Goal: Communication & Community: Answer question/provide support

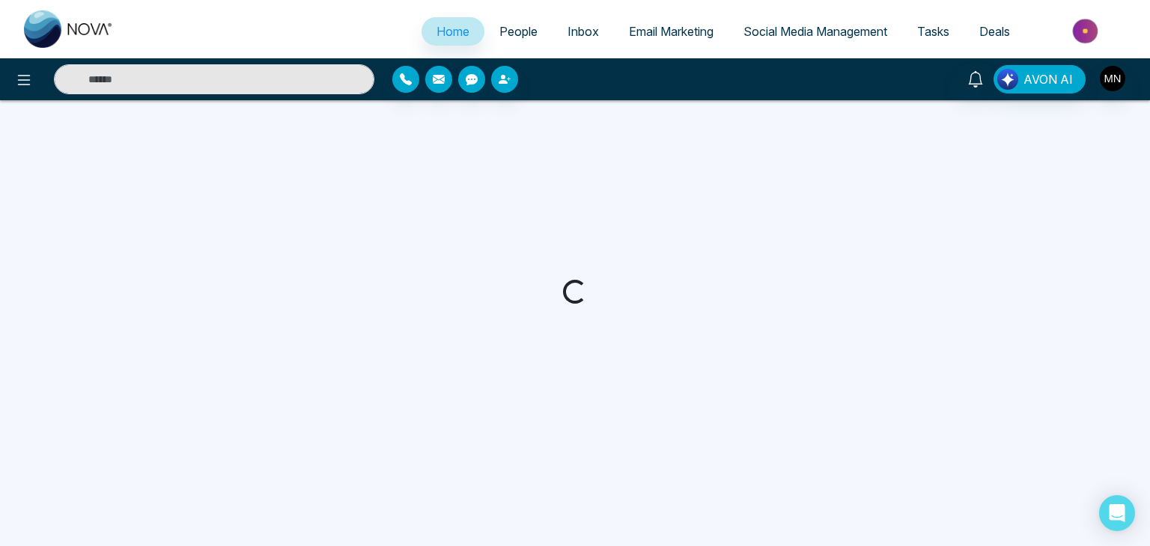
select select "*"
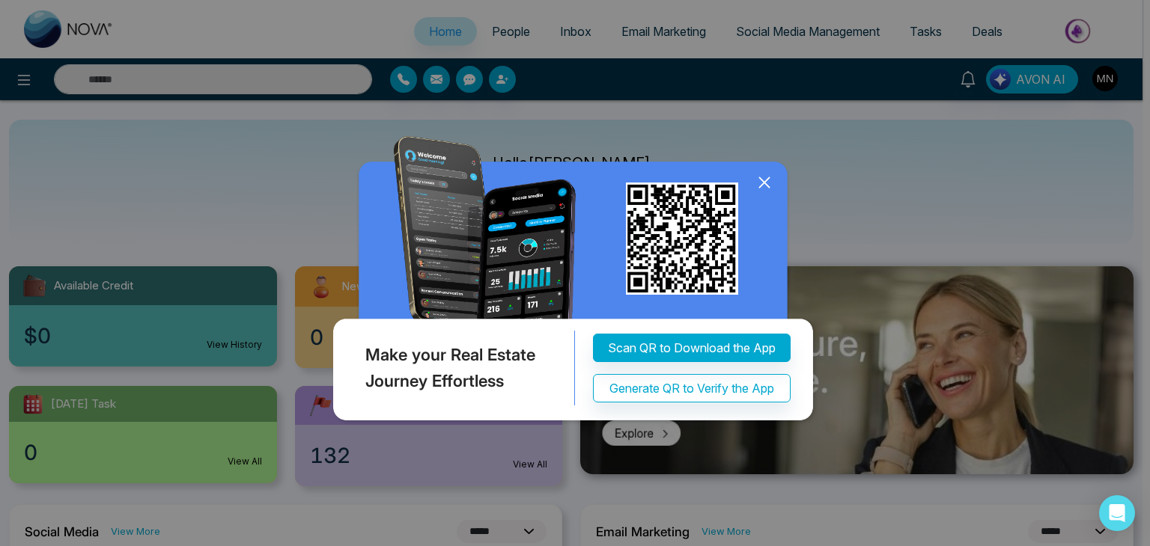
click at [761, 185] on icon at bounding box center [764, 183] width 10 height 10
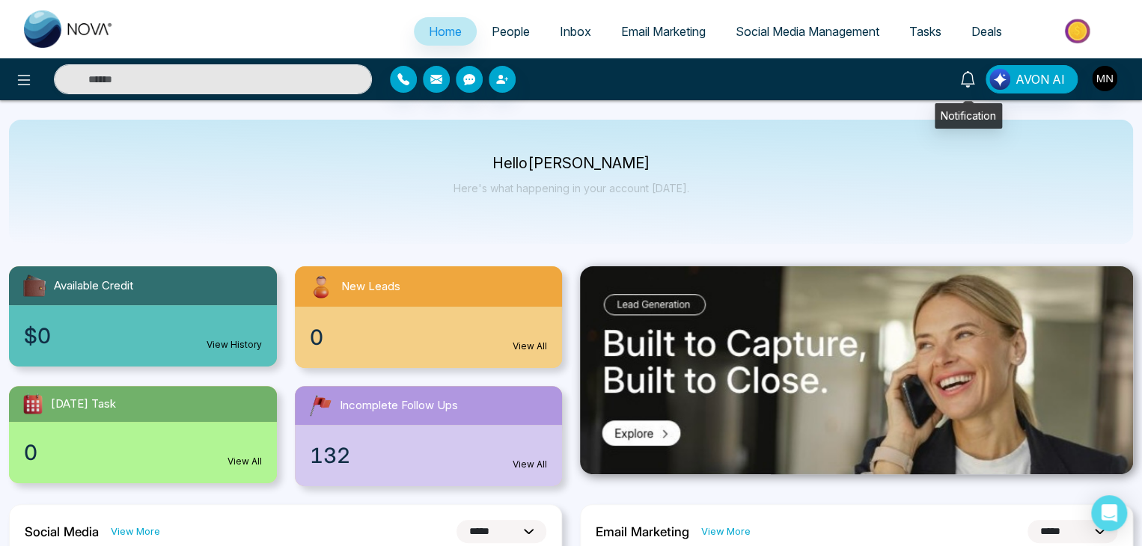
click at [975, 76] on icon at bounding box center [968, 79] width 16 height 16
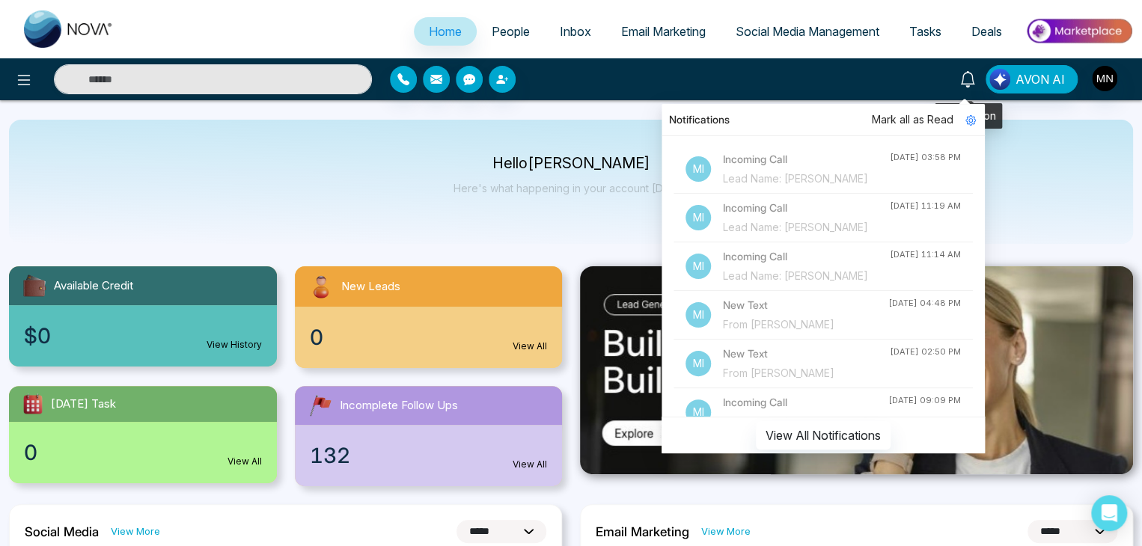
click at [971, 74] on icon at bounding box center [968, 79] width 16 height 16
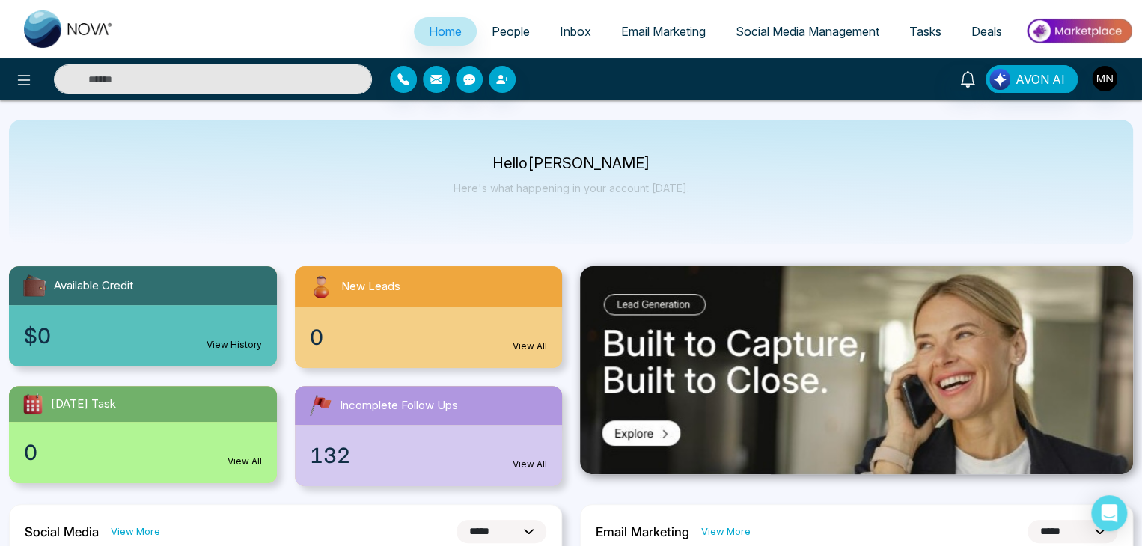
click at [240, 82] on input "text" at bounding box center [213, 79] width 318 height 30
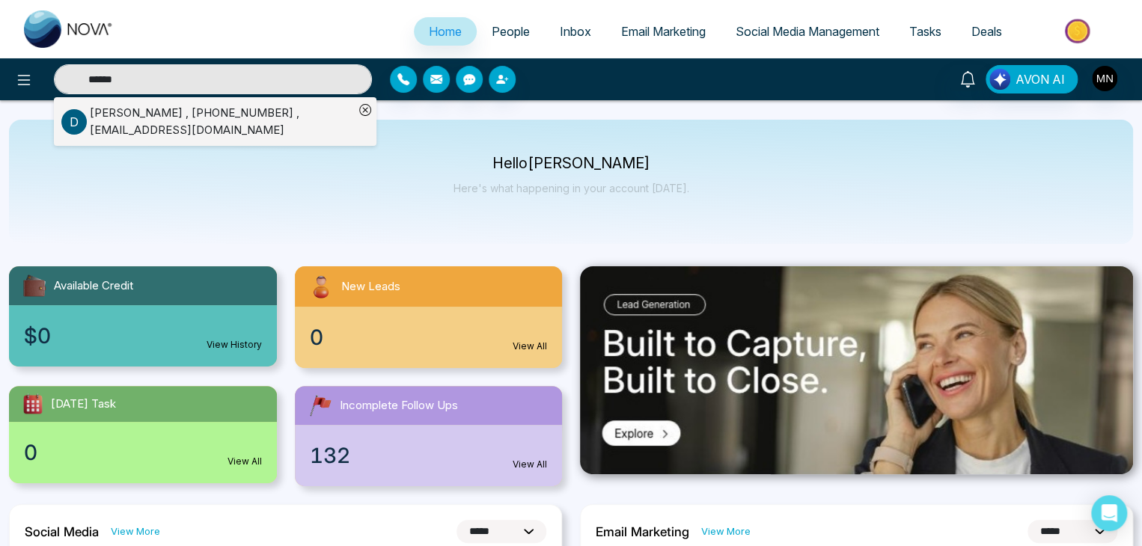
type input "******"
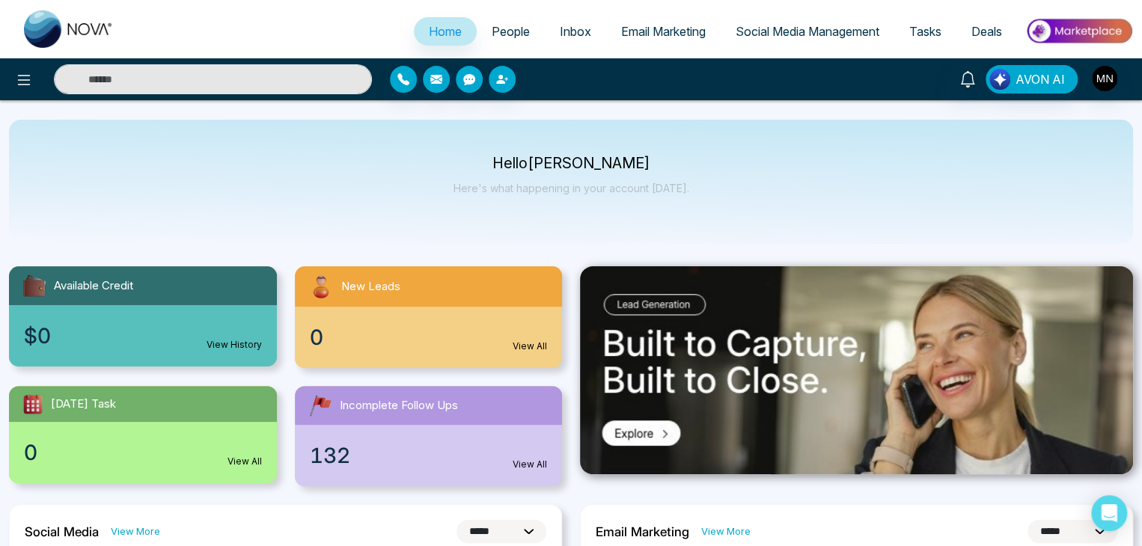
type input "******"
click at [136, 82] on input "******" at bounding box center [213, 79] width 318 height 30
type input "******"
click at [136, 82] on input "******" at bounding box center [213, 79] width 318 height 30
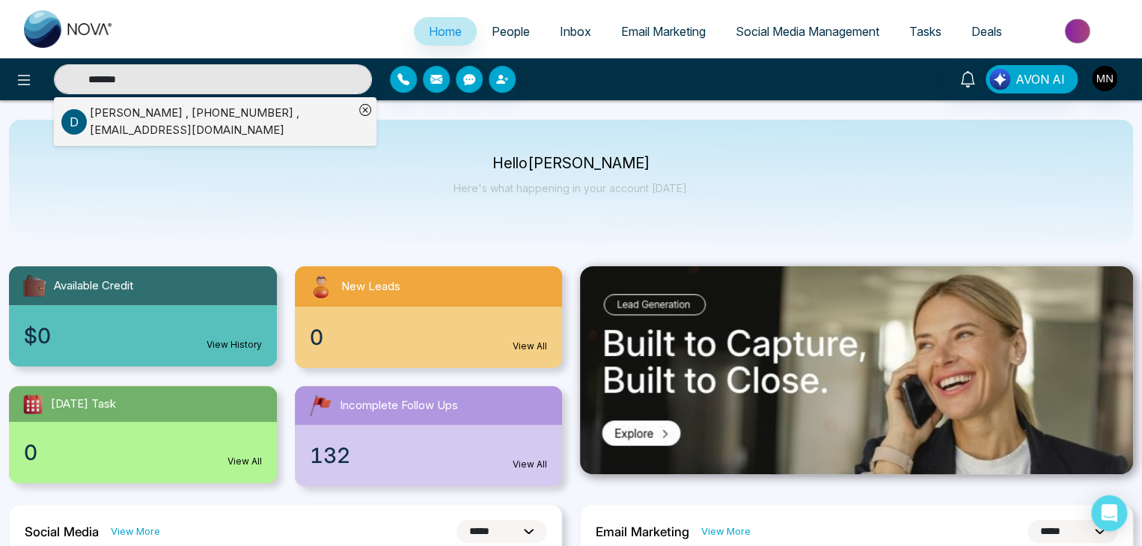
type input "******"
click at [123, 112] on div "[PERSON_NAME] , [PHONE_NUMBER] , [EMAIL_ADDRESS][DOMAIN_NAME]" at bounding box center [222, 122] width 264 height 34
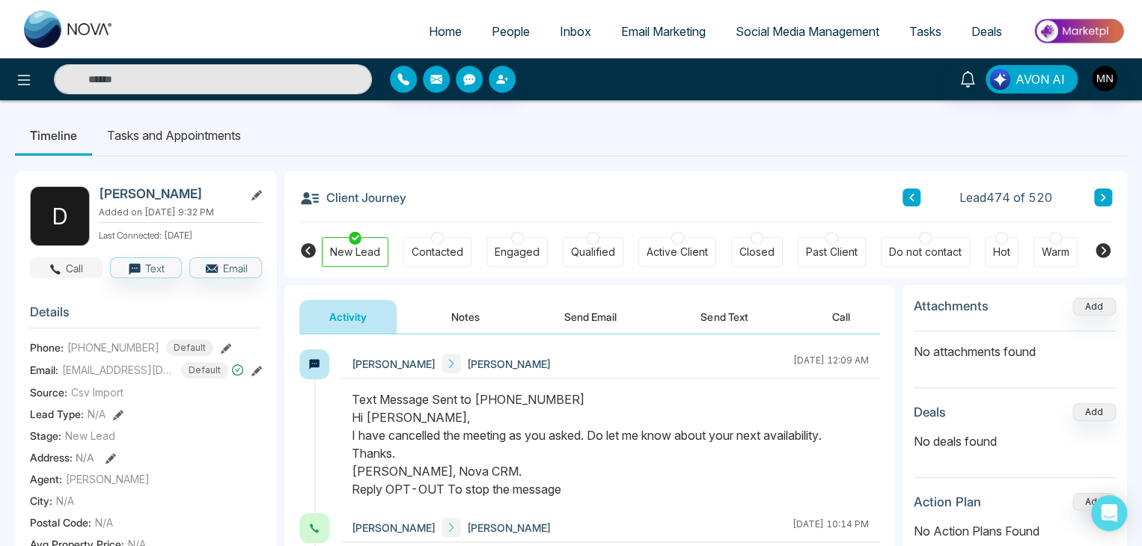
click at [80, 260] on button "Call" at bounding box center [66, 268] width 73 height 21
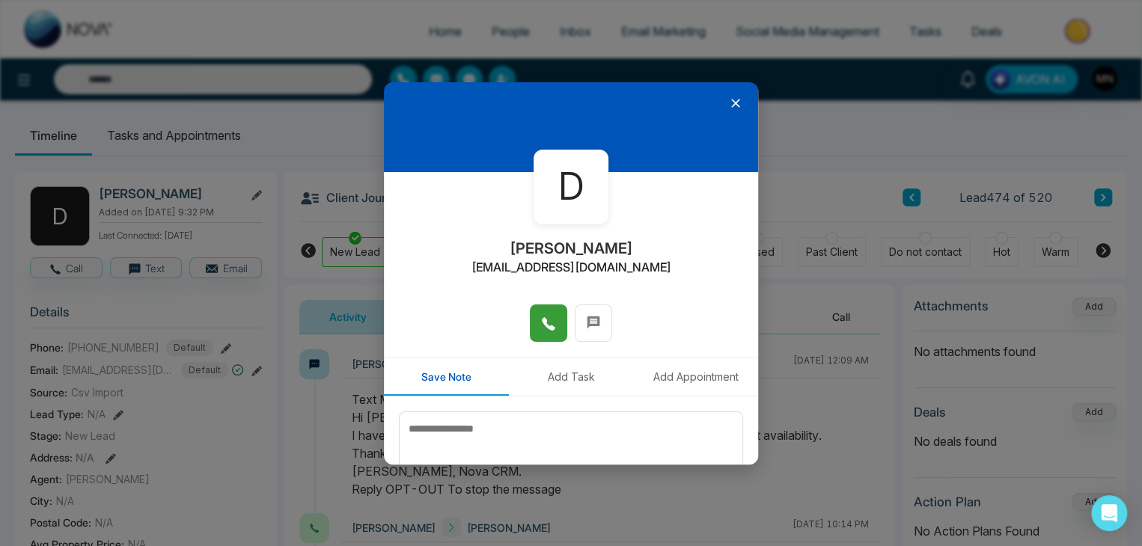
click at [542, 319] on icon at bounding box center [548, 324] width 13 height 13
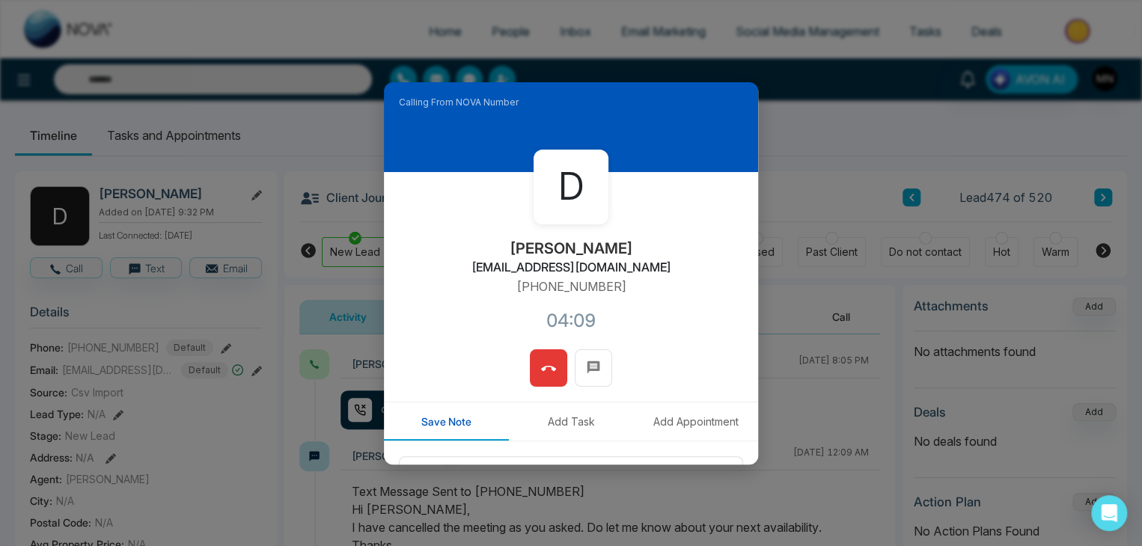
click at [537, 358] on div "Calling From NOVA Number D Deepika Gupta dipikagupta1@gmail.com +19056165403 04…" at bounding box center [571, 273] width 374 height 383
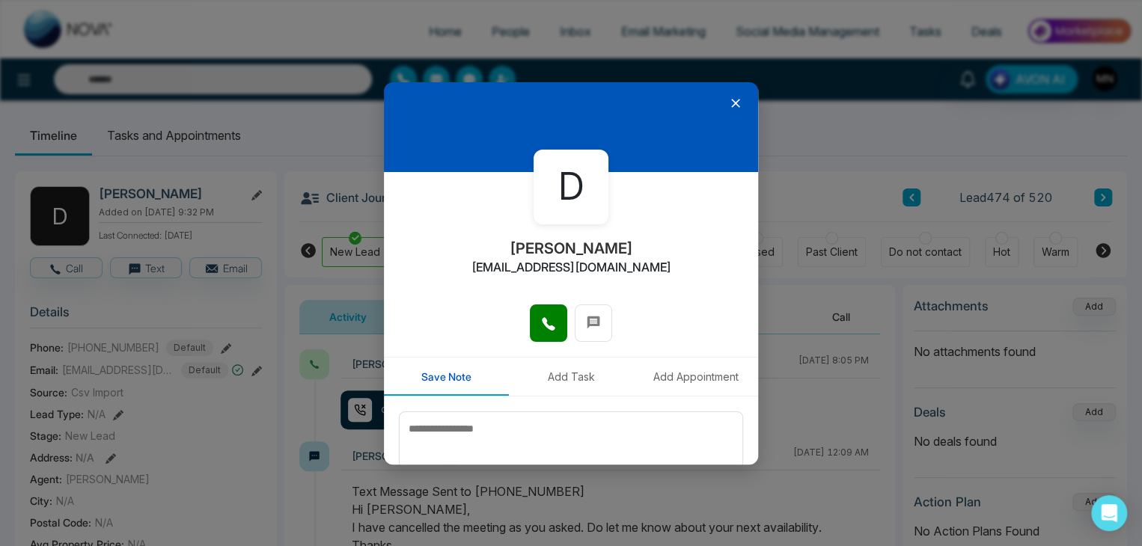
click at [731, 101] on icon at bounding box center [735, 103] width 9 height 9
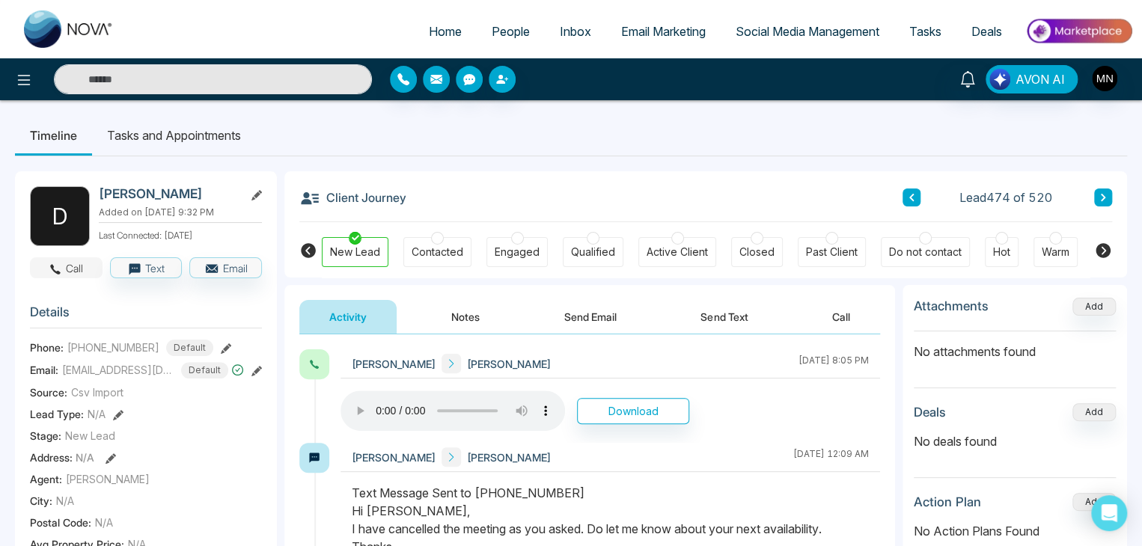
click at [61, 268] on icon "button" at bounding box center [55, 269] width 13 height 13
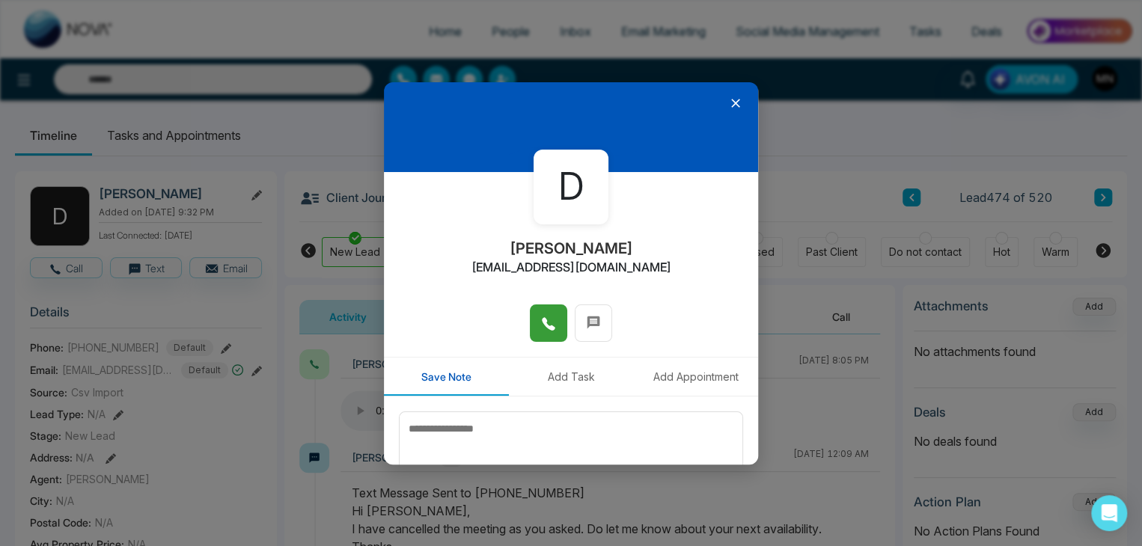
click at [542, 325] on icon at bounding box center [548, 324] width 13 height 13
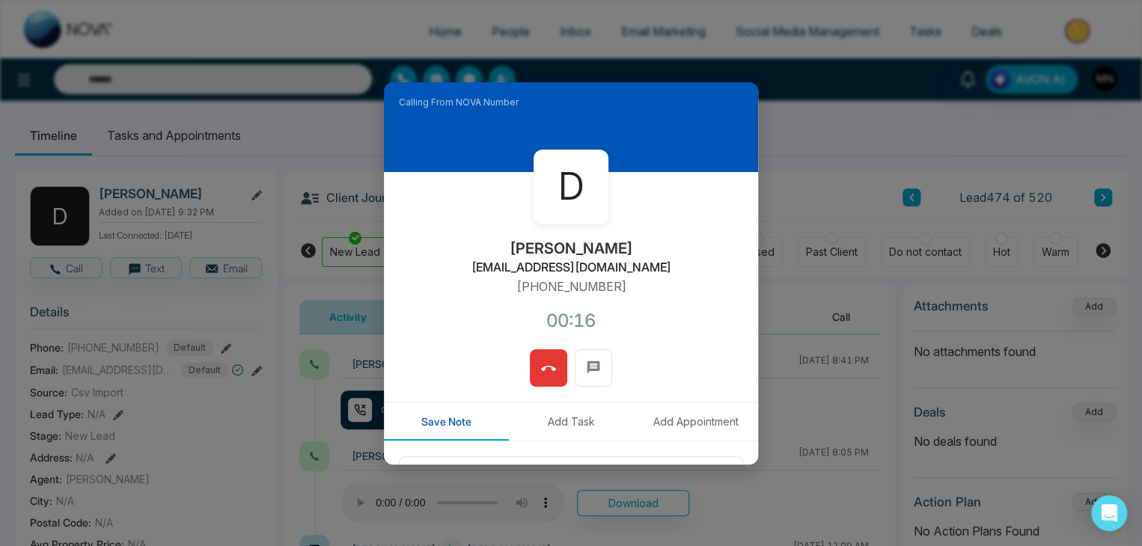
click at [532, 369] on button at bounding box center [548, 368] width 37 height 37
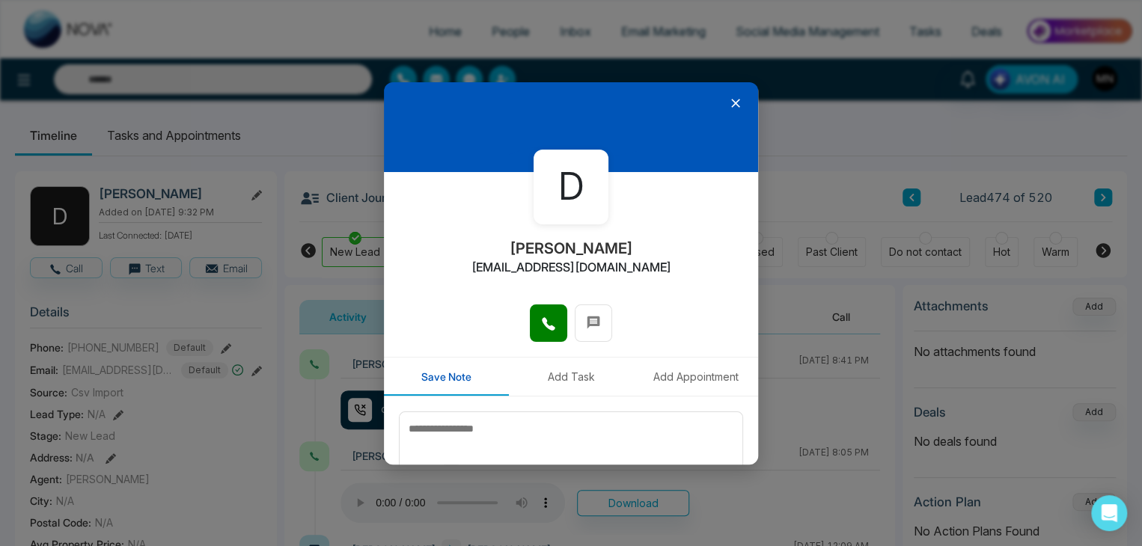
click at [731, 106] on icon at bounding box center [735, 103] width 9 height 9
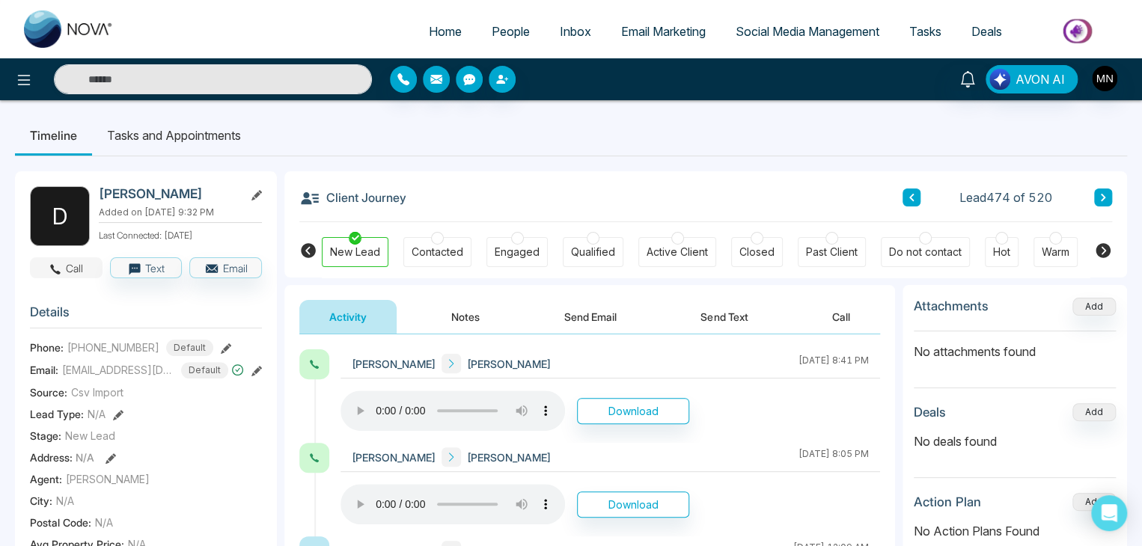
click at [66, 263] on button "Call" at bounding box center [66, 268] width 73 height 21
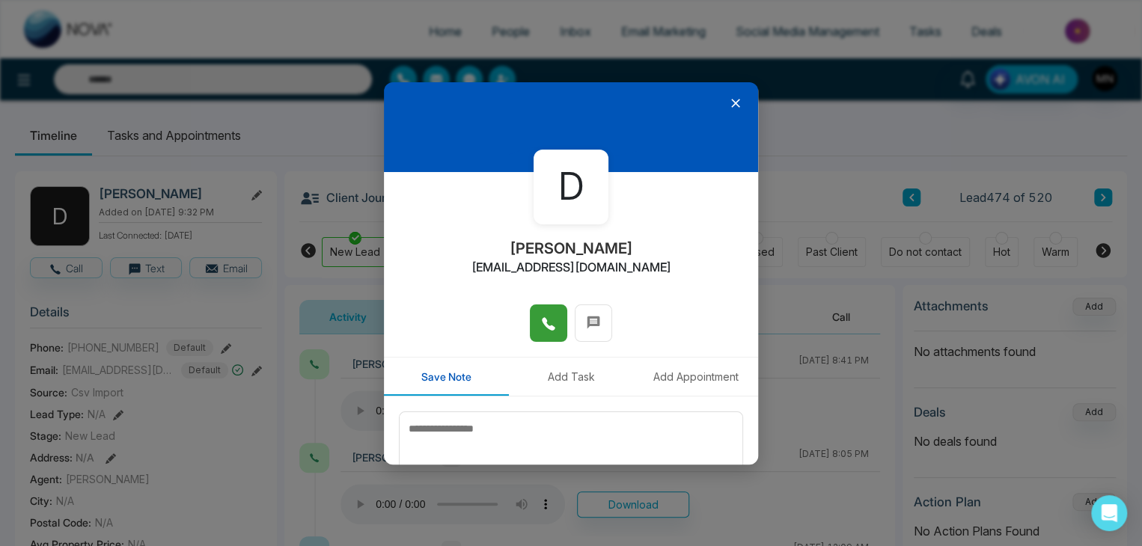
click at [544, 313] on span at bounding box center [548, 323] width 15 height 22
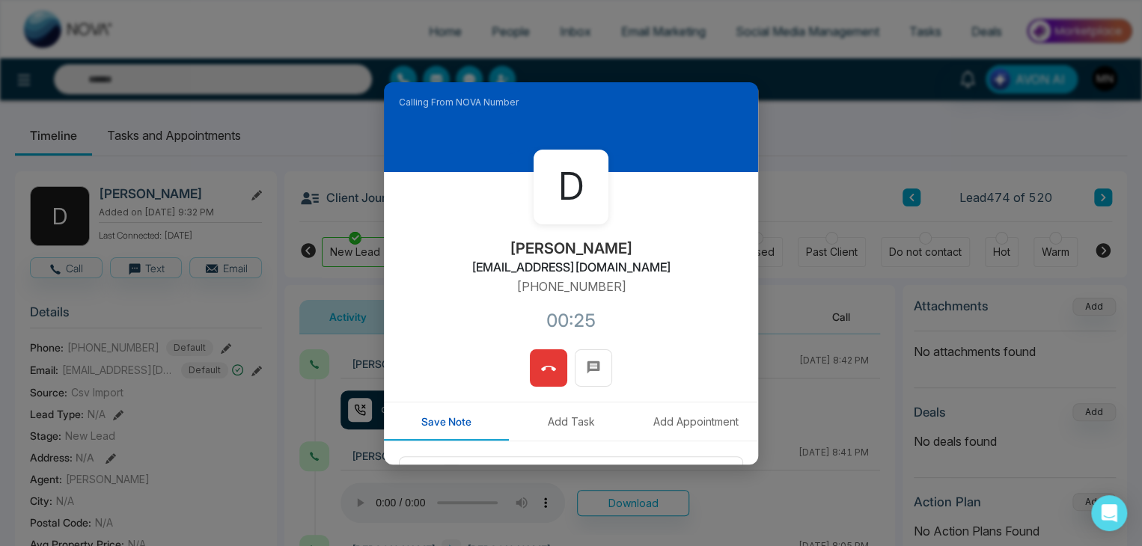
click at [545, 363] on icon at bounding box center [548, 369] width 15 height 15
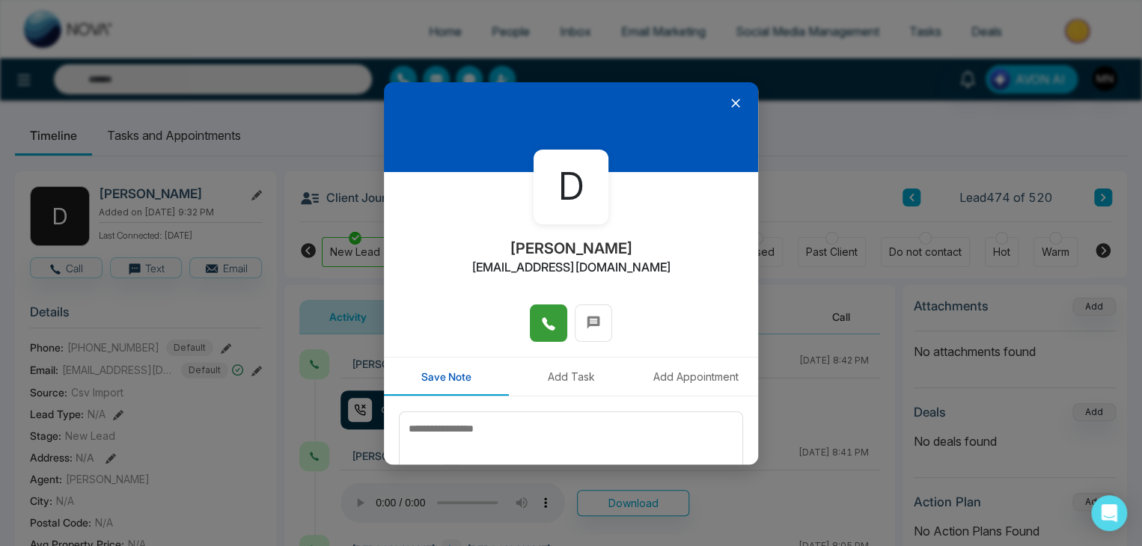
click at [732, 101] on icon at bounding box center [735, 103] width 15 height 15
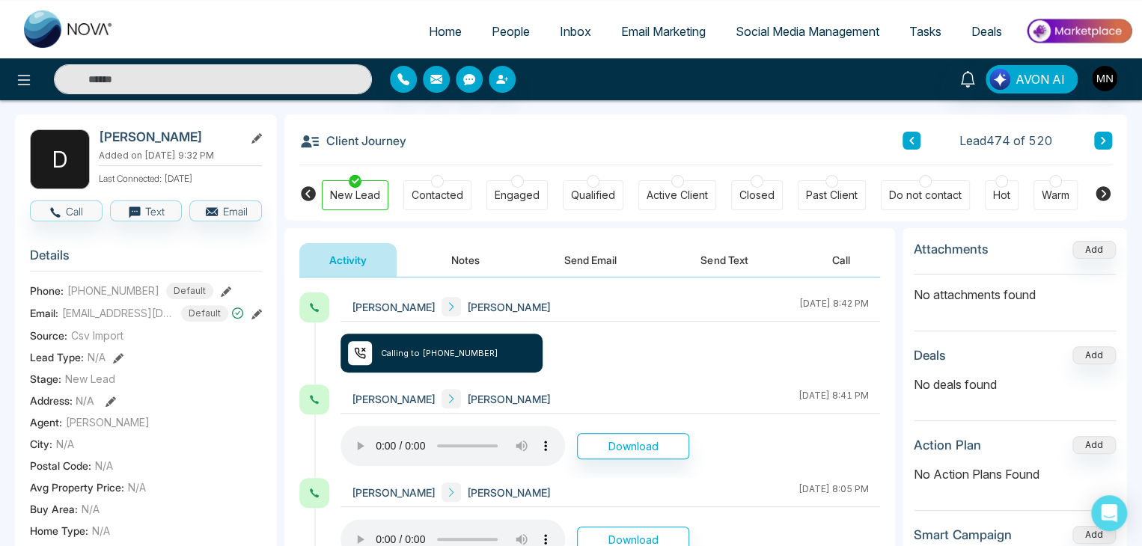
scroll to position [53, 0]
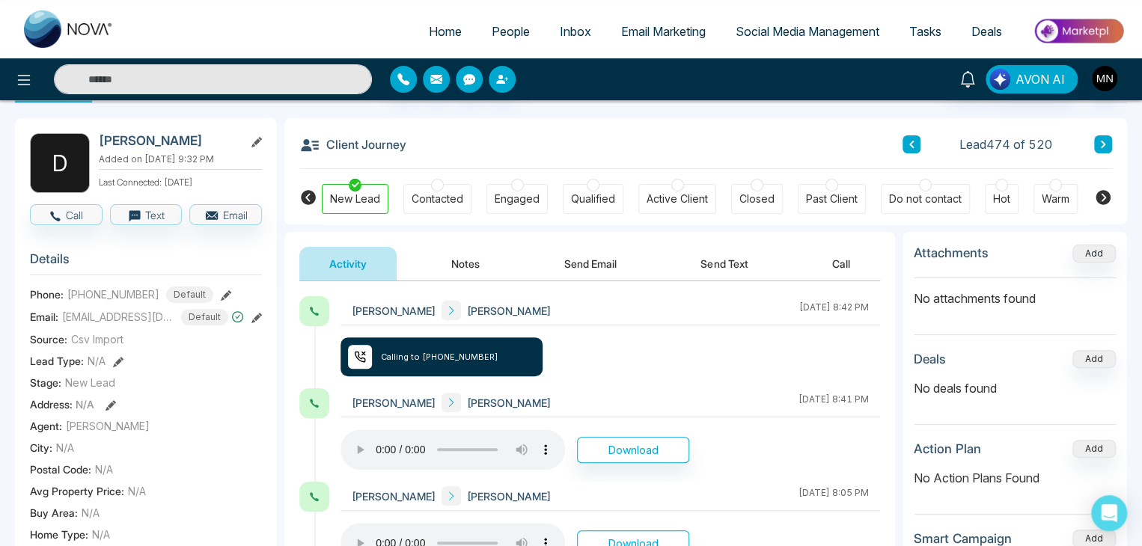
click at [722, 261] on button "Send Text" at bounding box center [724, 264] width 107 height 34
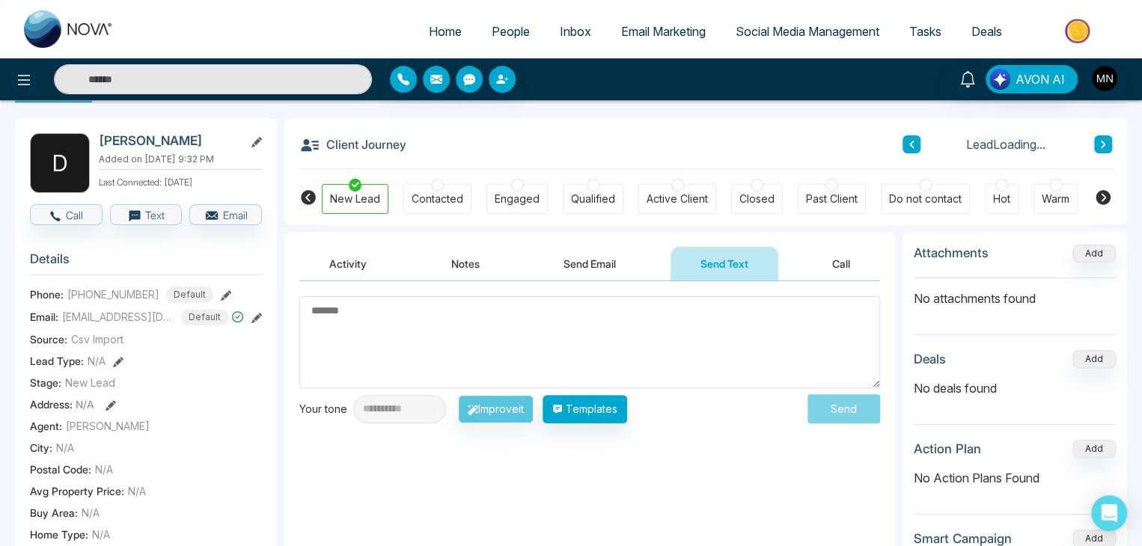
click at [620, 314] on textarea at bounding box center [589, 342] width 581 height 92
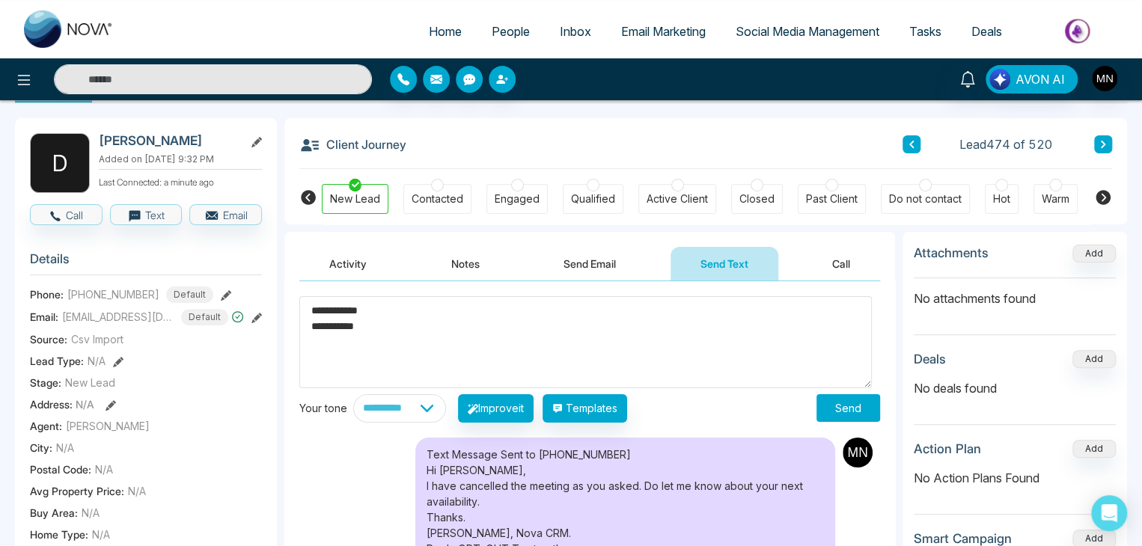
click at [390, 316] on textarea "**********" at bounding box center [585, 342] width 573 height 92
click at [386, 328] on textarea "**********" at bounding box center [585, 342] width 573 height 92
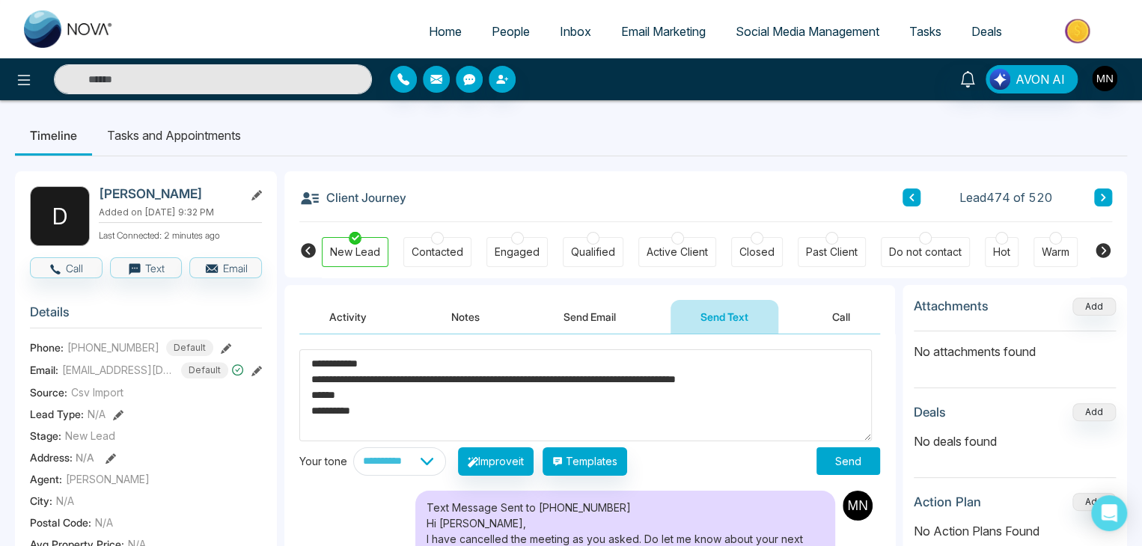
type textarea "**********"
click at [822, 462] on button "Send" at bounding box center [849, 462] width 64 height 28
drag, startPoint x: 386, startPoint y: 416, endPoint x: 311, endPoint y: 371, distance: 87.3
click at [311, 371] on textarea "**********" at bounding box center [585, 396] width 573 height 92
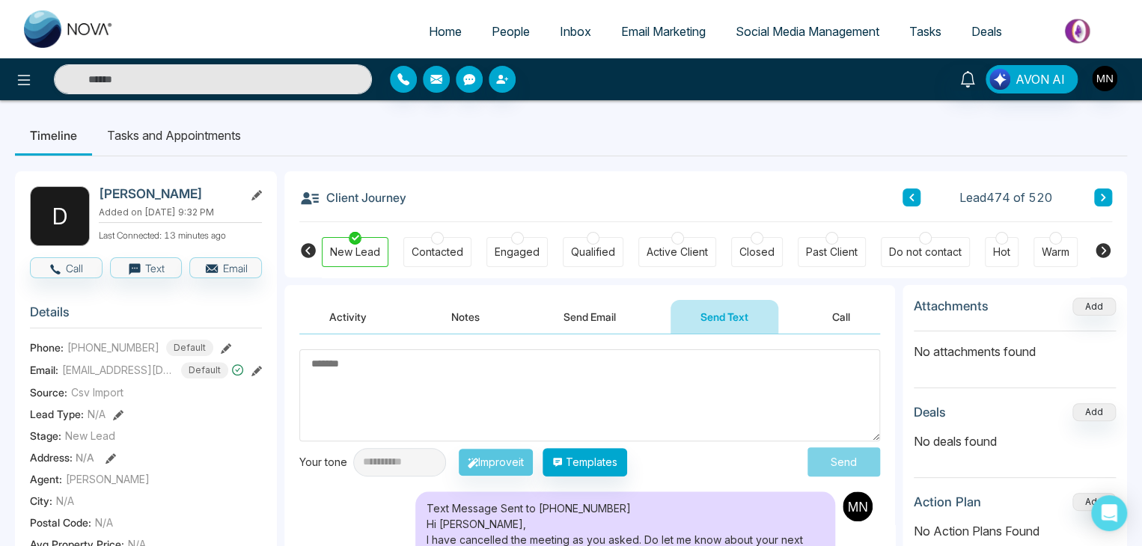
click at [495, 390] on textarea at bounding box center [589, 396] width 581 height 92
paste textarea "**********"
type textarea "**********"
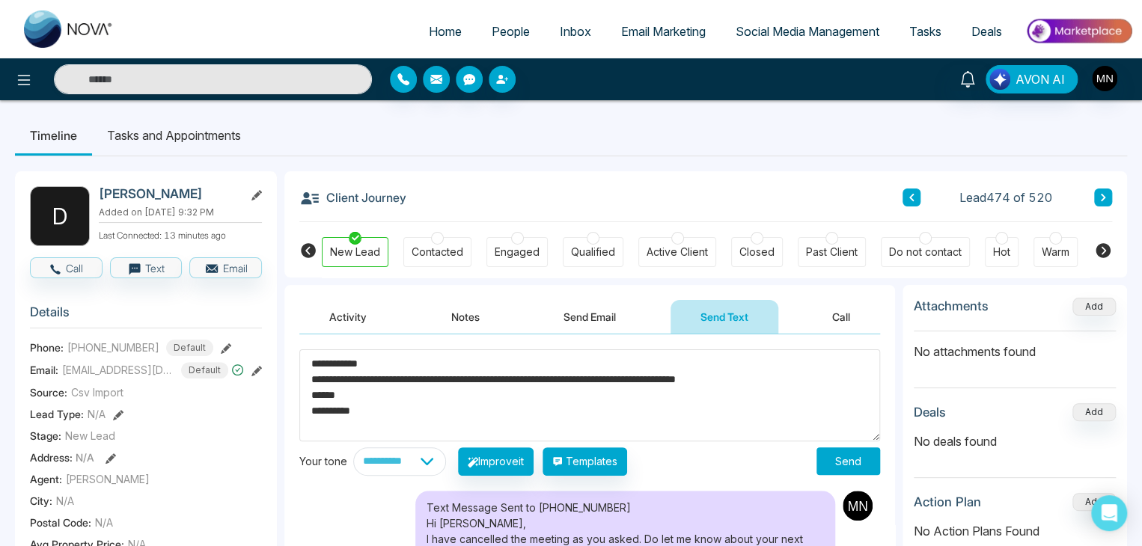
click at [377, 420] on textarea "**********" at bounding box center [589, 396] width 581 height 92
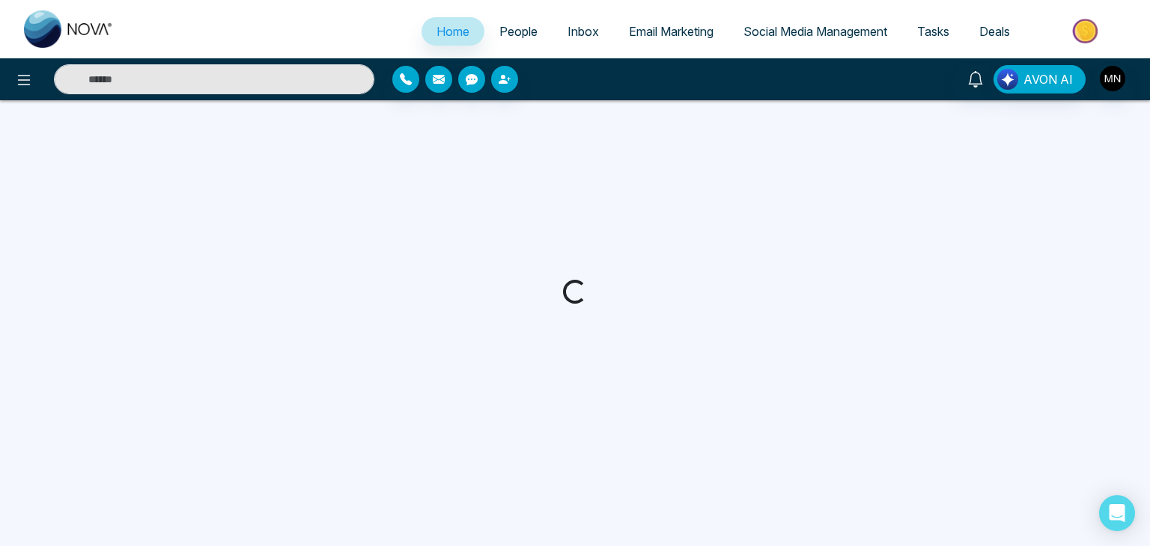
select select "*"
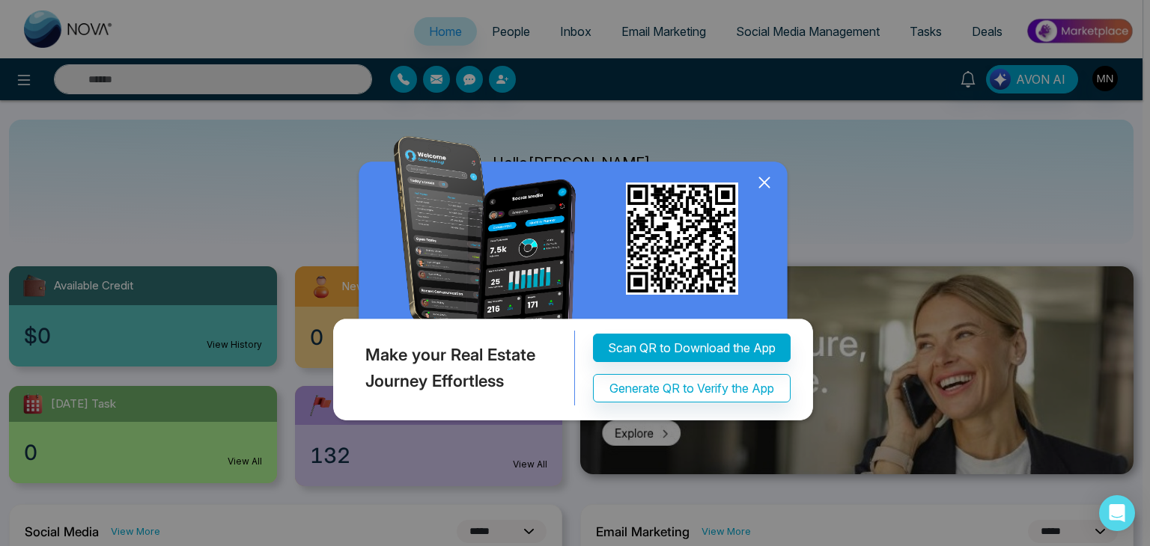
click at [767, 180] on icon at bounding box center [764, 183] width 10 height 10
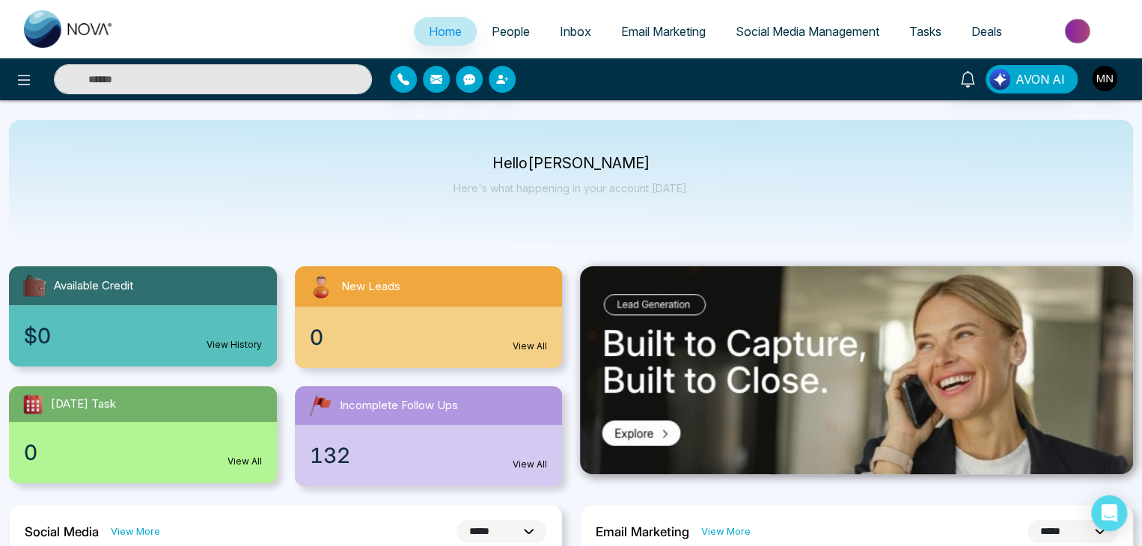
click at [278, 73] on input "text" at bounding box center [213, 79] width 318 height 30
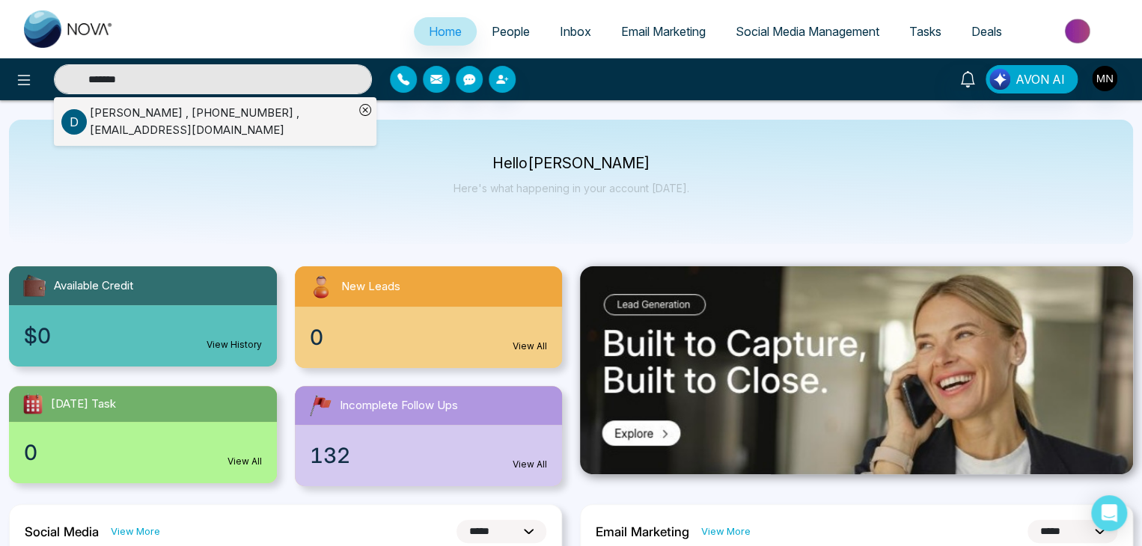
type input "*******"
click at [150, 118] on div "[PERSON_NAME] , [PHONE_NUMBER] , [EMAIL_ADDRESS][DOMAIN_NAME]" at bounding box center [222, 122] width 264 height 34
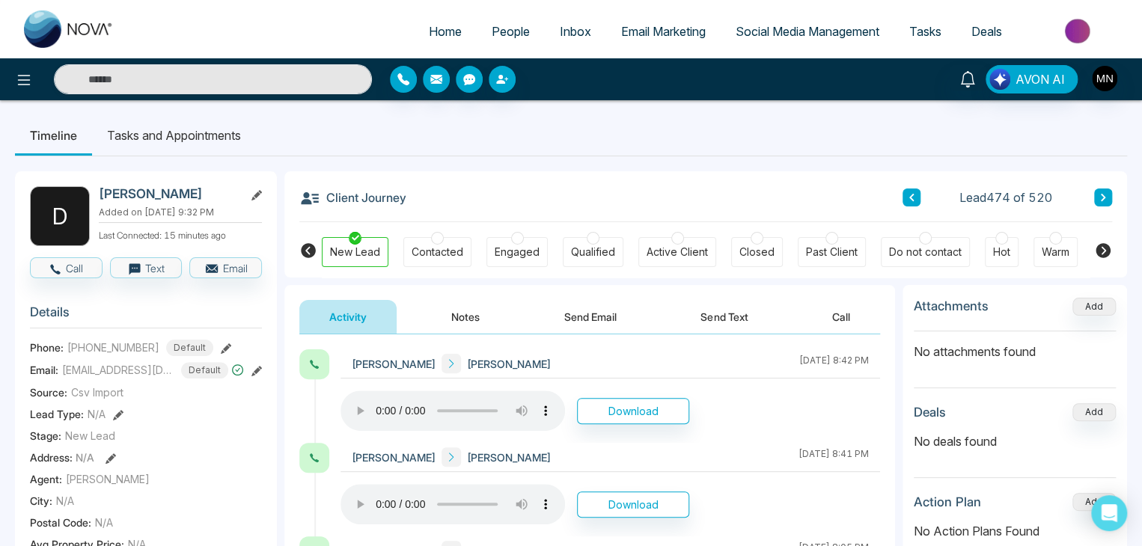
click at [717, 314] on button "Send Text" at bounding box center [724, 317] width 107 height 34
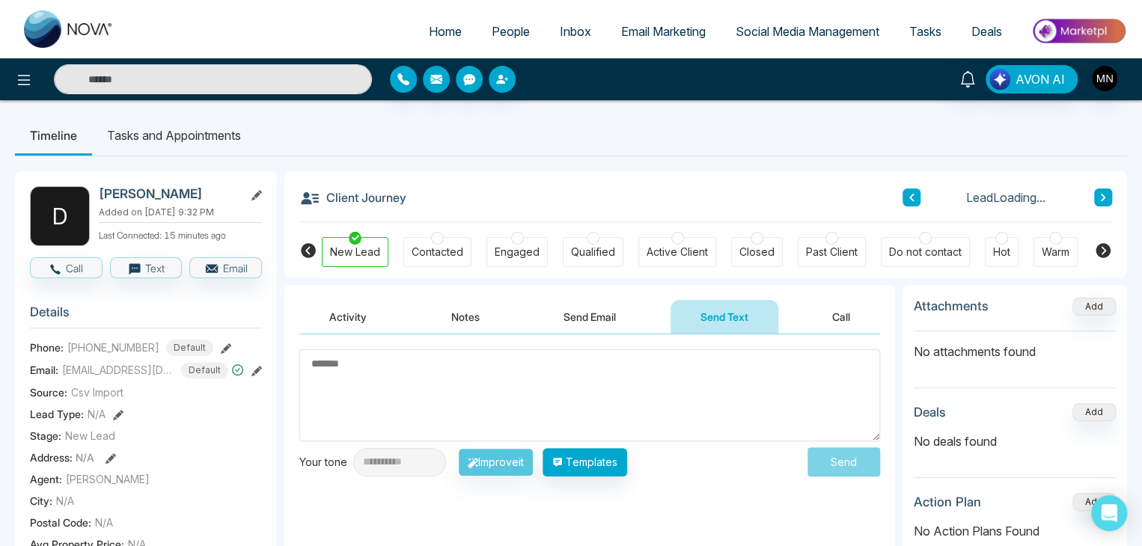
click at [609, 365] on textarea at bounding box center [589, 396] width 581 height 92
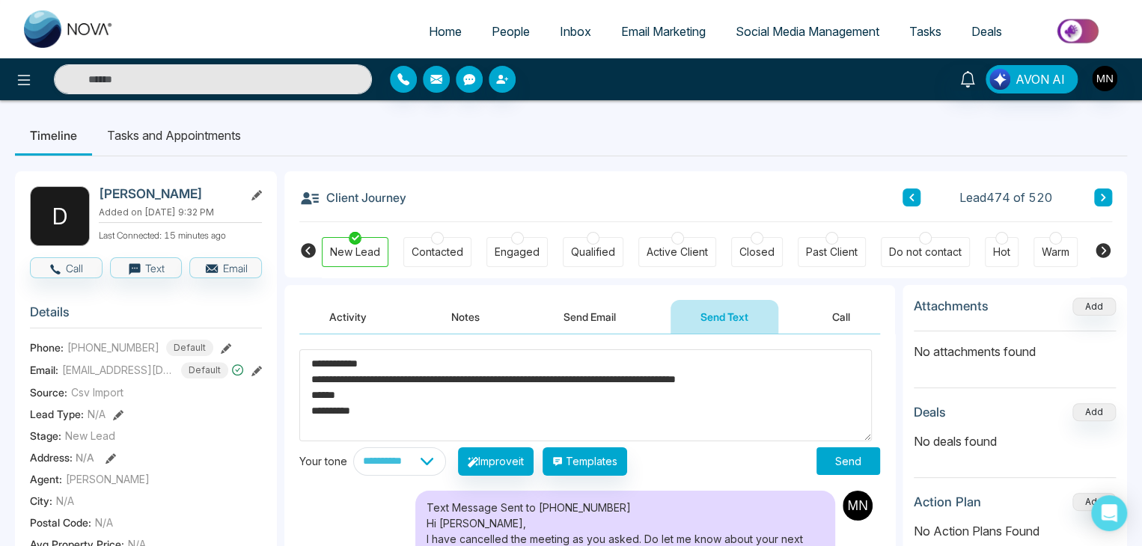
type textarea "**********"
click at [850, 462] on button "Send" at bounding box center [849, 462] width 64 height 28
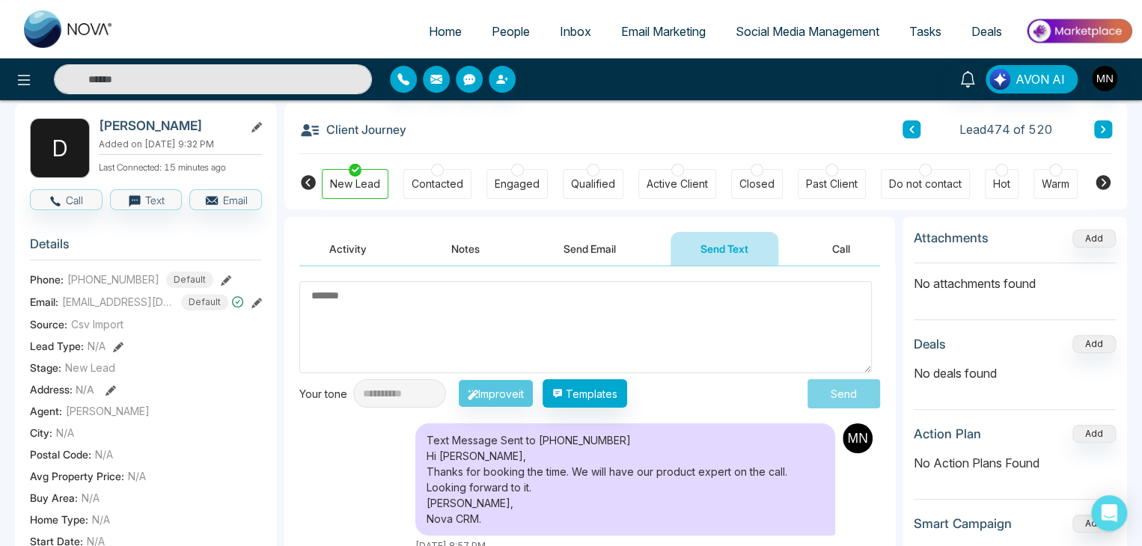
scroll to position [54, 0]
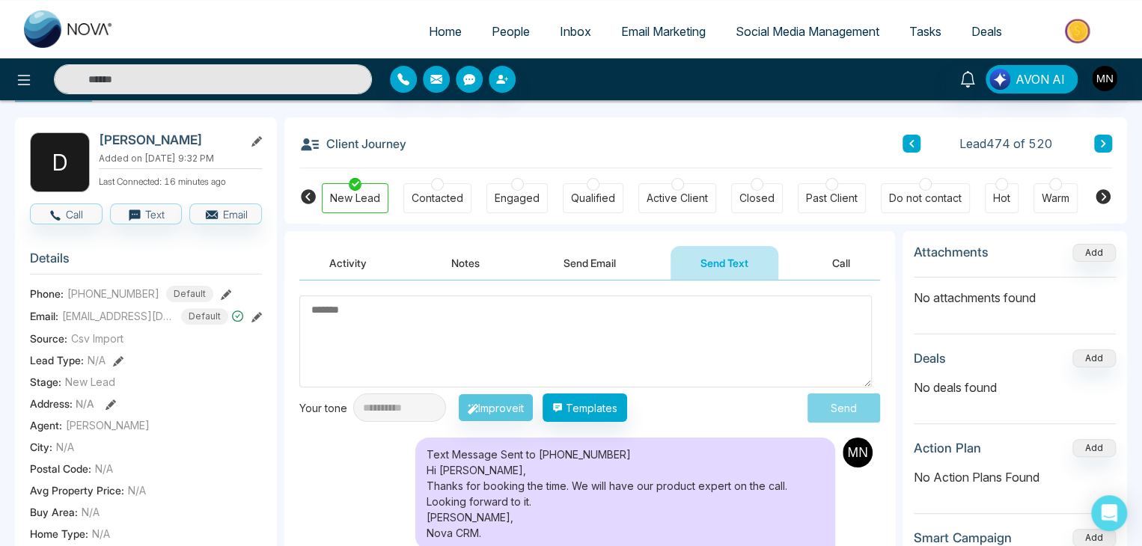
click at [66, 19] on img at bounding box center [69, 28] width 90 height 37
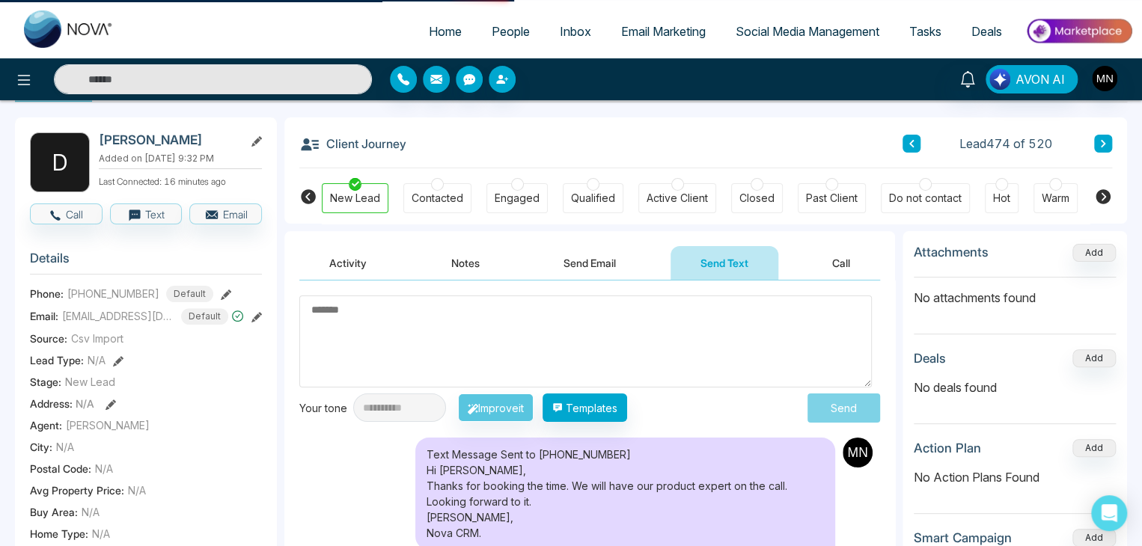
select select "*"
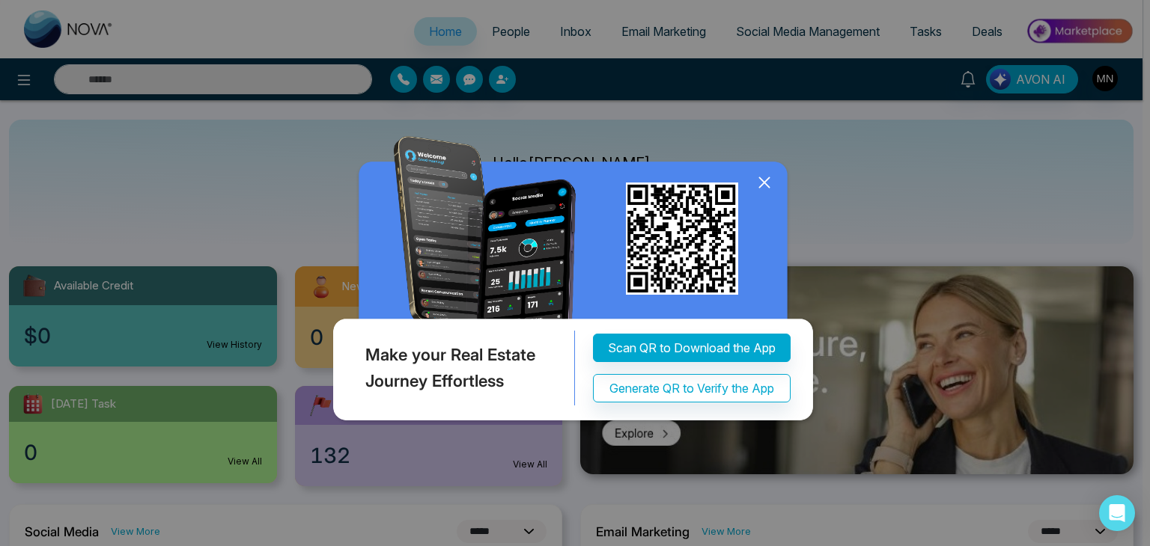
click at [762, 183] on icon at bounding box center [764, 183] width 10 height 10
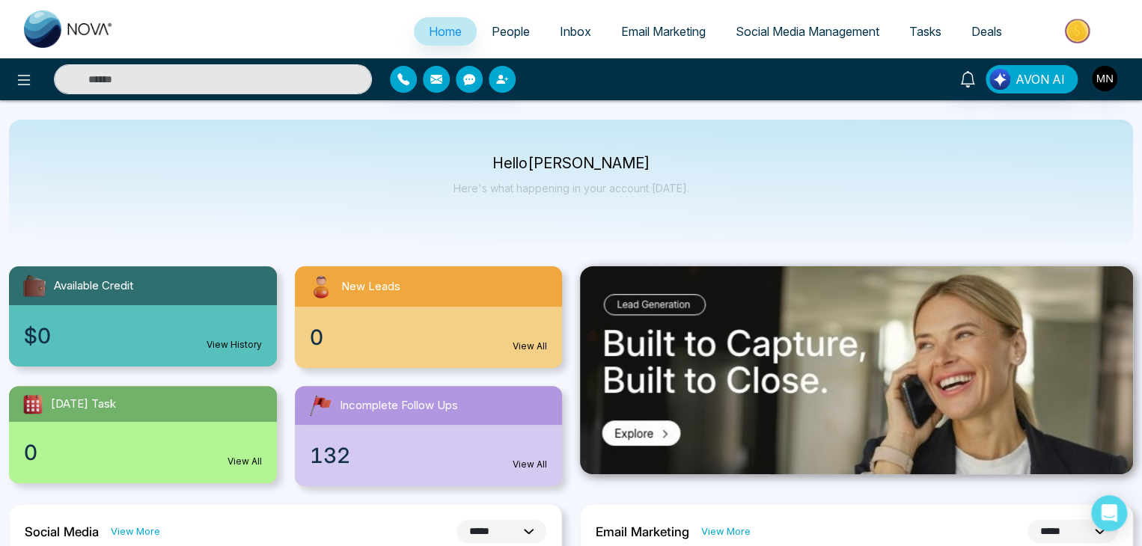
click at [496, 31] on span "People" at bounding box center [511, 31] width 38 height 15
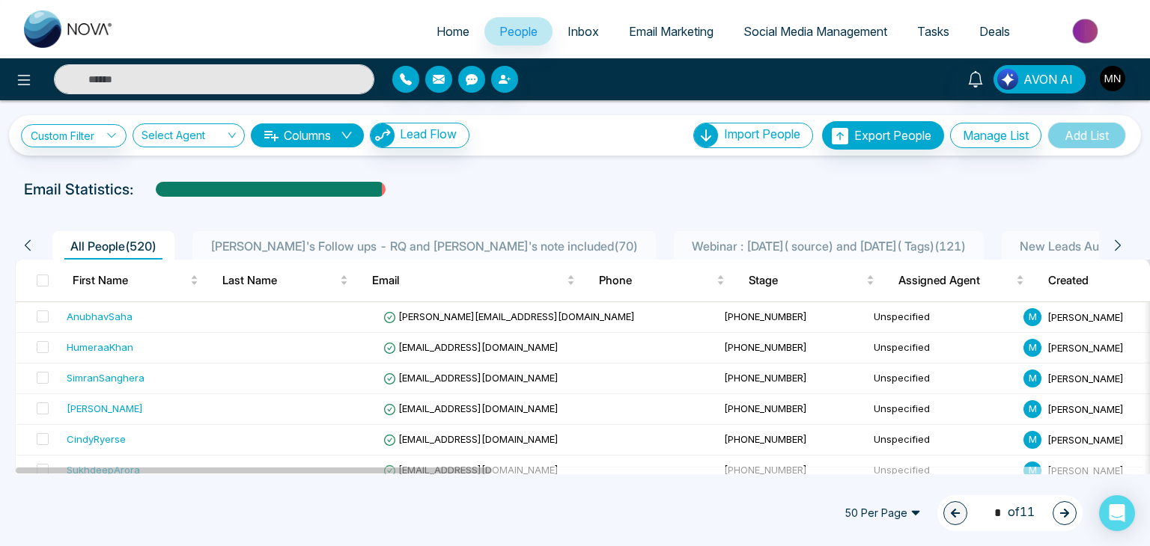
click at [60, 28] on img at bounding box center [69, 28] width 90 height 37
select select "*"
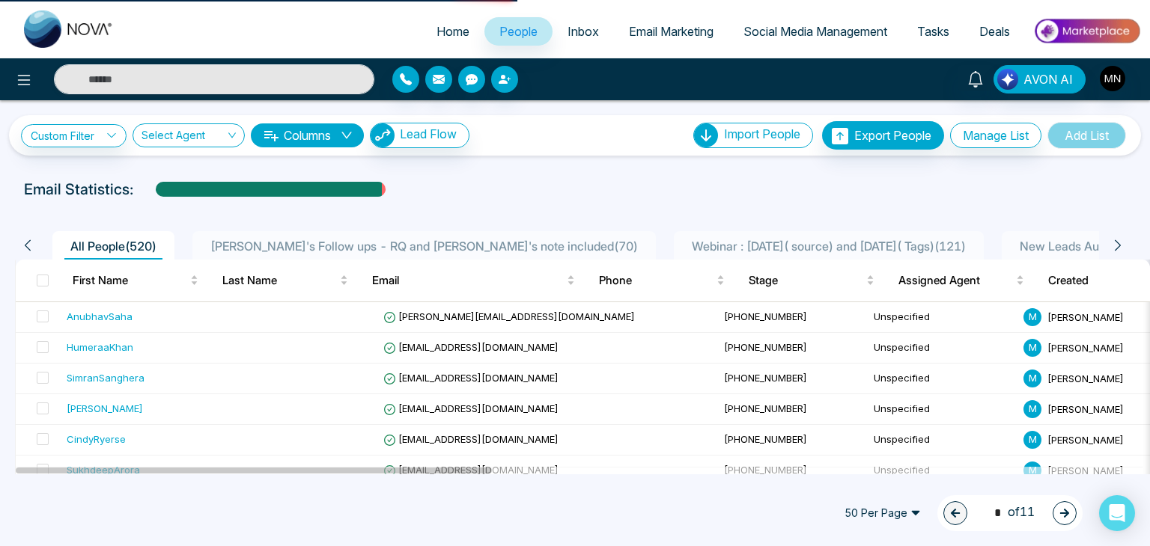
select select "*"
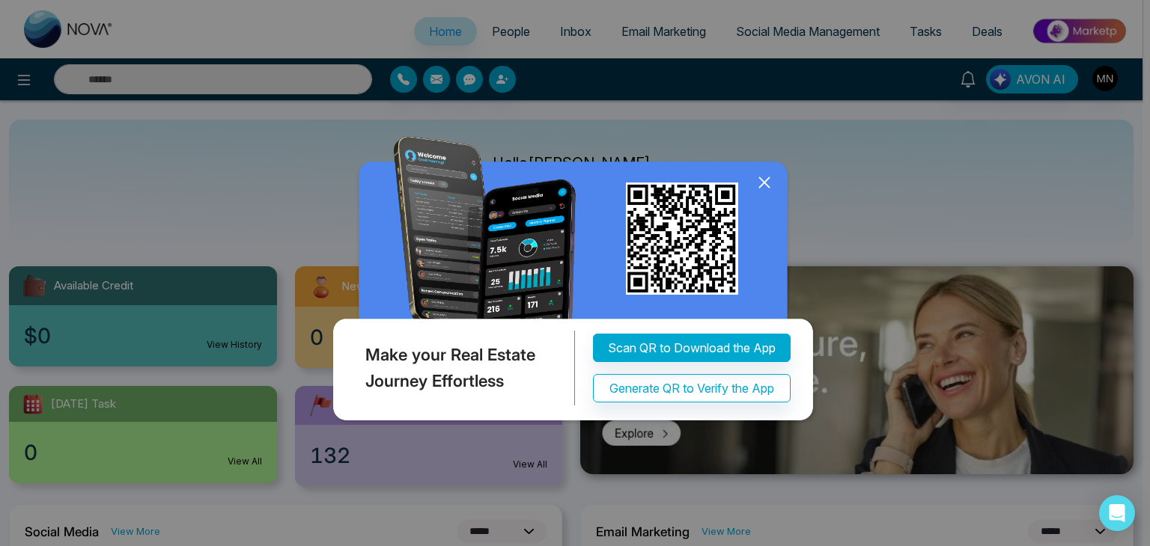
click at [51, 189] on div "Make your Real Estate Journey Effortless Scan QR to Download the App Generate Q…" at bounding box center [575, 273] width 1150 height 546
click at [767, 183] on icon at bounding box center [764, 182] width 22 height 22
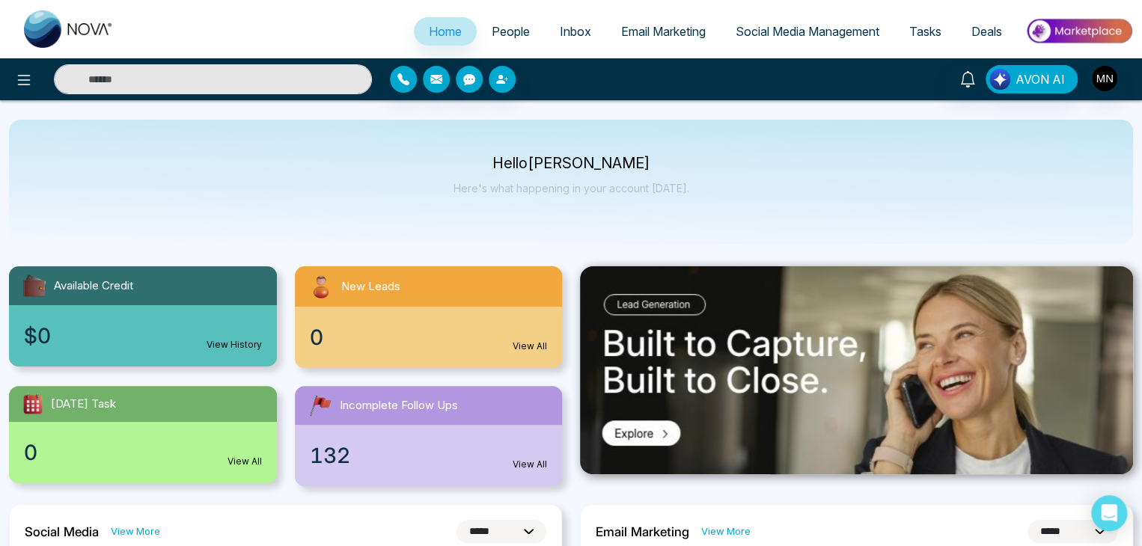
click at [520, 28] on link "People" at bounding box center [511, 31] width 68 height 28
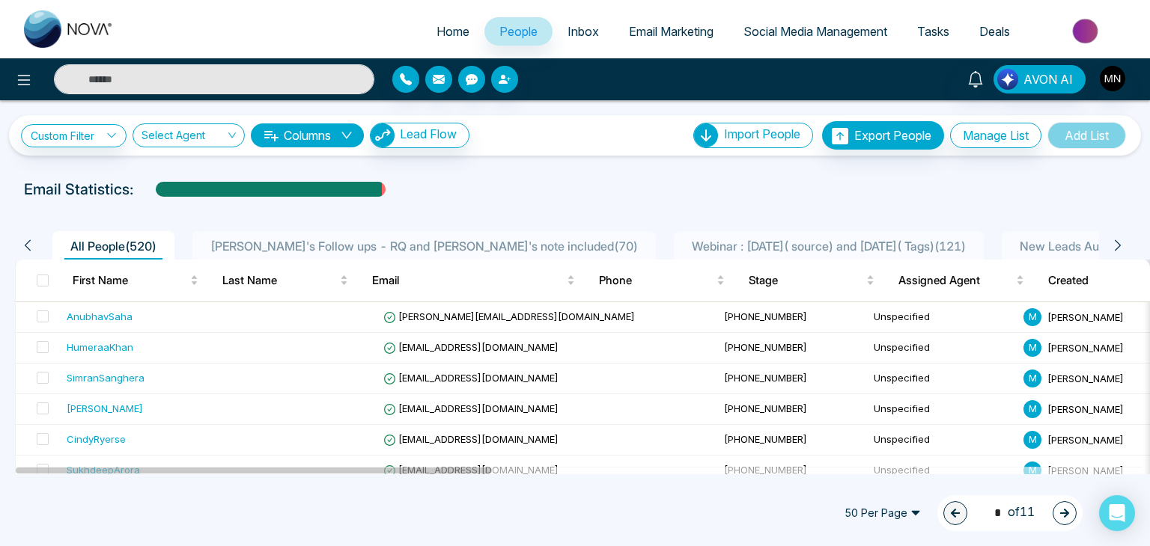
click at [235, 91] on input "text" at bounding box center [214, 79] width 320 height 30
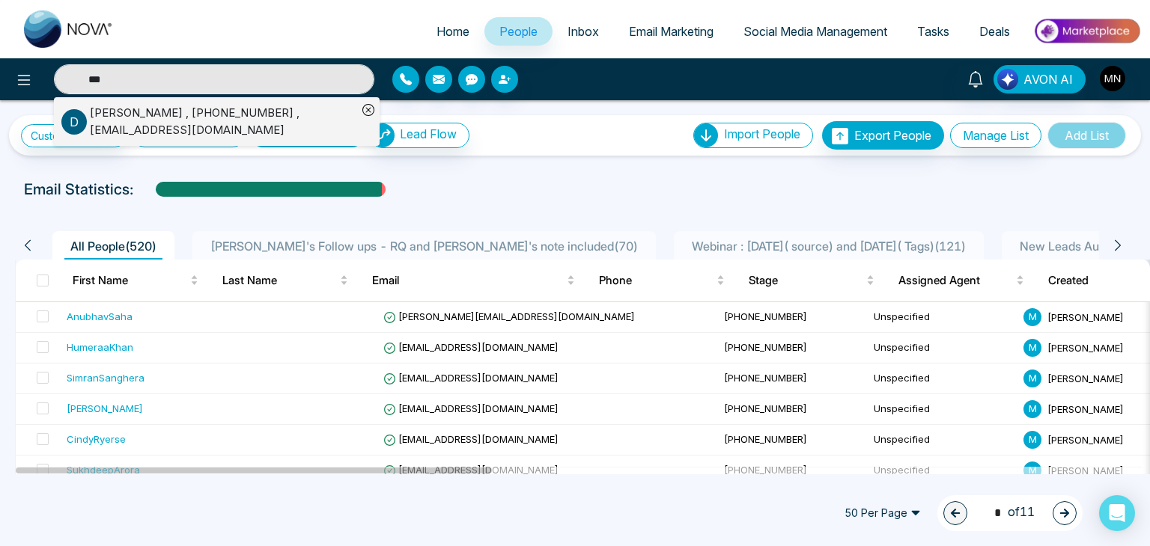
type input "***"
click at [104, 126] on div "[PERSON_NAME] , [PHONE_NUMBER] , [EMAIL_ADDRESS][DOMAIN_NAME]" at bounding box center [223, 122] width 267 height 34
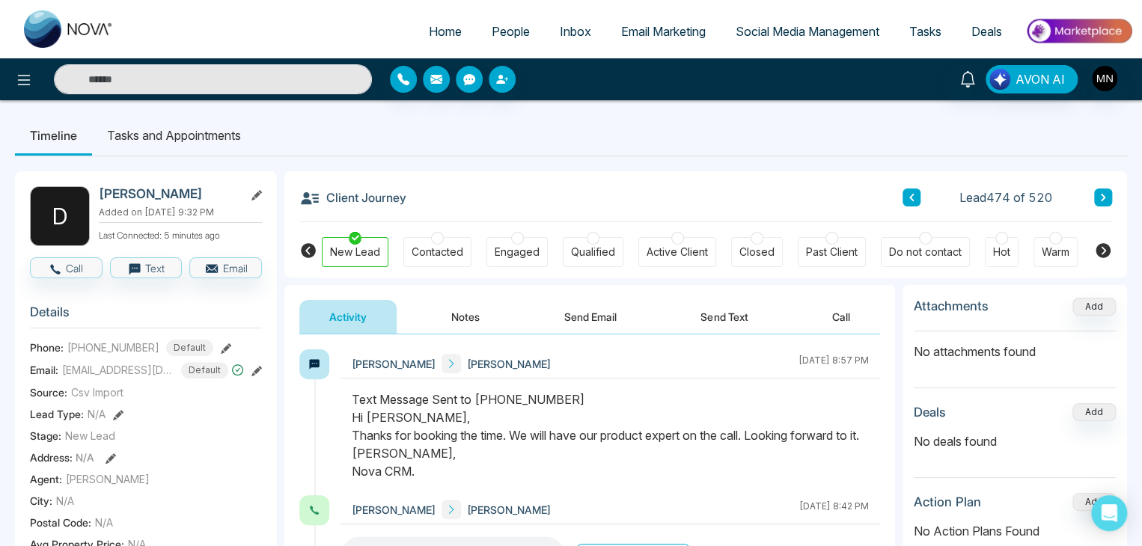
click at [57, 269] on icon "button" at bounding box center [55, 269] width 13 height 13
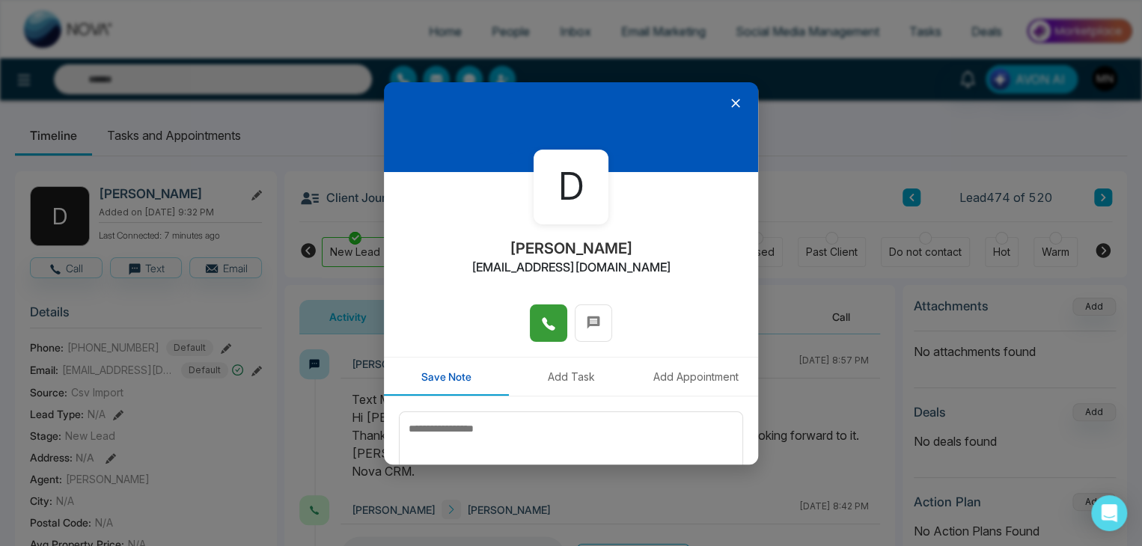
click at [534, 325] on button at bounding box center [548, 323] width 37 height 37
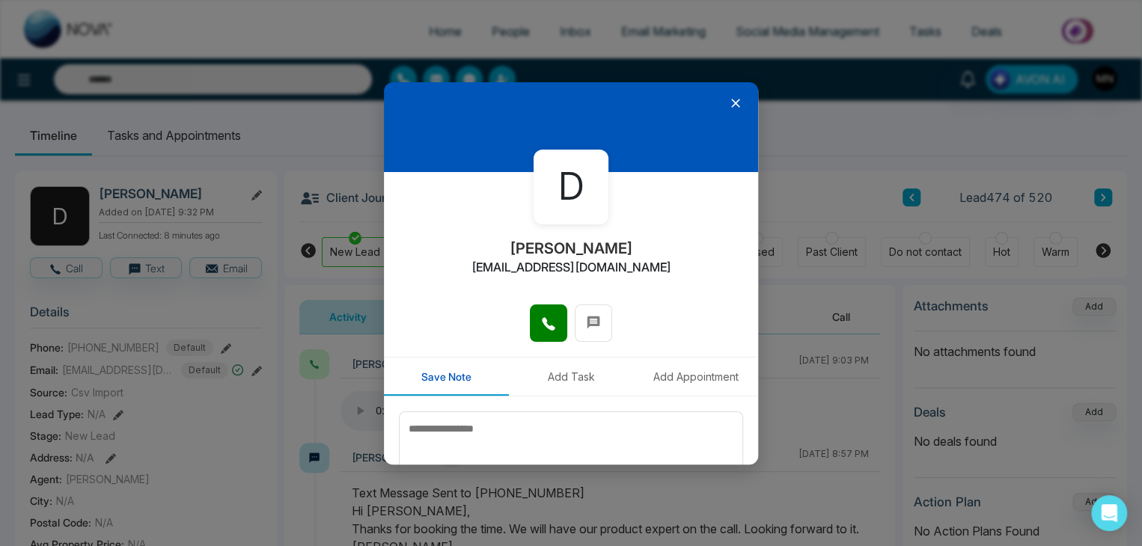
click at [729, 97] on icon at bounding box center [735, 103] width 15 height 15
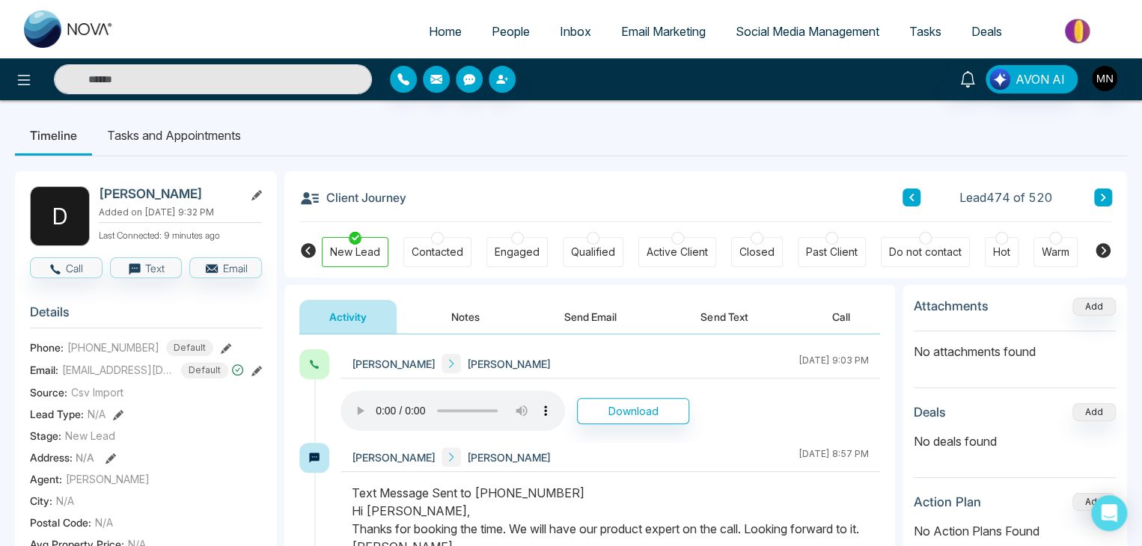
click at [41, 47] on img at bounding box center [69, 28] width 90 height 37
select select "*"
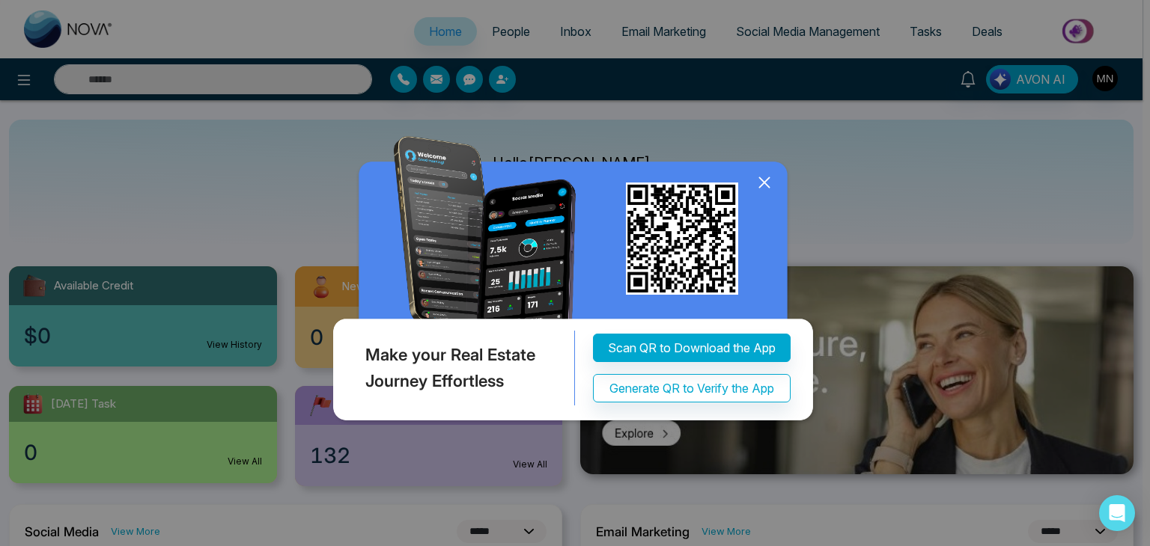
click at [760, 183] on icon at bounding box center [764, 182] width 22 height 22
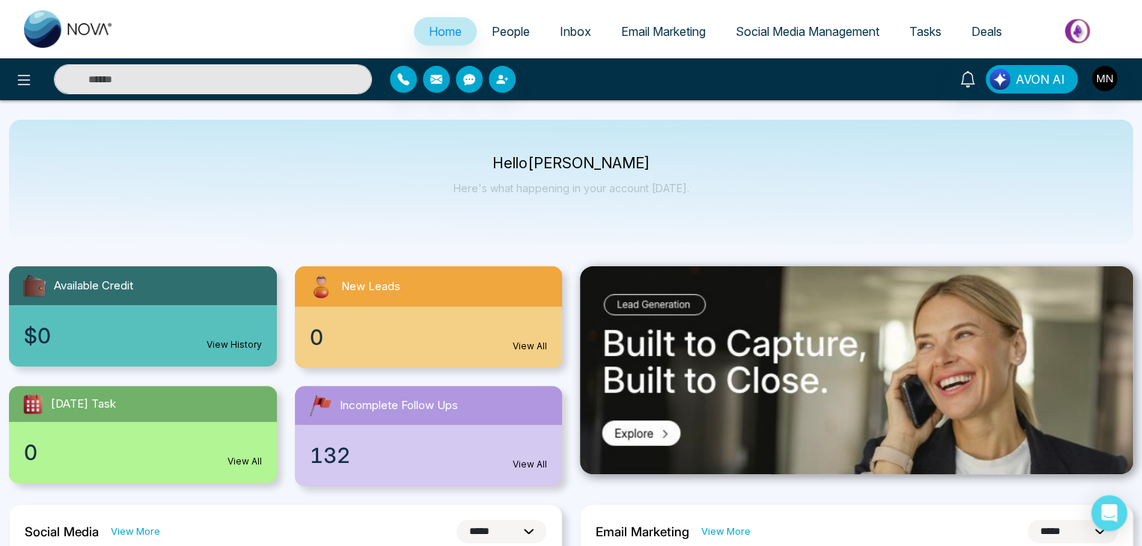
click at [505, 28] on span "People" at bounding box center [511, 31] width 38 height 15
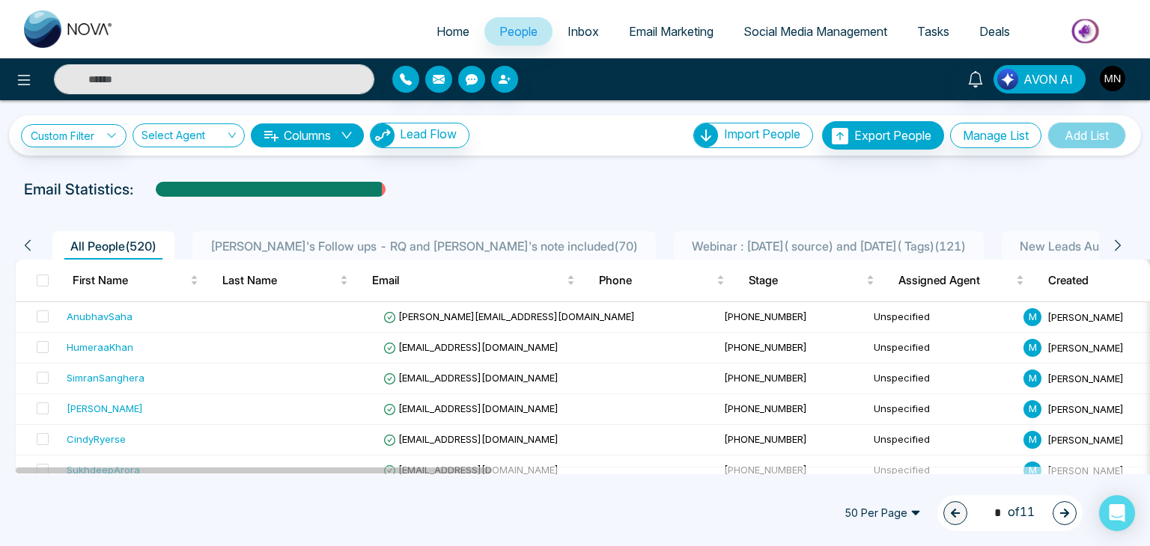
click at [103, 510] on div "50 Per Page 1 * of 11" at bounding box center [575, 514] width 1150 height 66
click at [436, 31] on span "Home" at bounding box center [452, 31] width 33 height 15
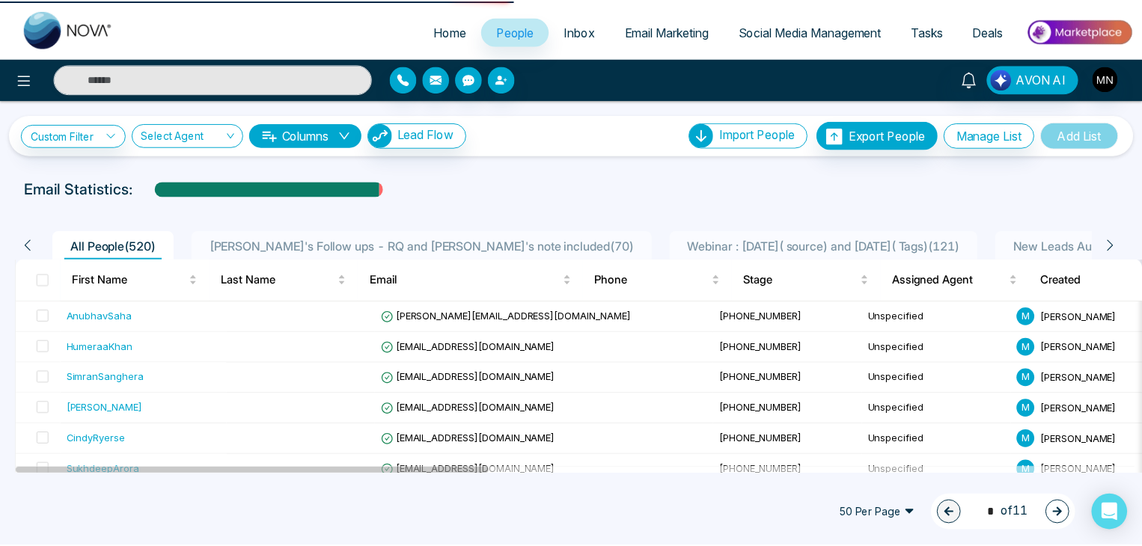
select select "*"
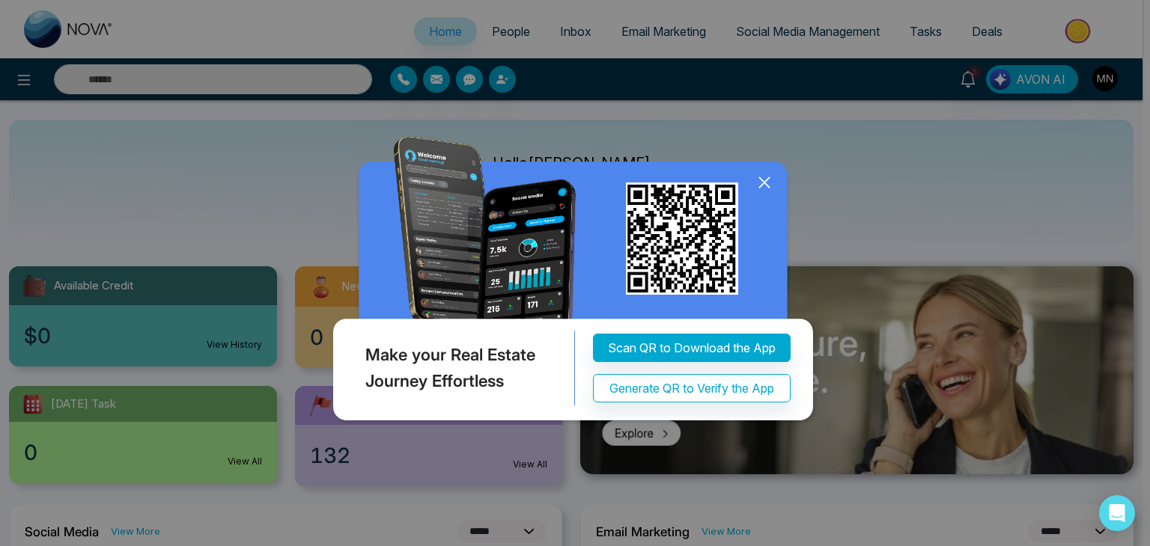
click at [765, 180] on icon at bounding box center [764, 183] width 10 height 10
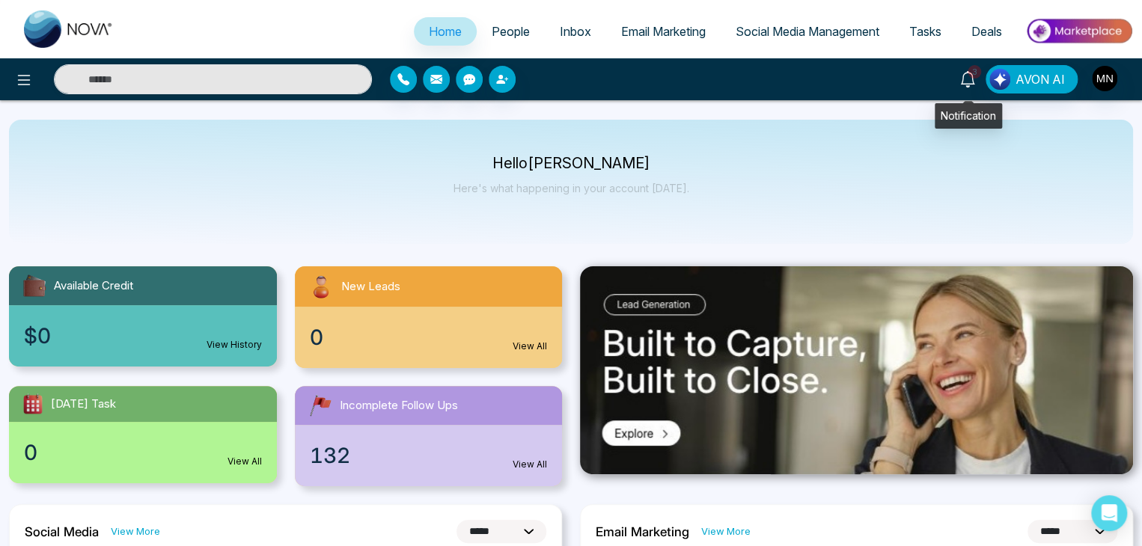
click at [973, 73] on span "3" at bounding box center [974, 71] width 13 height 13
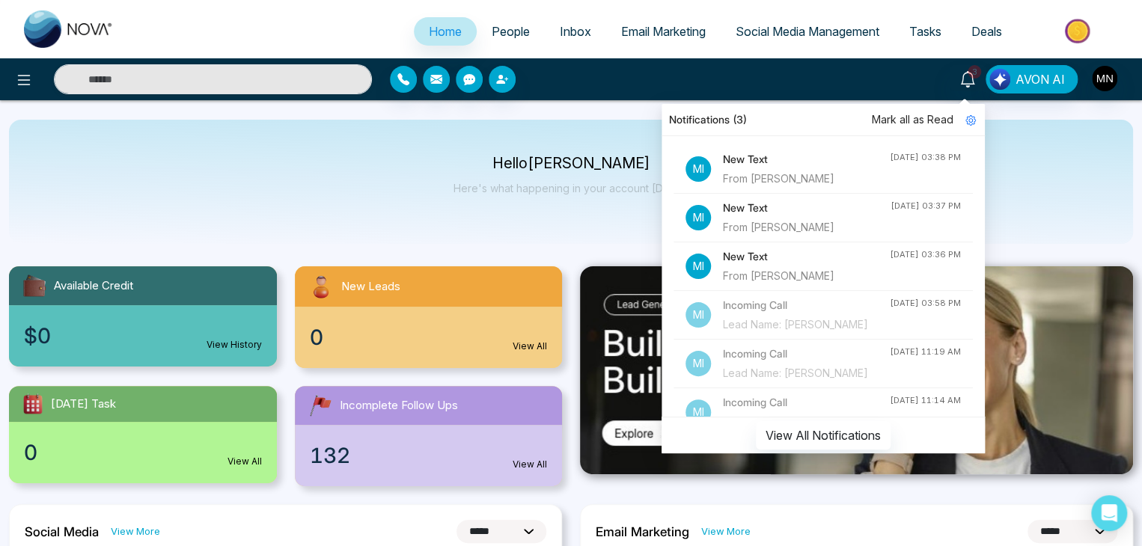
click at [764, 169] on div "New Text From [PERSON_NAME]" at bounding box center [806, 169] width 167 height 36
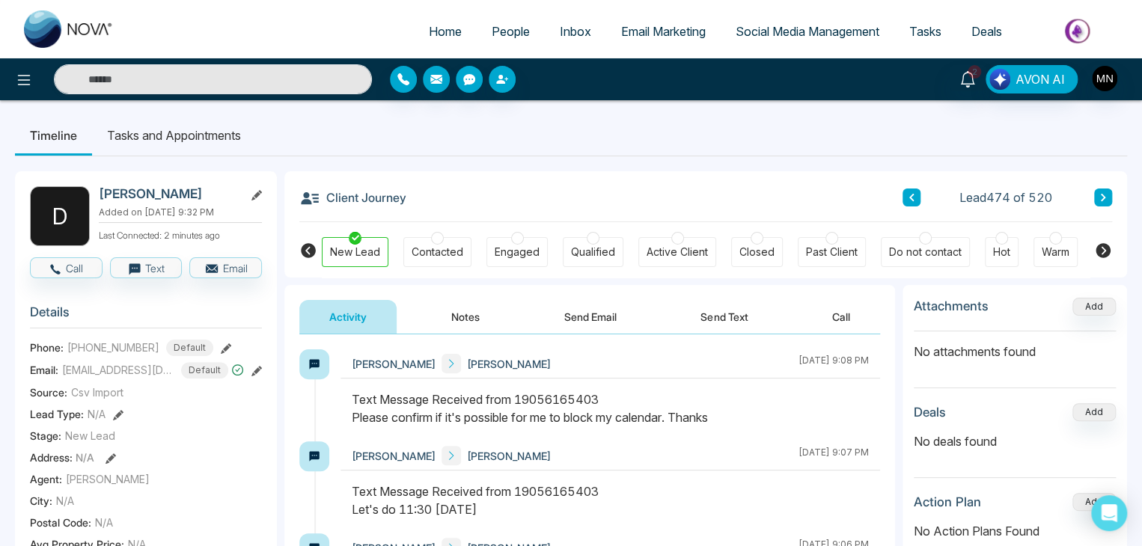
click at [1063, 138] on ul "Timeline Tasks and Appointments" at bounding box center [571, 135] width 1112 height 40
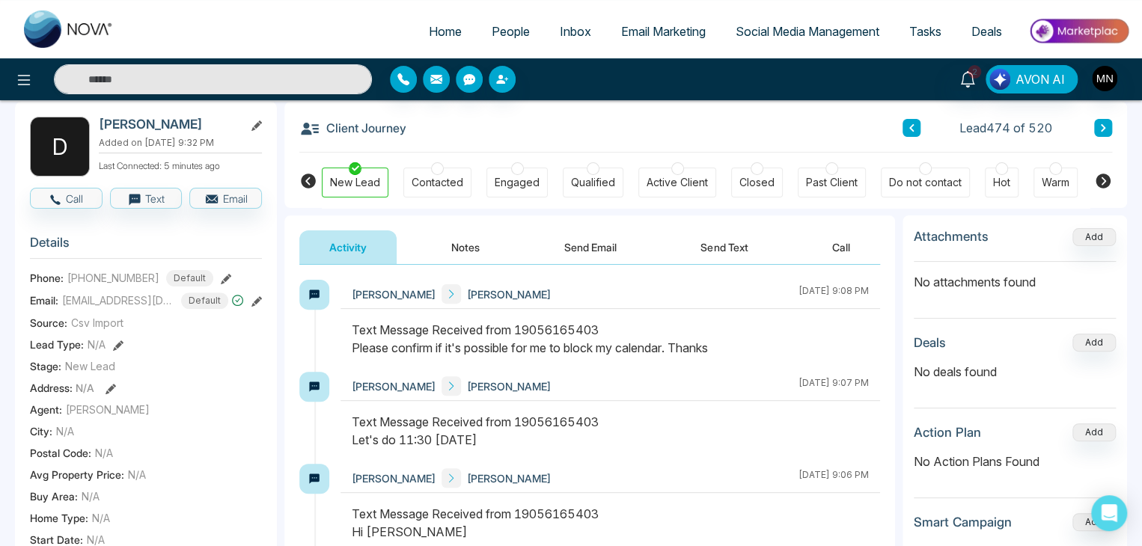
scroll to position [63, 0]
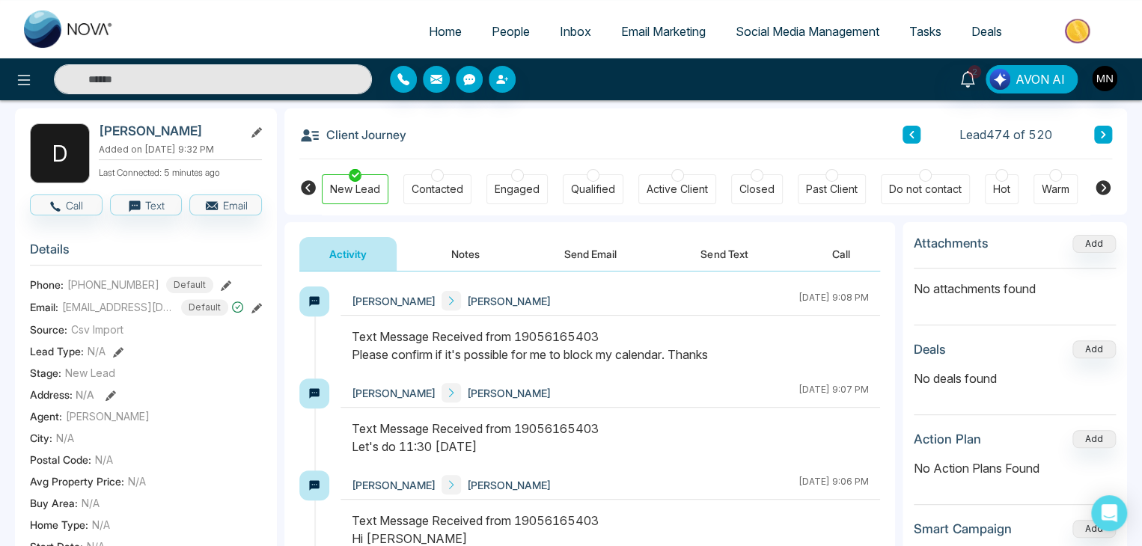
click at [706, 246] on button "Send Text" at bounding box center [724, 254] width 107 height 34
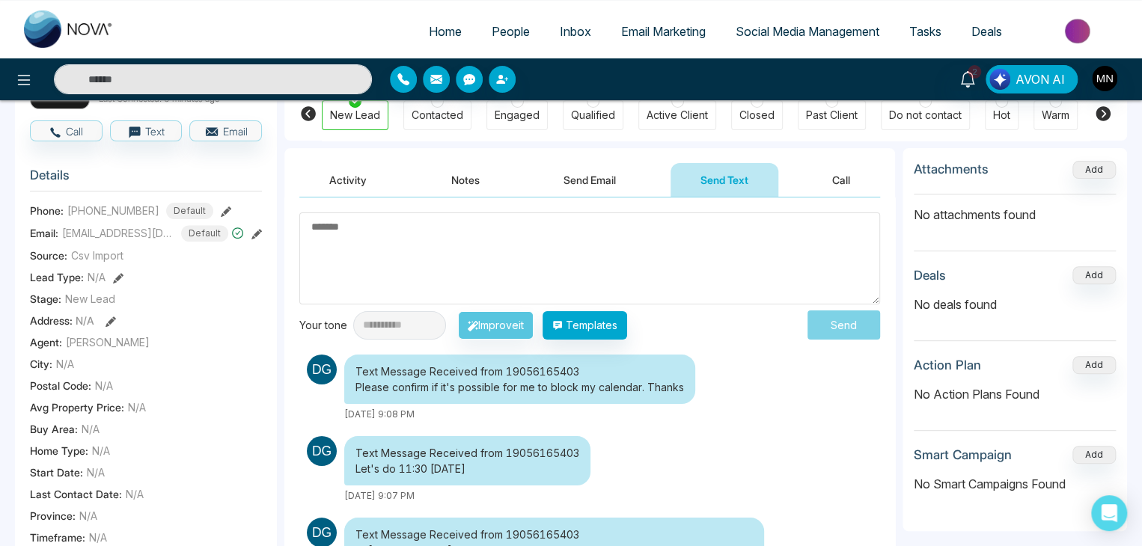
scroll to position [130, 0]
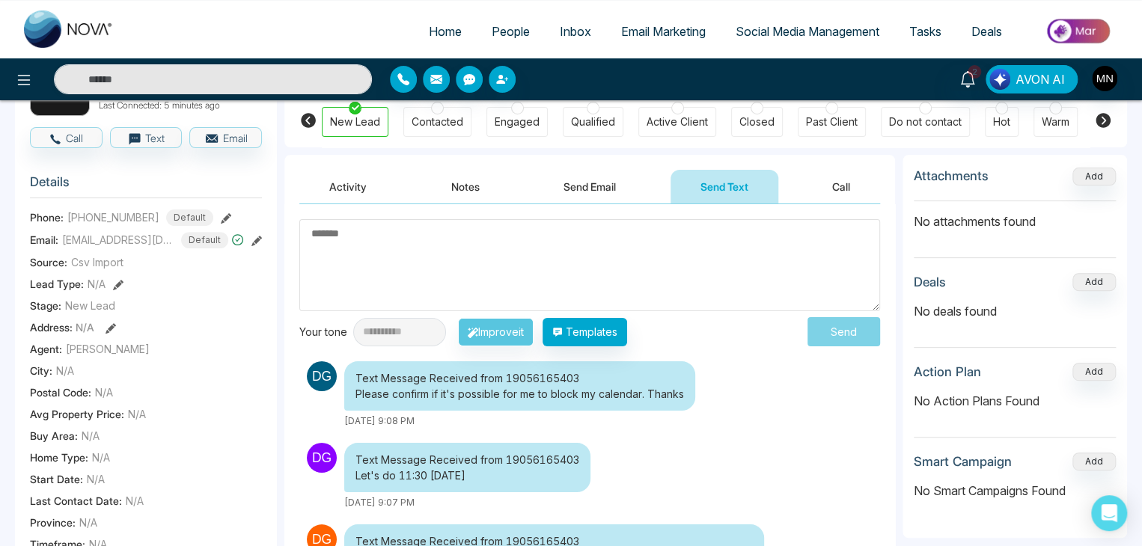
click at [617, 269] on textarea at bounding box center [589, 265] width 581 height 92
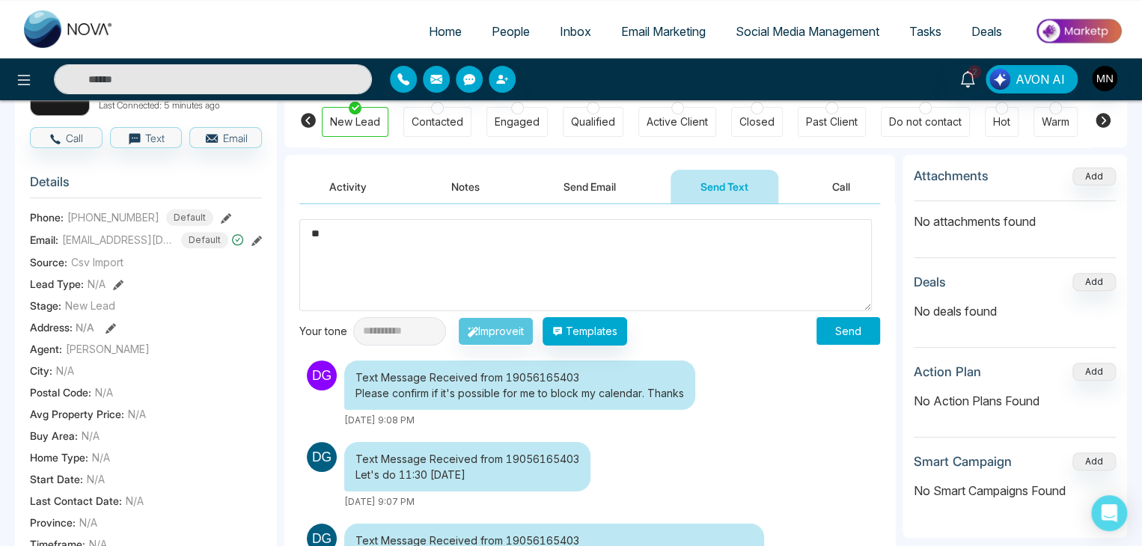
type textarea "*"
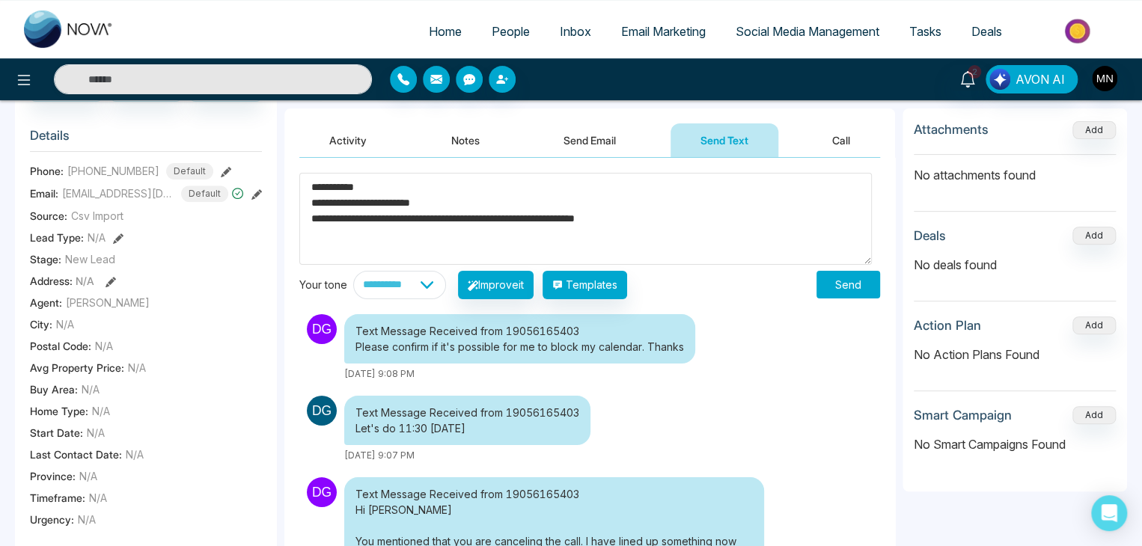
scroll to position [153, 0]
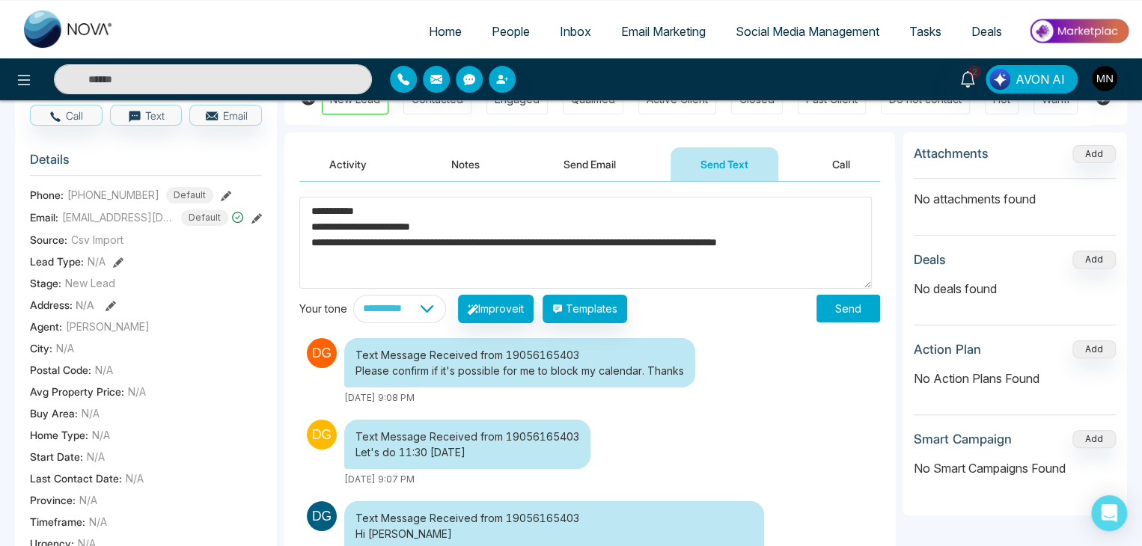
type textarea "**********"
click at [835, 305] on button "Send" at bounding box center [849, 309] width 64 height 28
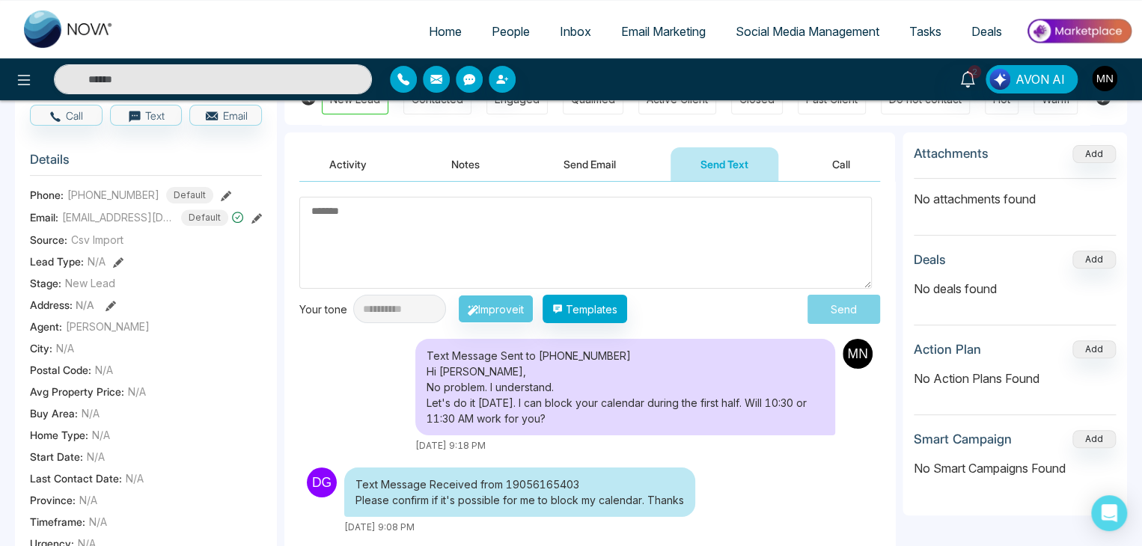
click at [340, 156] on button "Activity" at bounding box center [347, 164] width 97 height 34
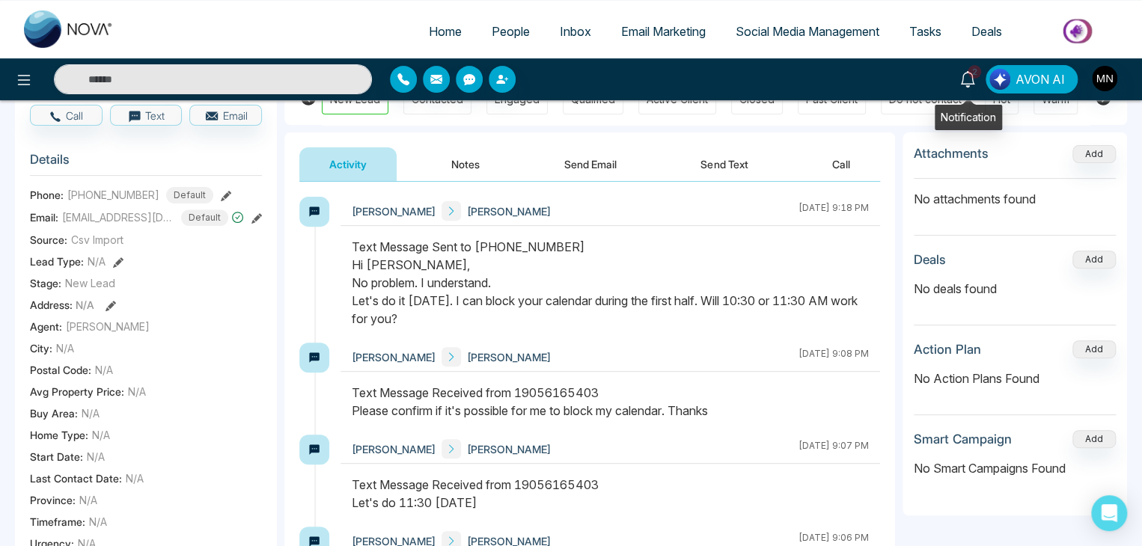
click at [969, 88] on link "2" at bounding box center [968, 78] width 36 height 26
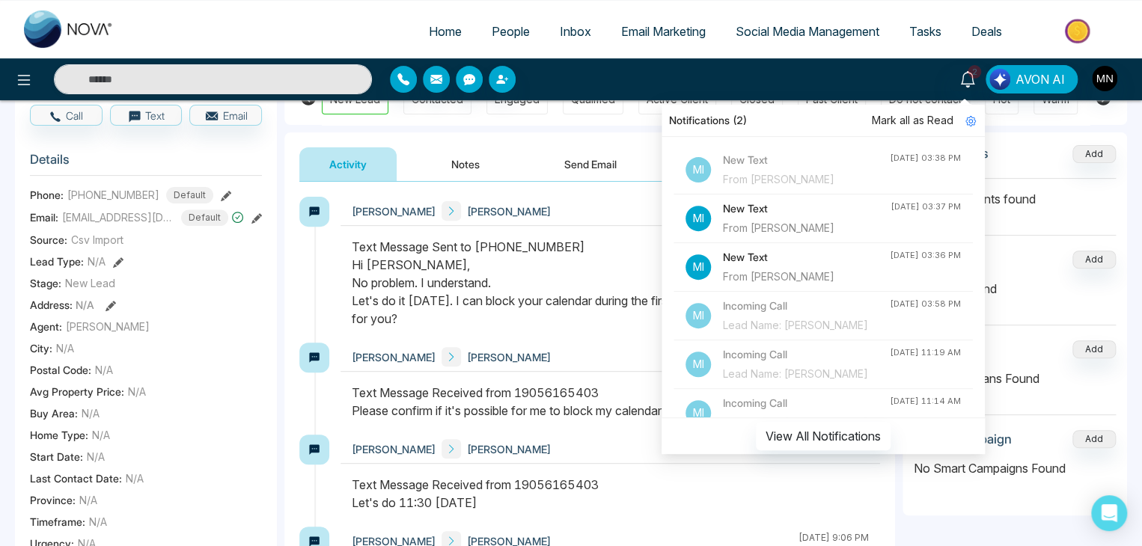
click at [928, 114] on span "Mark all as Read" at bounding box center [913, 120] width 82 height 16
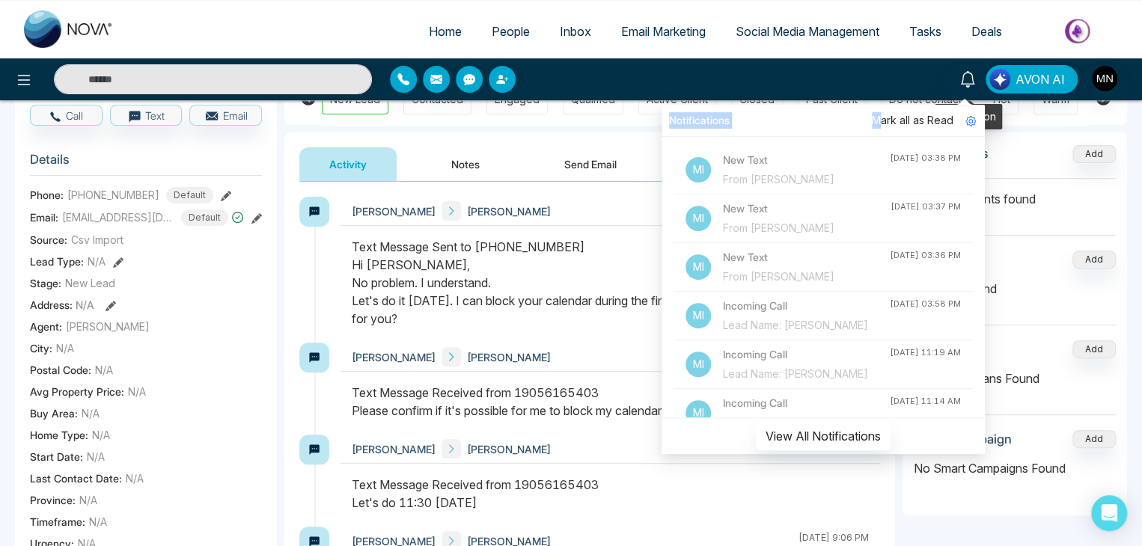
drag, startPoint x: 884, startPoint y: 121, endPoint x: 965, endPoint y: 79, distance: 91.4
click at [965, 79] on div "Notifications Mark all as Read Mi New Text From [PERSON_NAME] [DATE] 03:38 PM M…" at bounding box center [968, 79] width 36 height 28
click at [965, 79] on icon at bounding box center [967, 79] width 14 height 16
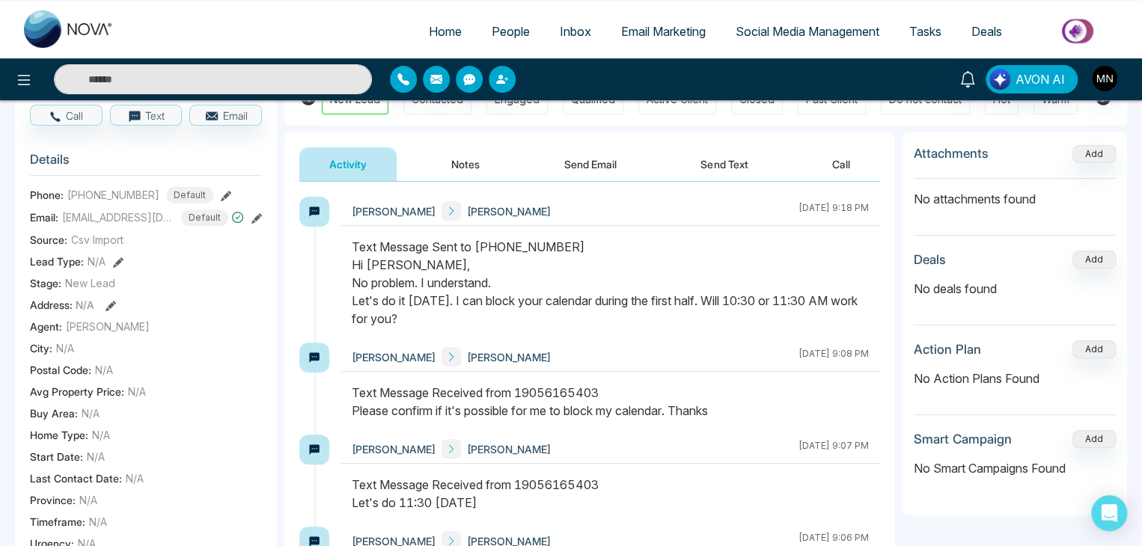
click at [796, 137] on div "Activity Notes Send Email Send Text Call" at bounding box center [589, 156] width 611 height 49
click at [448, 161] on button "Notes" at bounding box center [465, 164] width 88 height 34
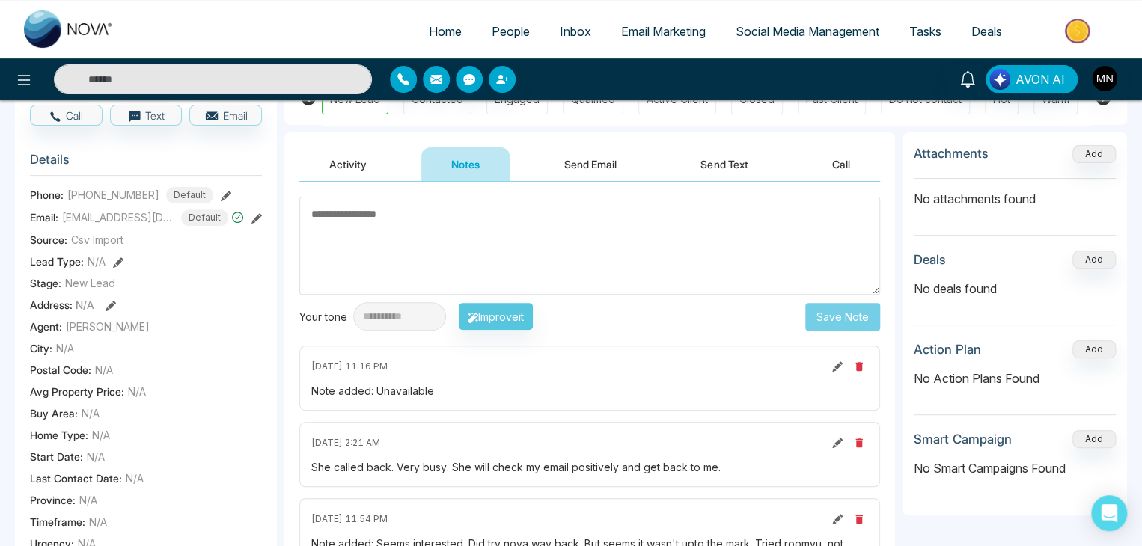
click at [379, 165] on button "Activity" at bounding box center [347, 164] width 97 height 34
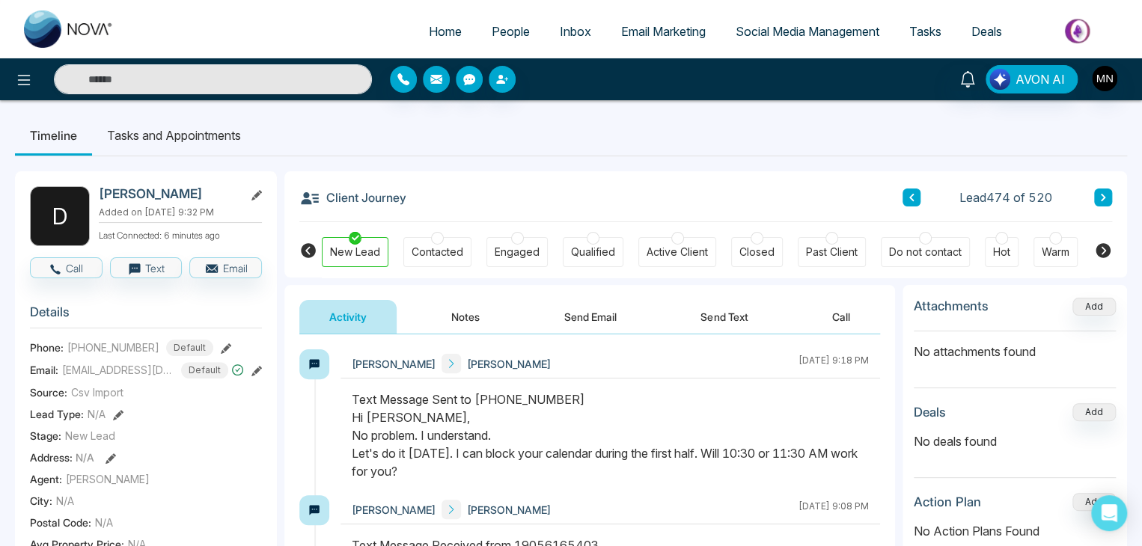
click at [43, 24] on img at bounding box center [69, 28] width 90 height 37
select select "*"
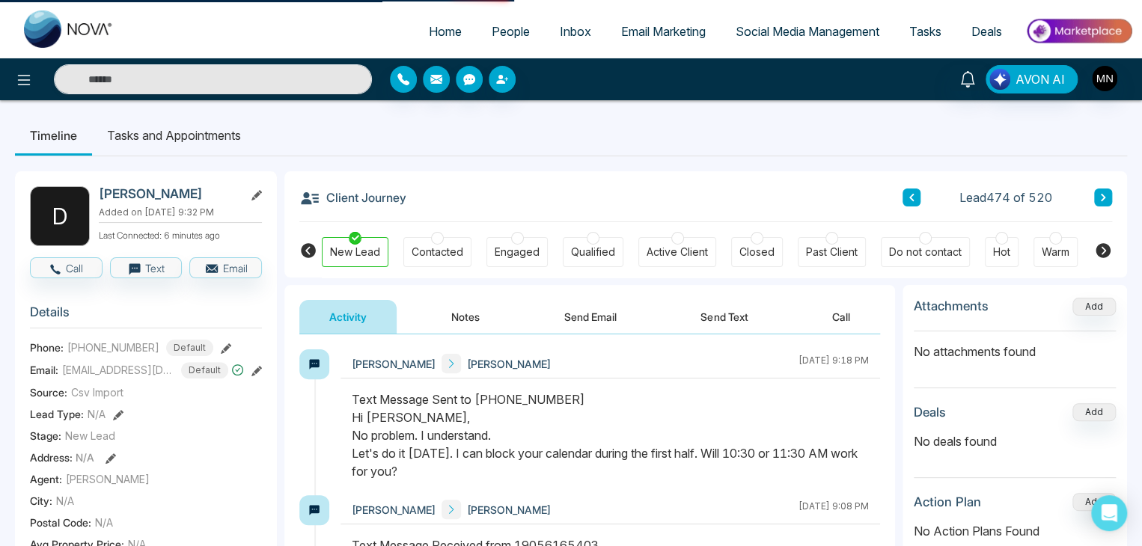
select select "*"
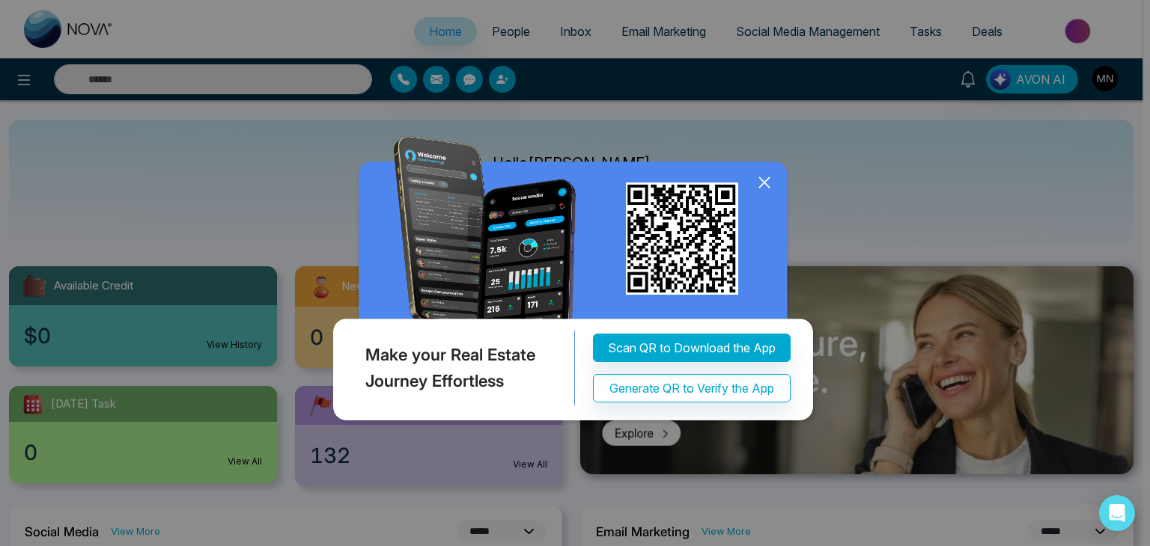
click at [761, 177] on icon at bounding box center [764, 182] width 22 height 22
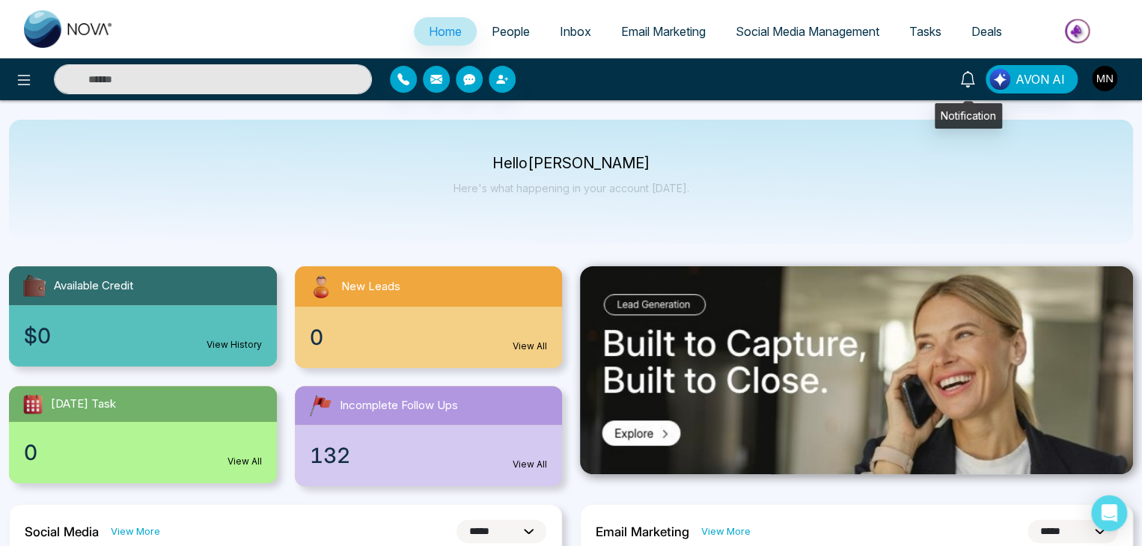
click at [969, 67] on link at bounding box center [968, 78] width 36 height 26
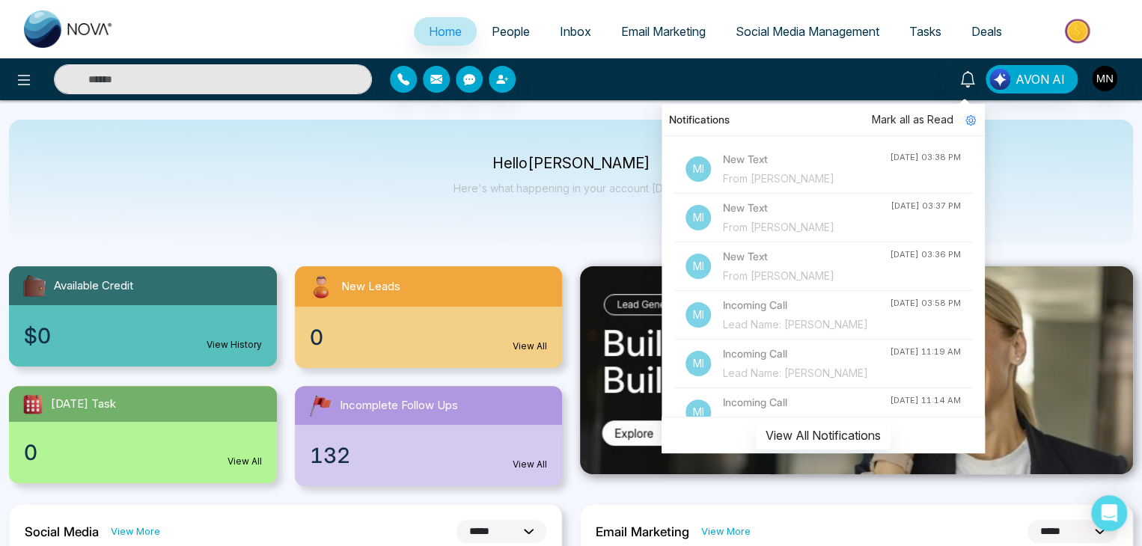
click at [746, 171] on div "From [PERSON_NAME]" at bounding box center [806, 179] width 167 height 16
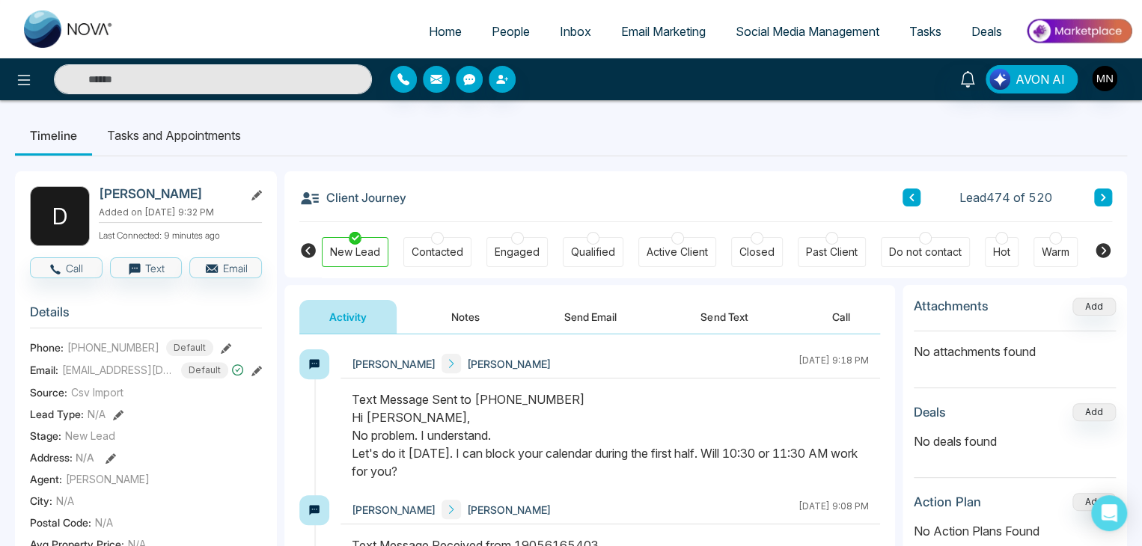
click at [82, 34] on img at bounding box center [69, 28] width 90 height 37
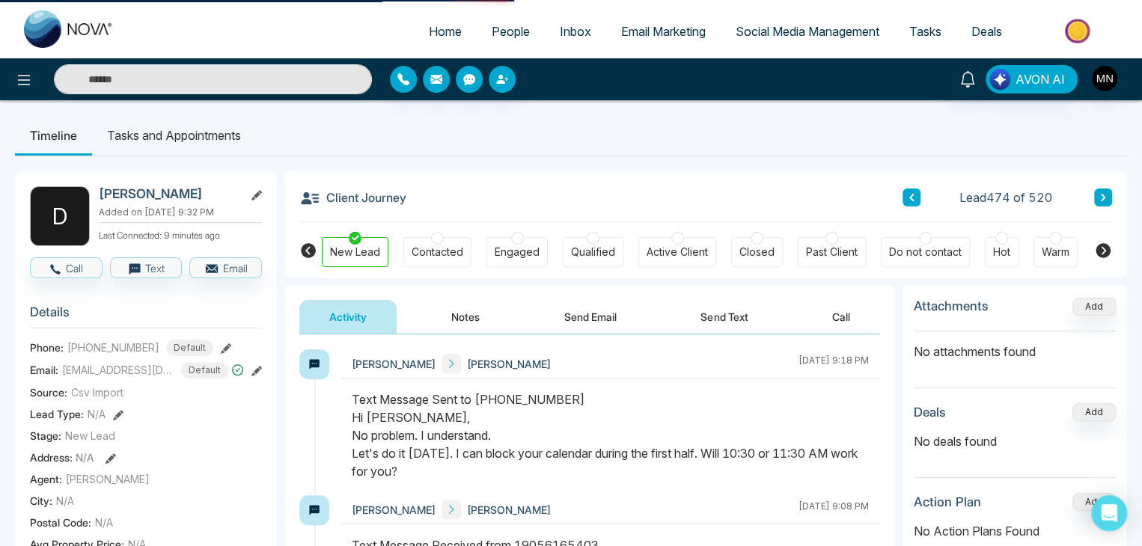
select select "*"
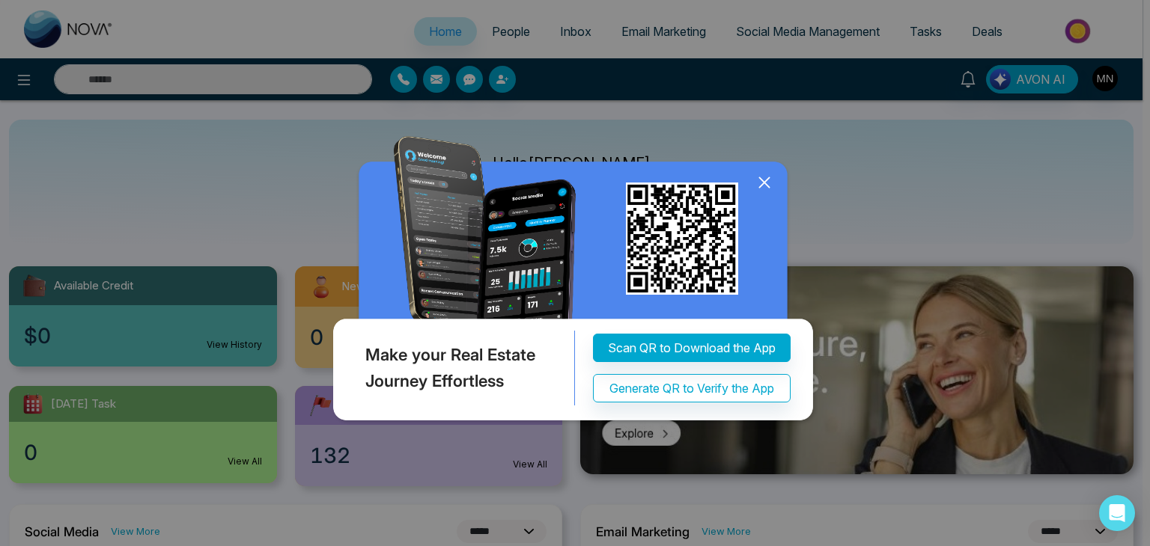
click at [767, 180] on icon at bounding box center [764, 182] width 22 height 22
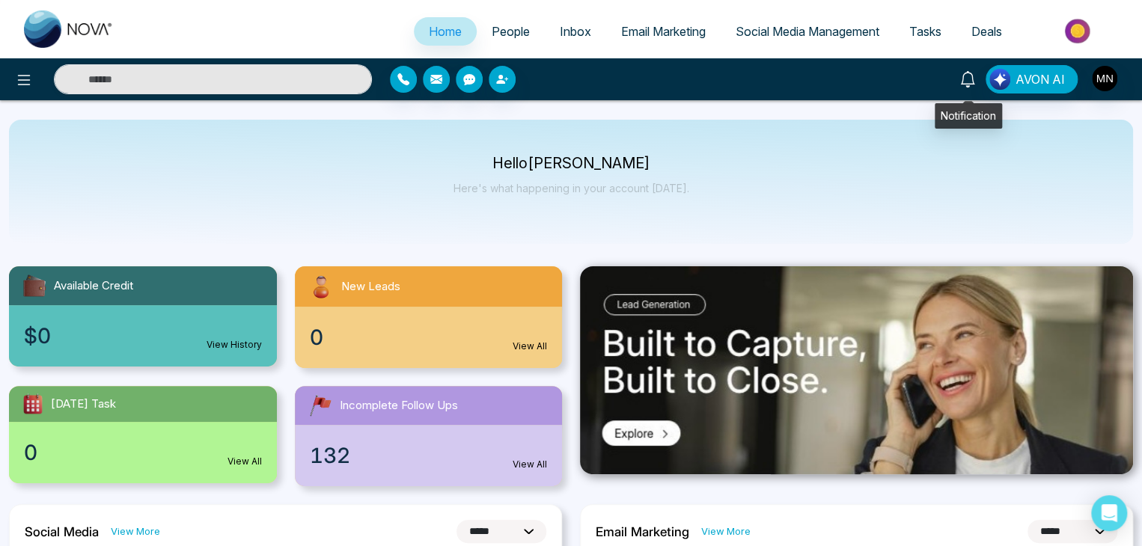
click at [972, 85] on icon at bounding box center [968, 79] width 16 height 16
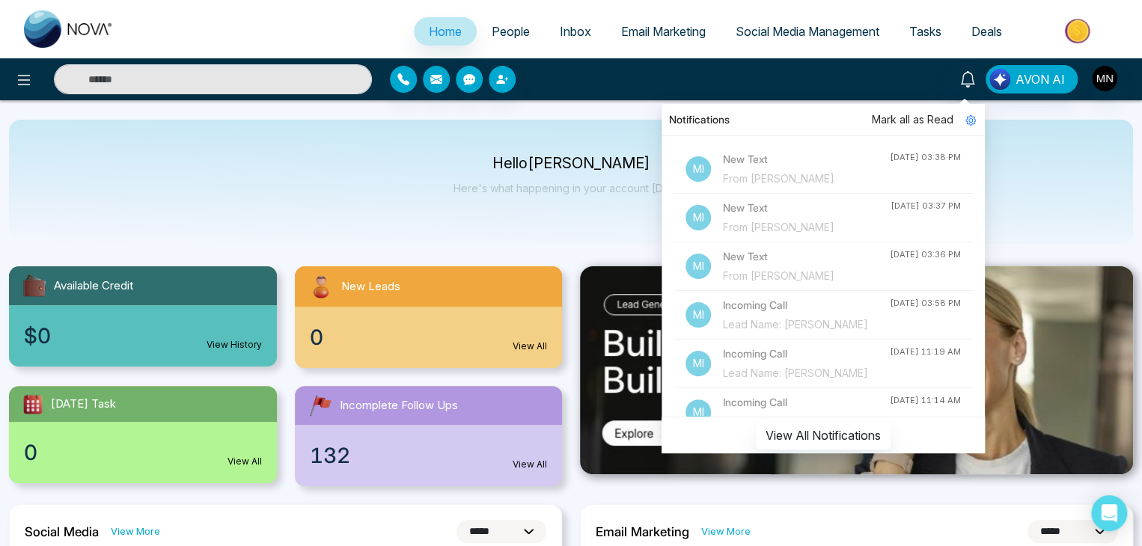
click at [844, 162] on h4 "New Text" at bounding box center [806, 159] width 167 height 16
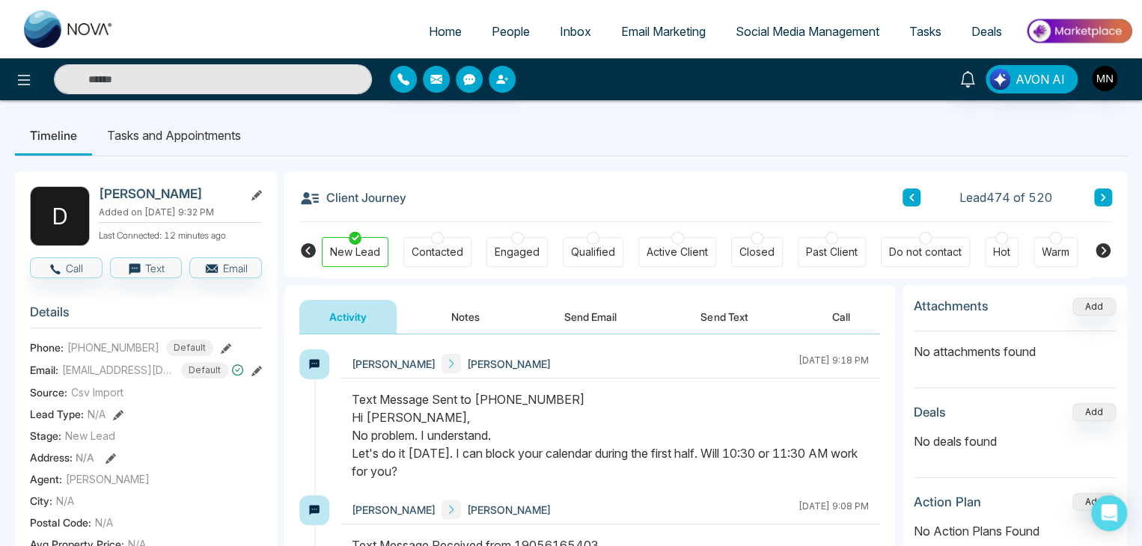
click at [92, 37] on img at bounding box center [69, 28] width 90 height 37
select select "*"
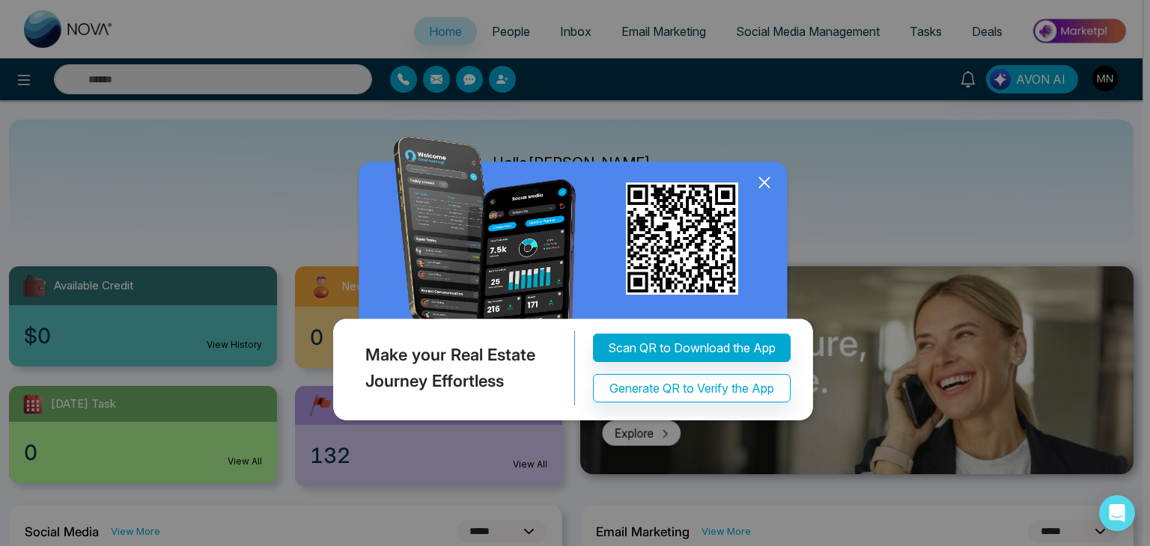
click at [758, 179] on icon at bounding box center [764, 182] width 22 height 22
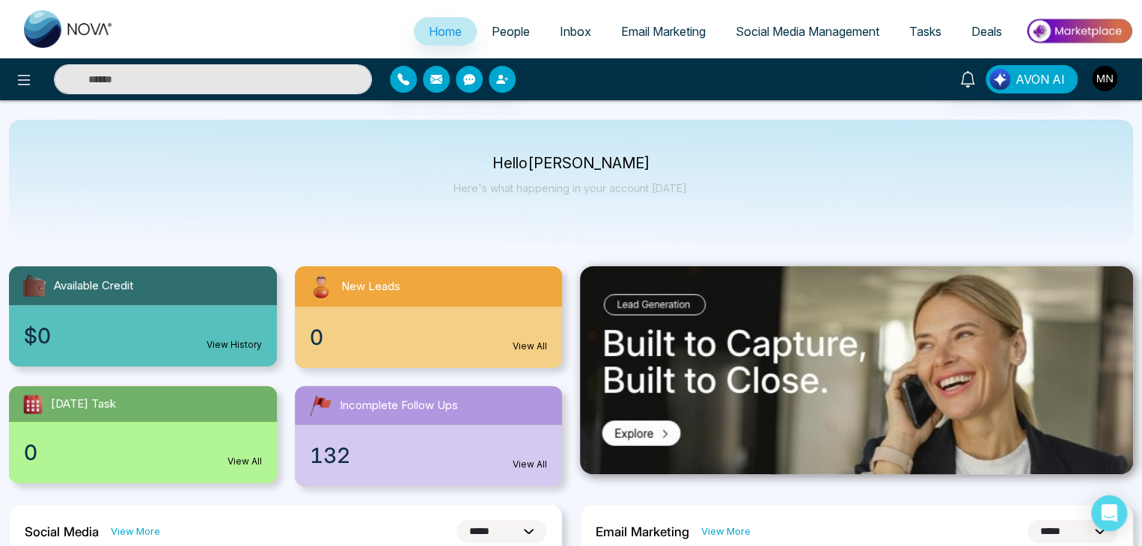
click at [84, 33] on img at bounding box center [69, 28] width 90 height 37
click at [55, 209] on div "Hello [PERSON_NAME] Here's what happening in your account [DATE]." at bounding box center [571, 182] width 1124 height 124
click at [105, 73] on input "text" at bounding box center [213, 79] width 318 height 30
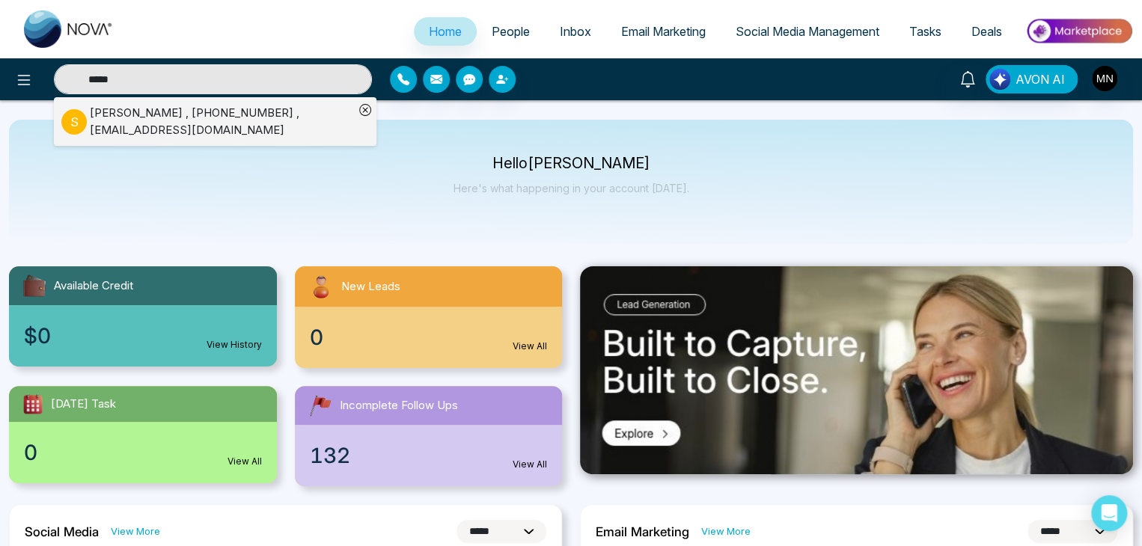
type input "*****"
click at [84, 127] on p "S" at bounding box center [73, 121] width 25 height 25
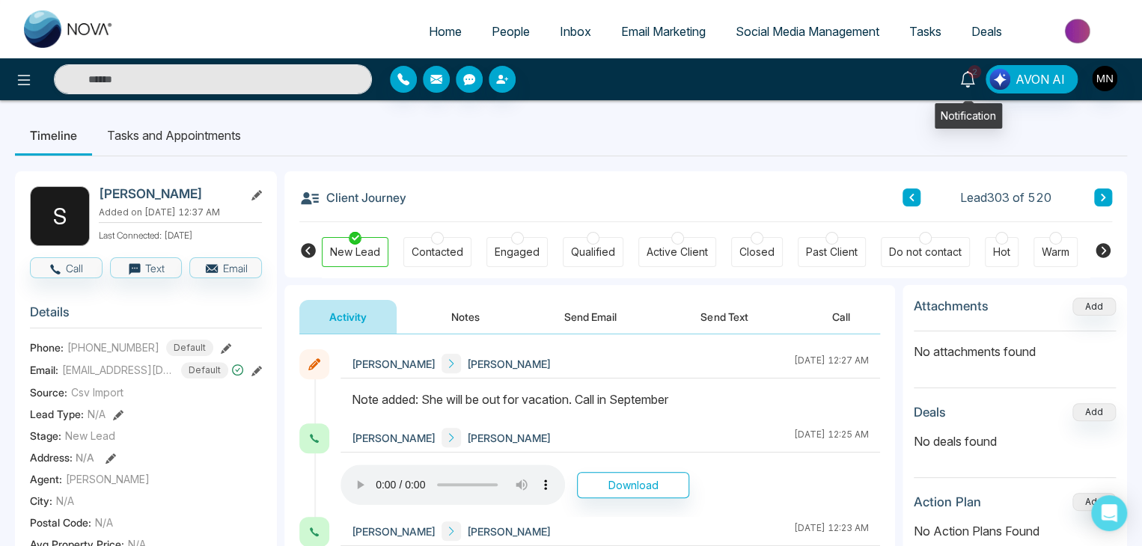
click at [967, 74] on icon at bounding box center [968, 79] width 16 height 16
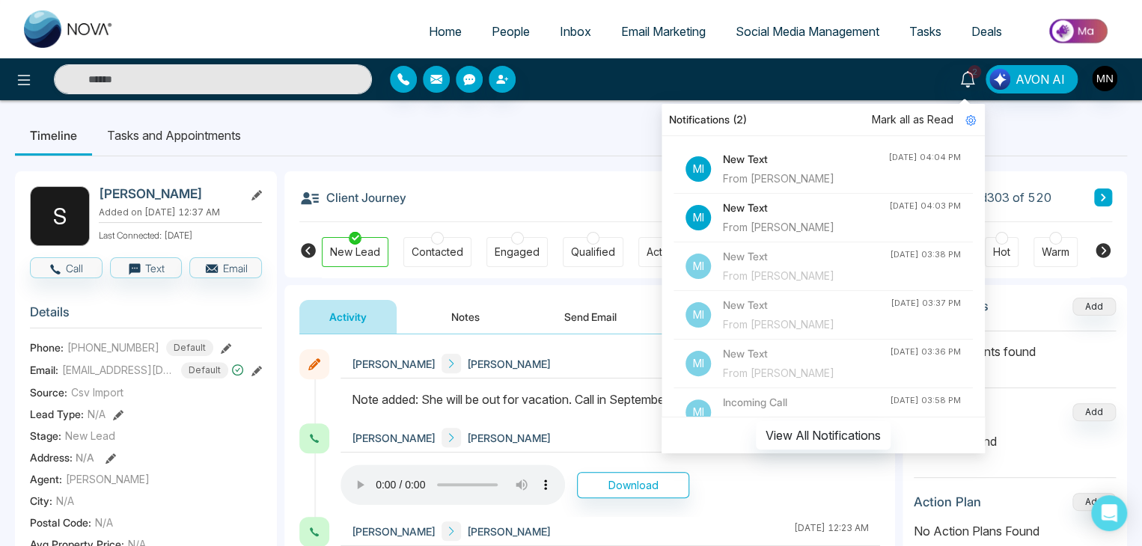
click at [799, 163] on h4 "New Text" at bounding box center [805, 159] width 165 height 16
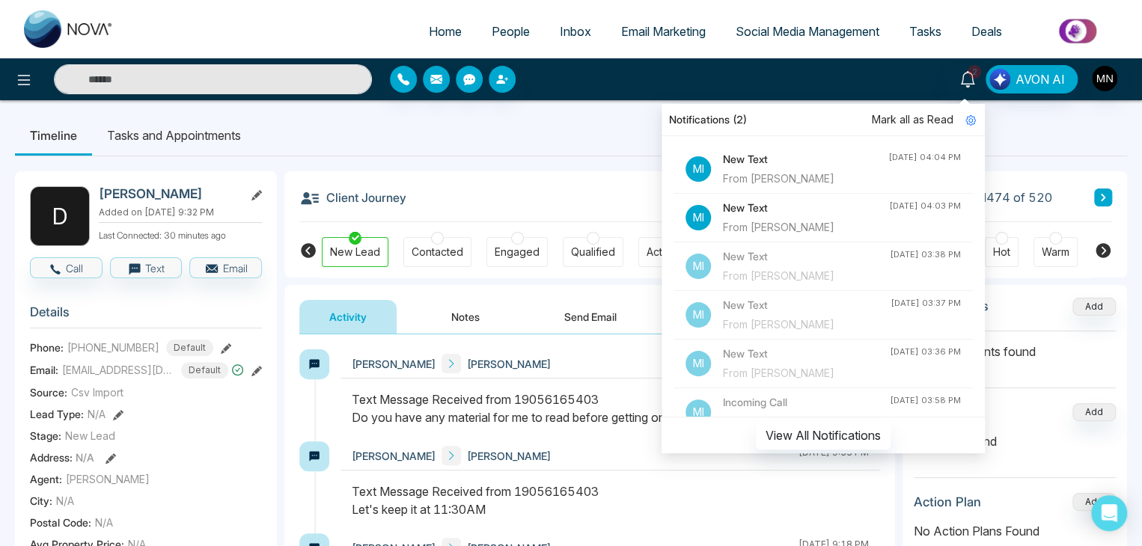
click at [572, 133] on ul "Timeline Tasks and Appointments" at bounding box center [571, 135] width 1112 height 40
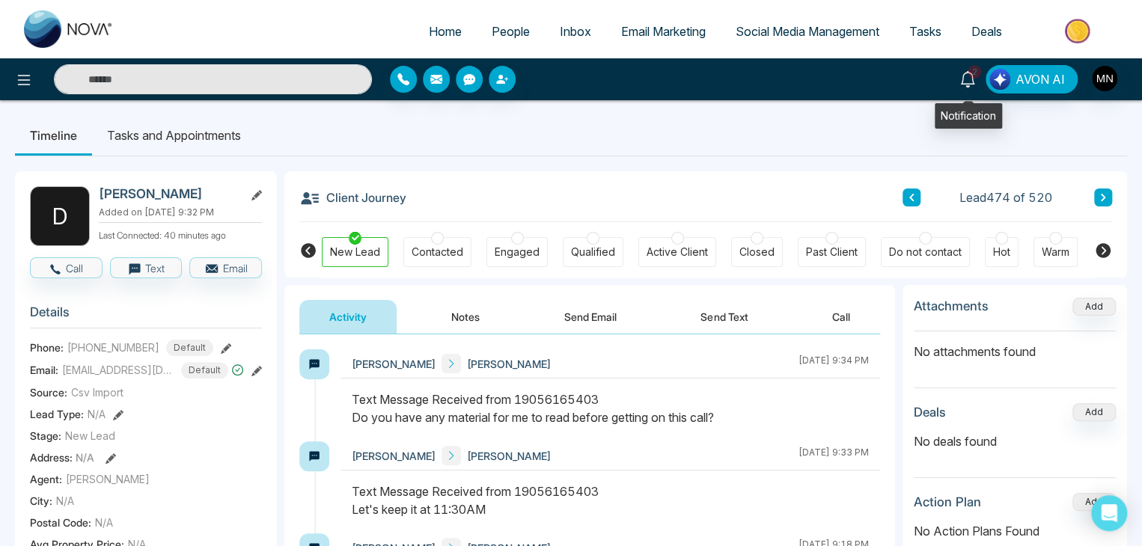
click at [967, 84] on icon at bounding box center [968, 79] width 16 height 16
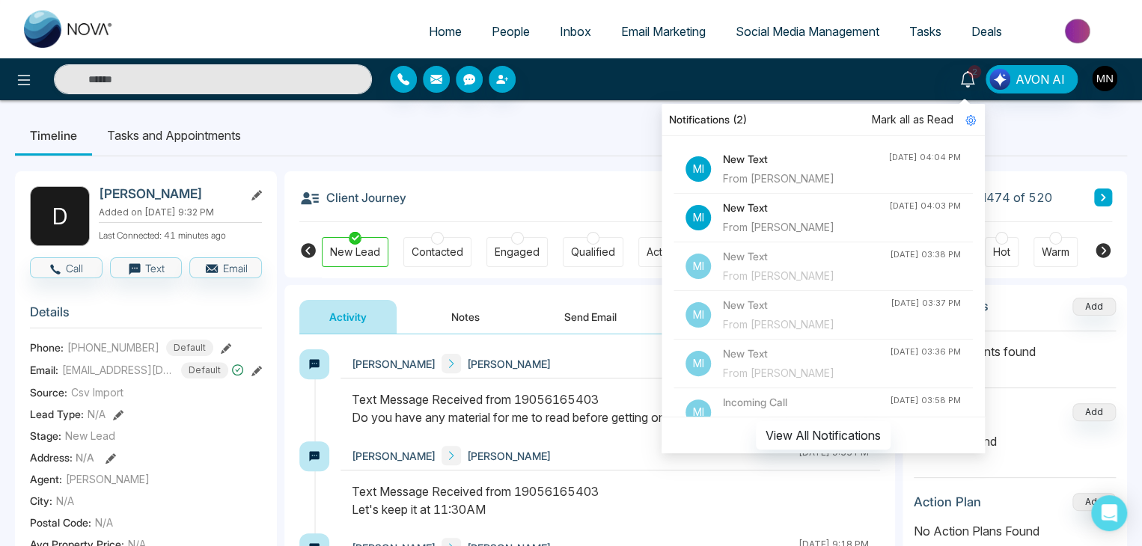
click at [844, 153] on h4 "New Text" at bounding box center [805, 159] width 165 height 16
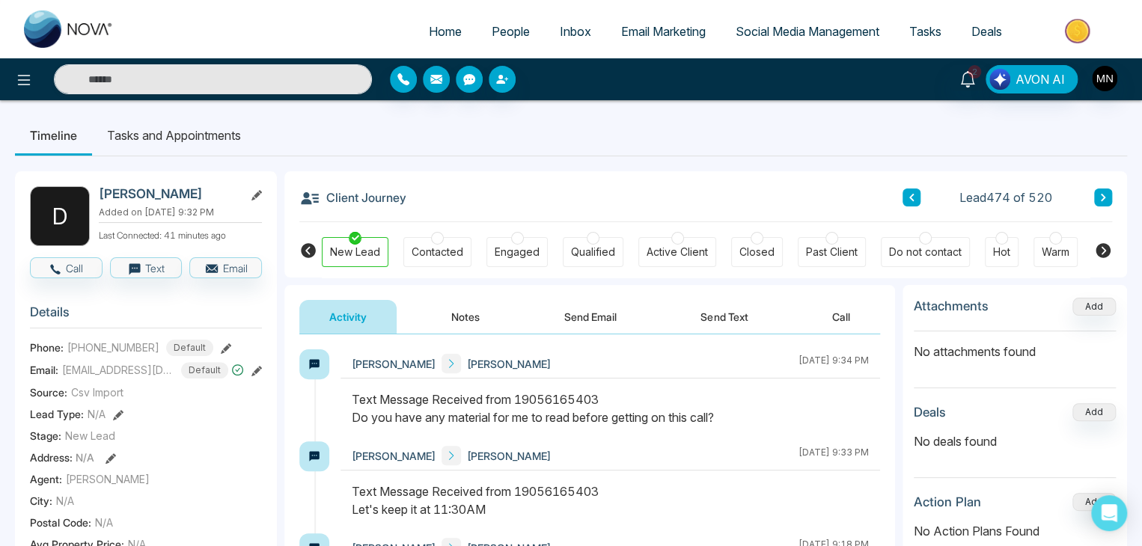
click at [587, 177] on div "Client Journey Lead 474 of 520" at bounding box center [705, 196] width 813 height 51
drag, startPoint x: 725, startPoint y: 416, endPoint x: 426, endPoint y: 419, distance: 298.7
click at [426, 419] on div "Text Message Received from 19056165403 Do you have any material for me to read …" at bounding box center [610, 409] width 517 height 36
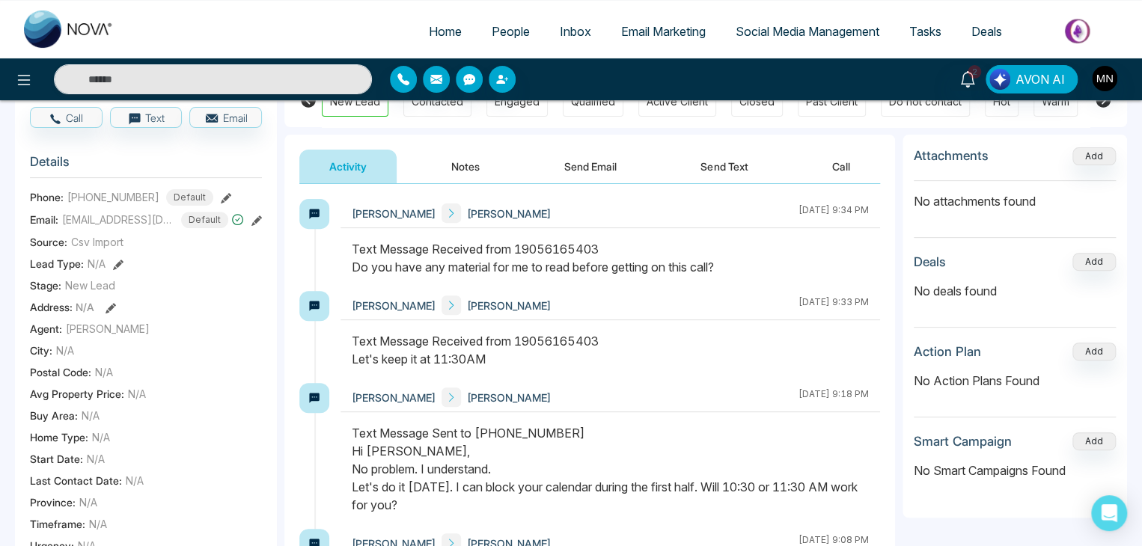
scroll to position [149, 0]
click at [739, 158] on button "Send Text" at bounding box center [724, 168] width 107 height 34
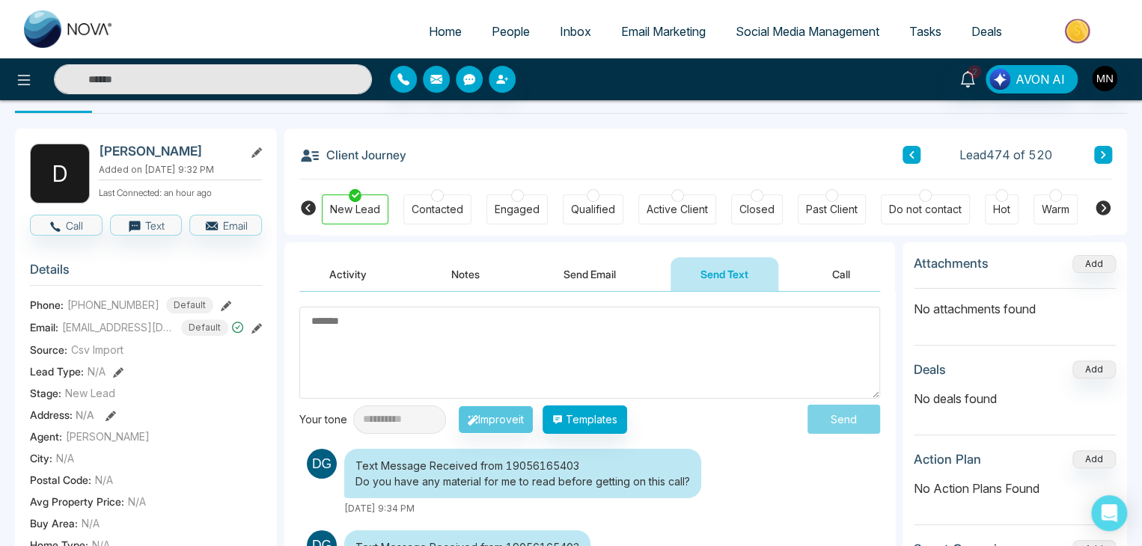
scroll to position [29, 0]
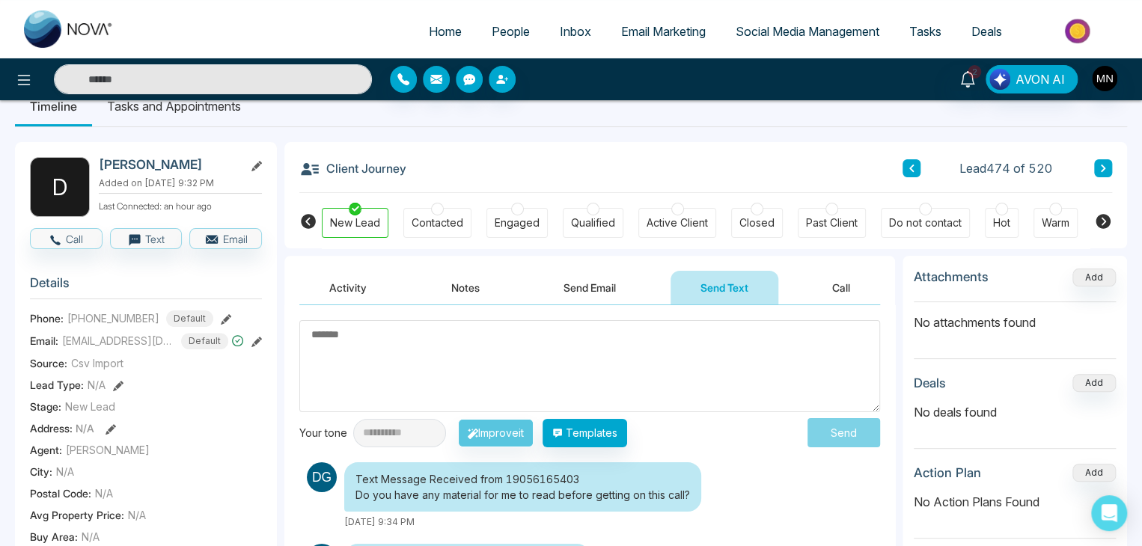
click at [221, 317] on icon at bounding box center [226, 319] width 10 height 10
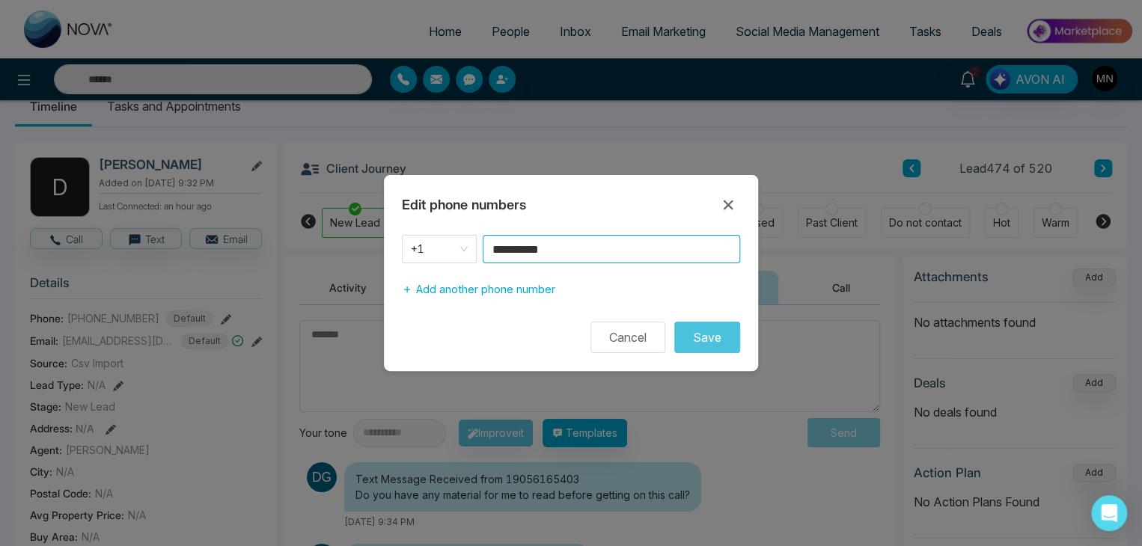
click at [596, 245] on input "**********" at bounding box center [612, 249] width 258 height 28
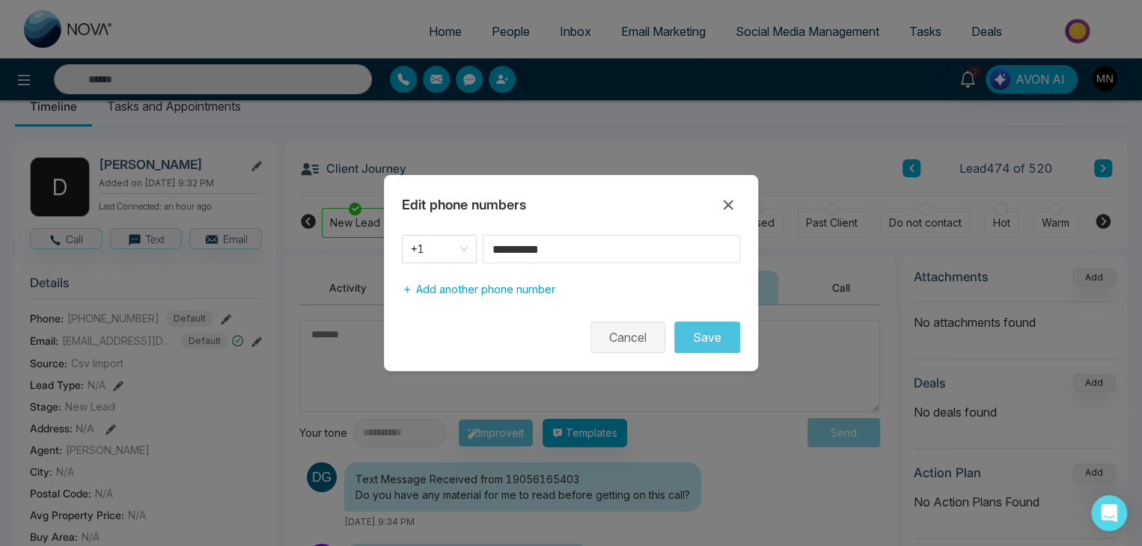
click at [626, 347] on button "Cancel" at bounding box center [628, 337] width 75 height 31
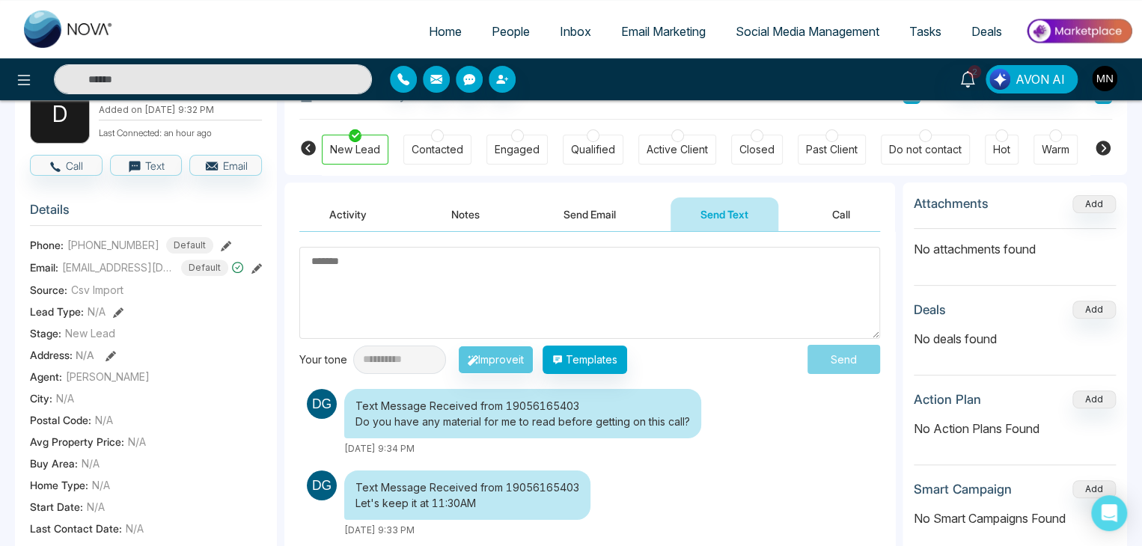
scroll to position [100, 0]
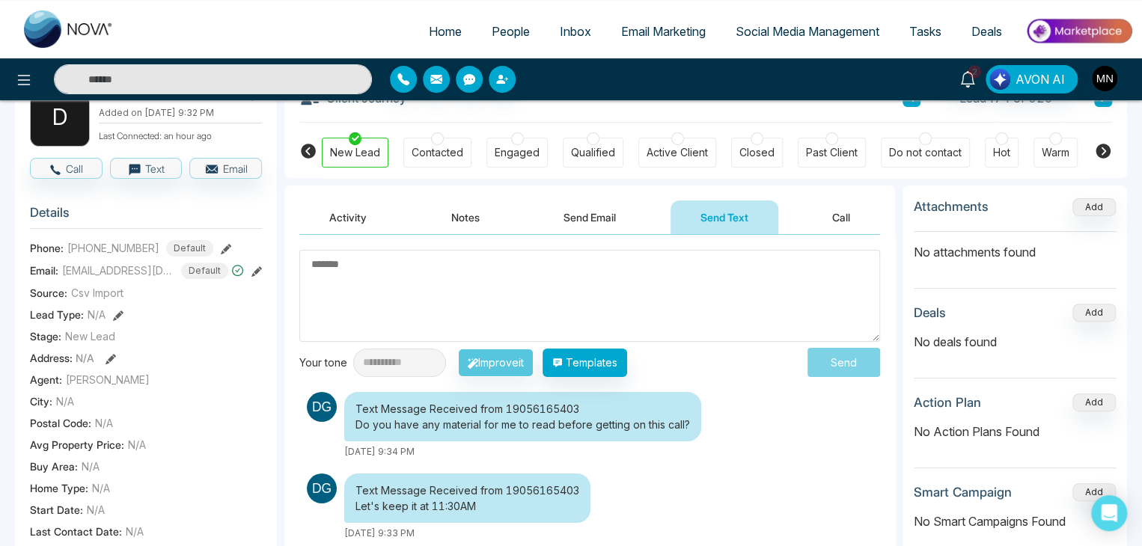
click at [350, 216] on button "Activity" at bounding box center [347, 218] width 97 height 34
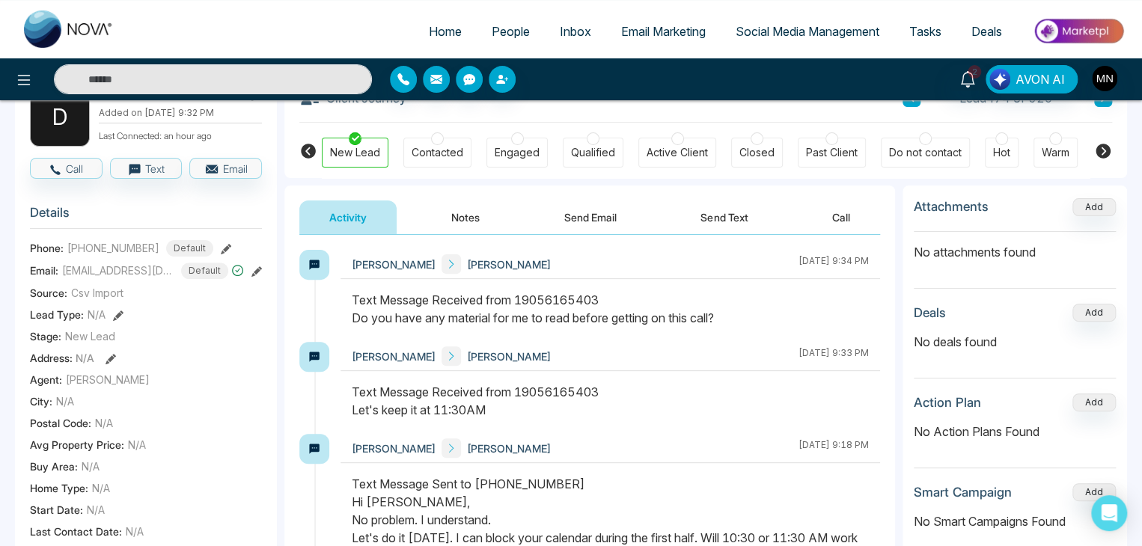
click at [729, 208] on button "Send Text" at bounding box center [724, 218] width 107 height 34
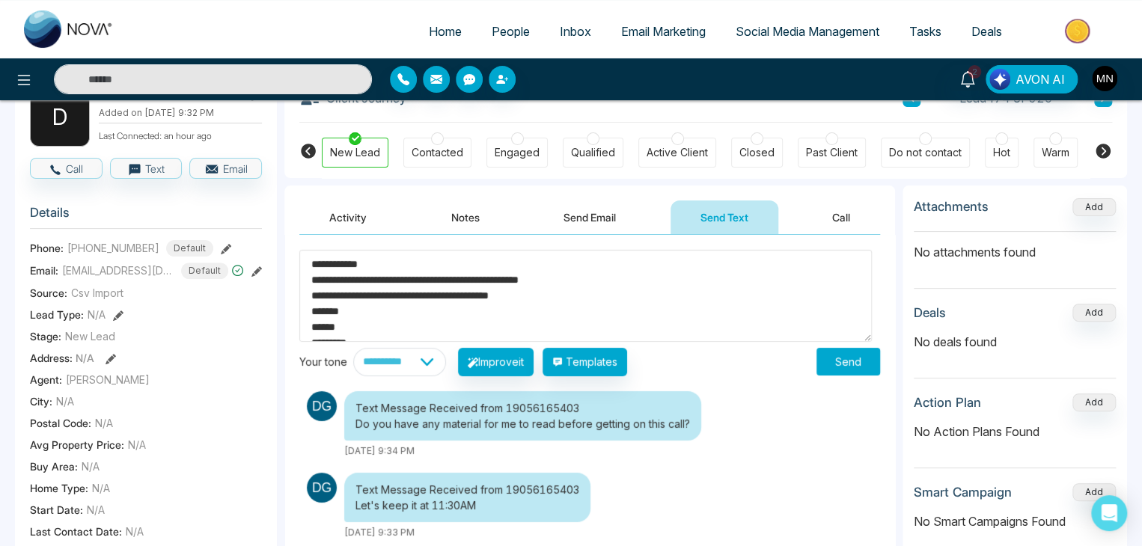
click at [320, 258] on textarea "**********" at bounding box center [585, 296] width 573 height 92
click at [385, 294] on textarea "**********" at bounding box center [585, 296] width 573 height 92
click at [555, 300] on textarea "**********" at bounding box center [585, 296] width 573 height 92
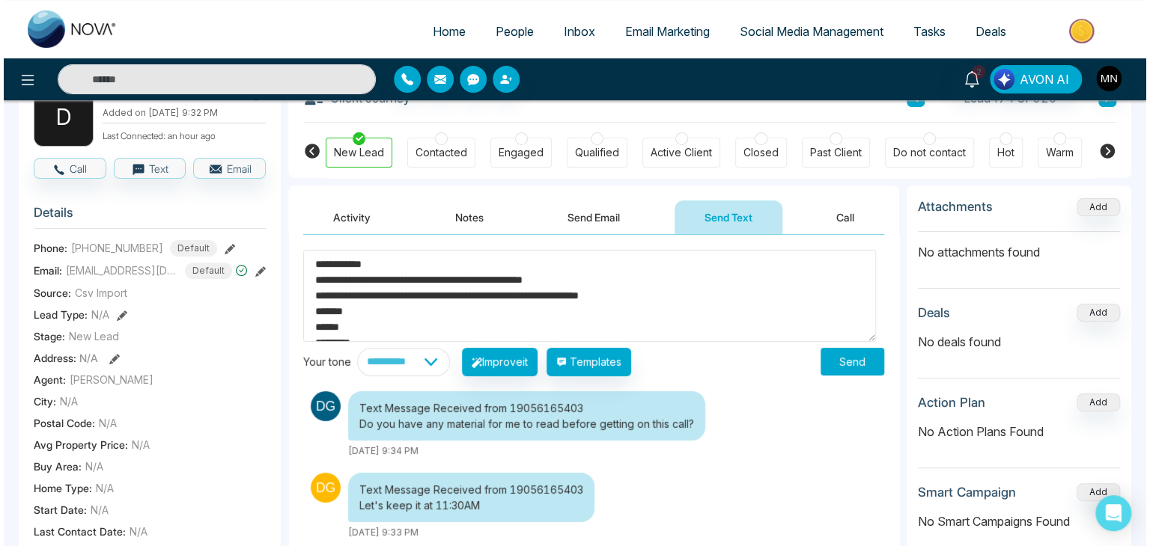
scroll to position [15, 0]
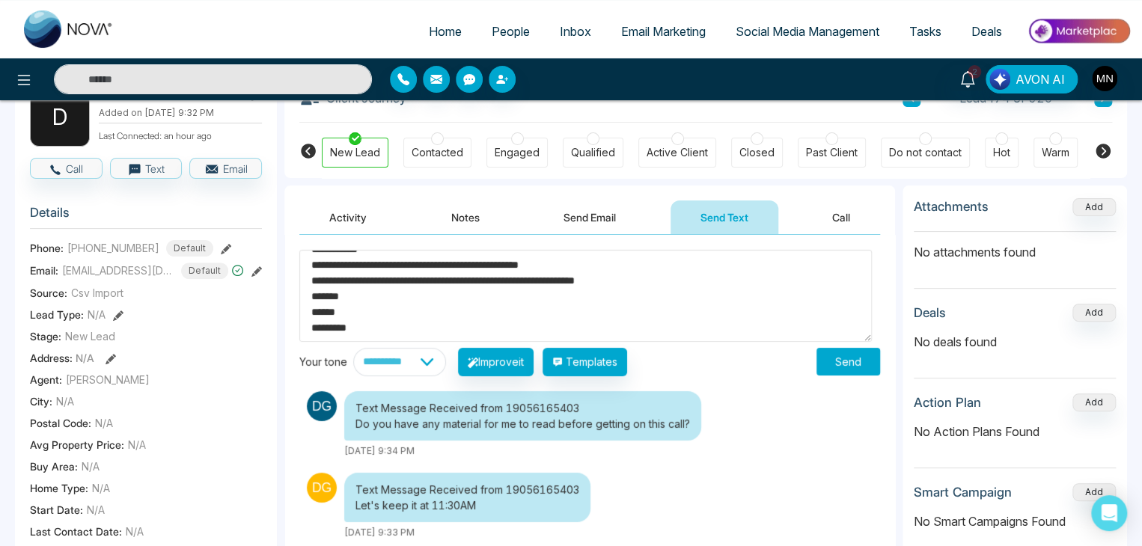
type textarea "**********"
click at [838, 371] on button "Send" at bounding box center [849, 362] width 64 height 28
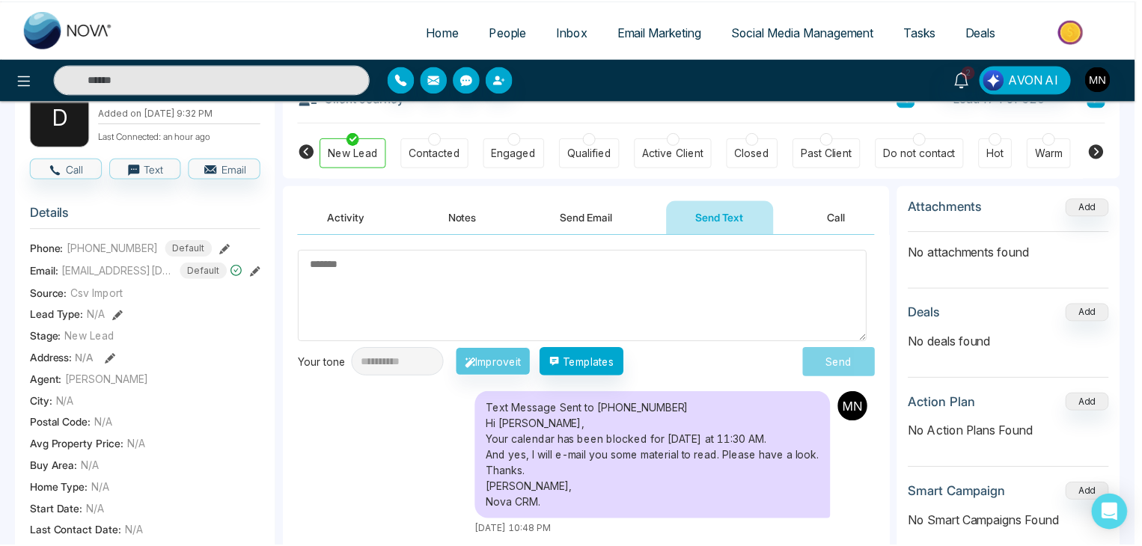
scroll to position [0, 0]
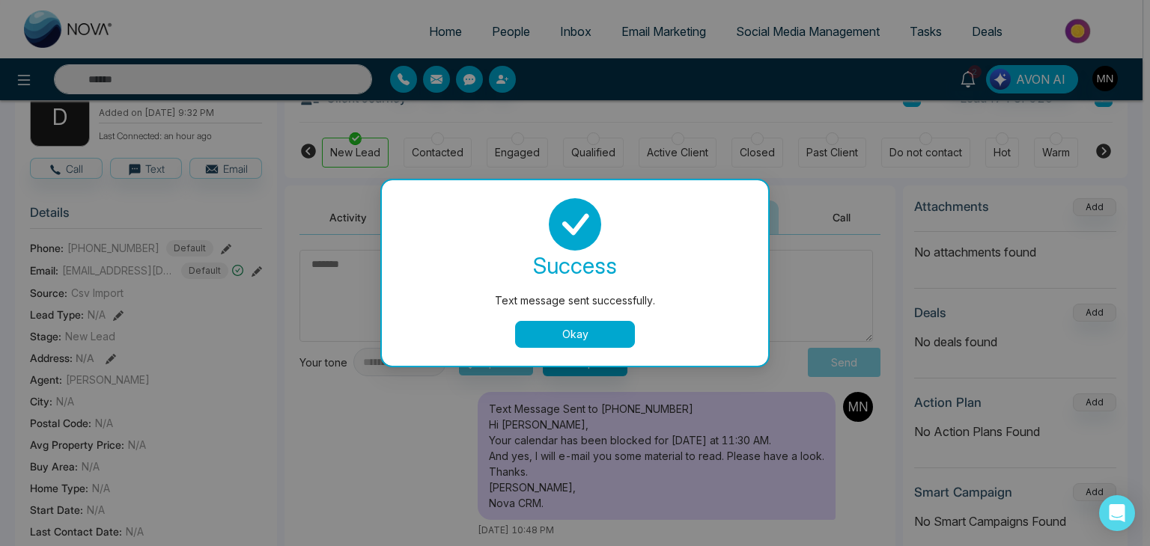
click at [590, 326] on button "Okay" at bounding box center [575, 334] width 120 height 27
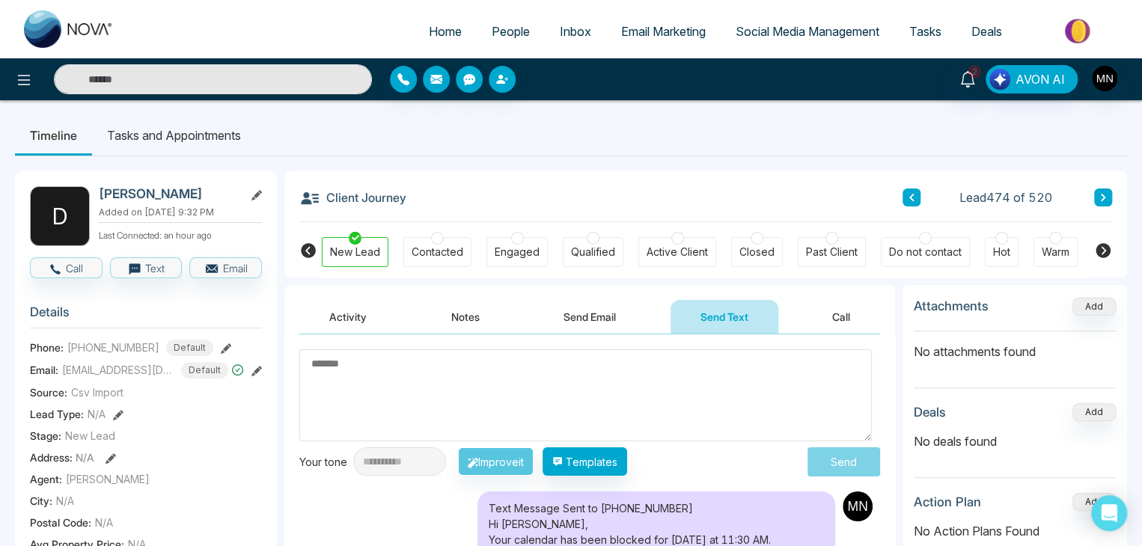
click at [434, 37] on span "Home" at bounding box center [445, 31] width 33 height 15
select select "*"
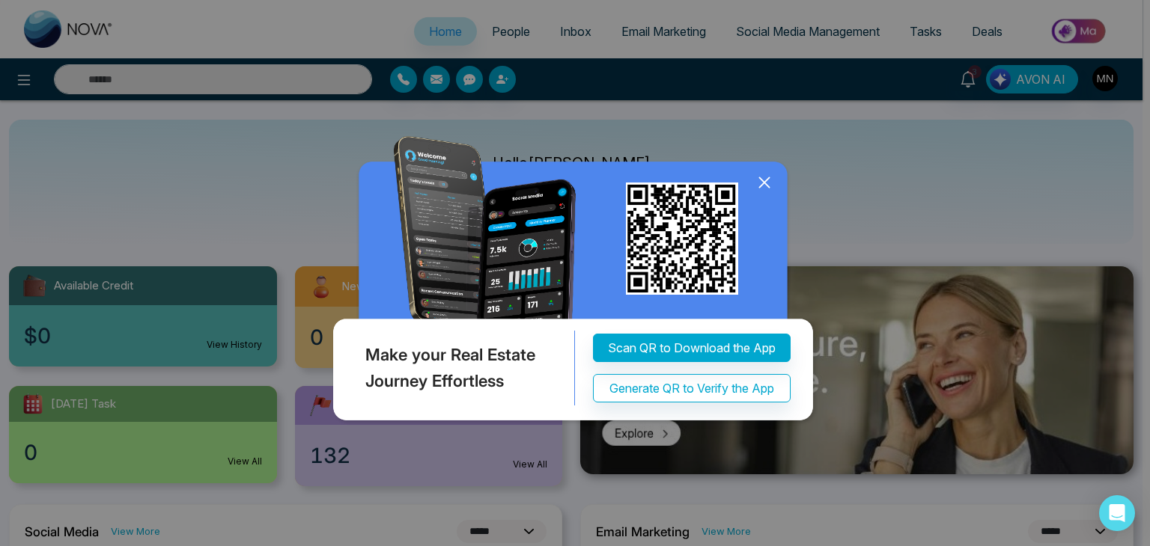
click at [973, 82] on div "Make your Real Estate Journey Effortless Scan QR to Download the App Generate Q…" at bounding box center [575, 273] width 1150 height 546
click at [761, 184] on icon at bounding box center [764, 182] width 22 height 22
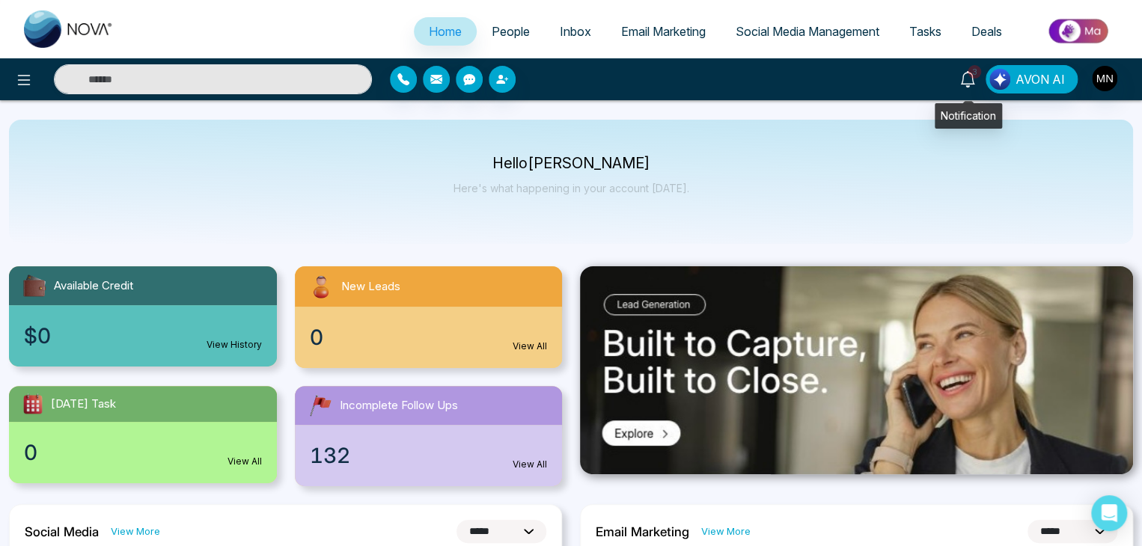
click at [971, 70] on span "3" at bounding box center [974, 71] width 13 height 13
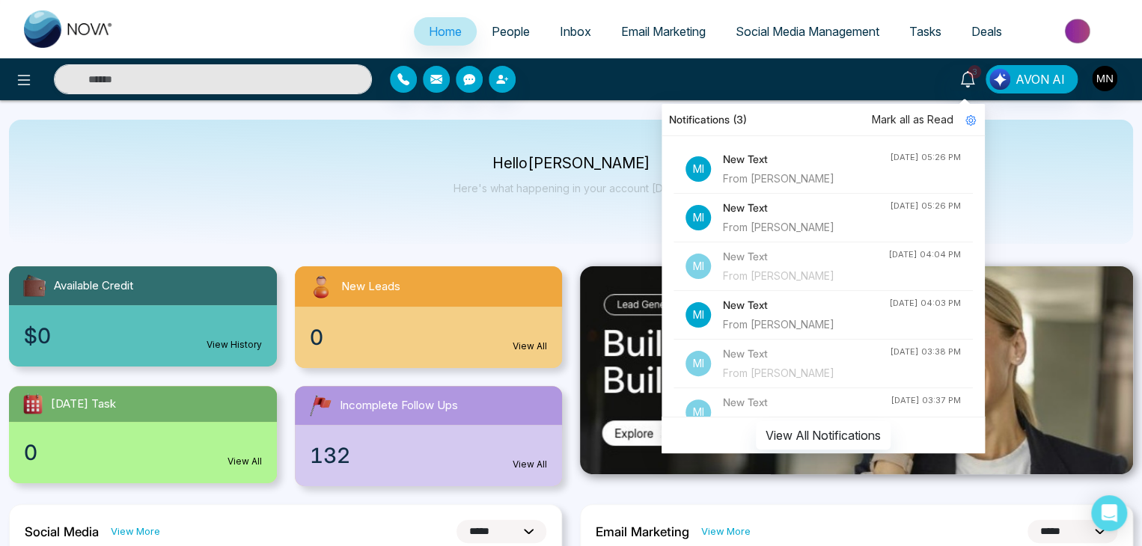
click at [817, 154] on h4 "New Text" at bounding box center [806, 159] width 167 height 16
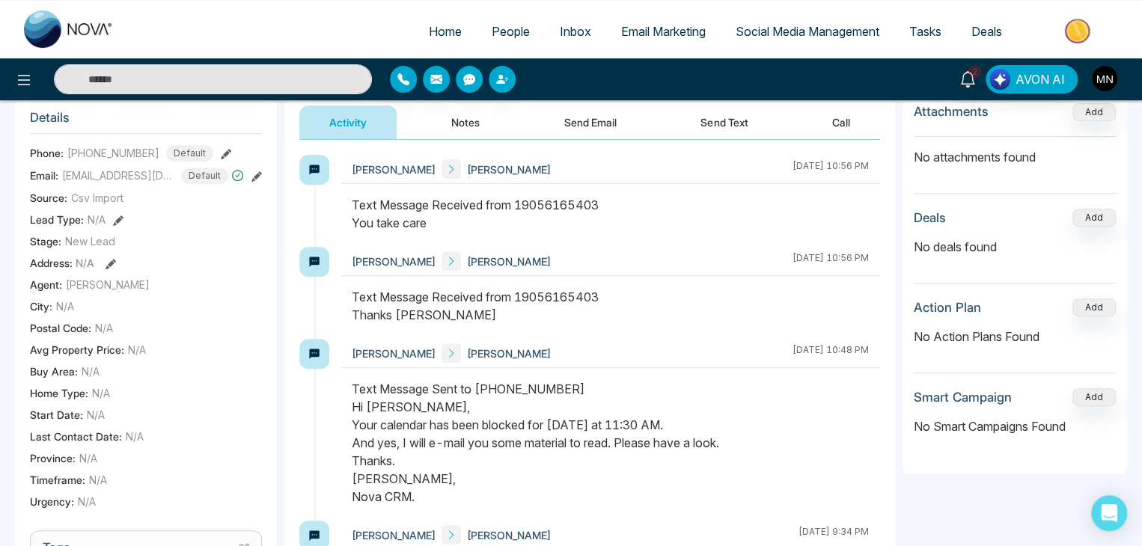
scroll to position [201, 0]
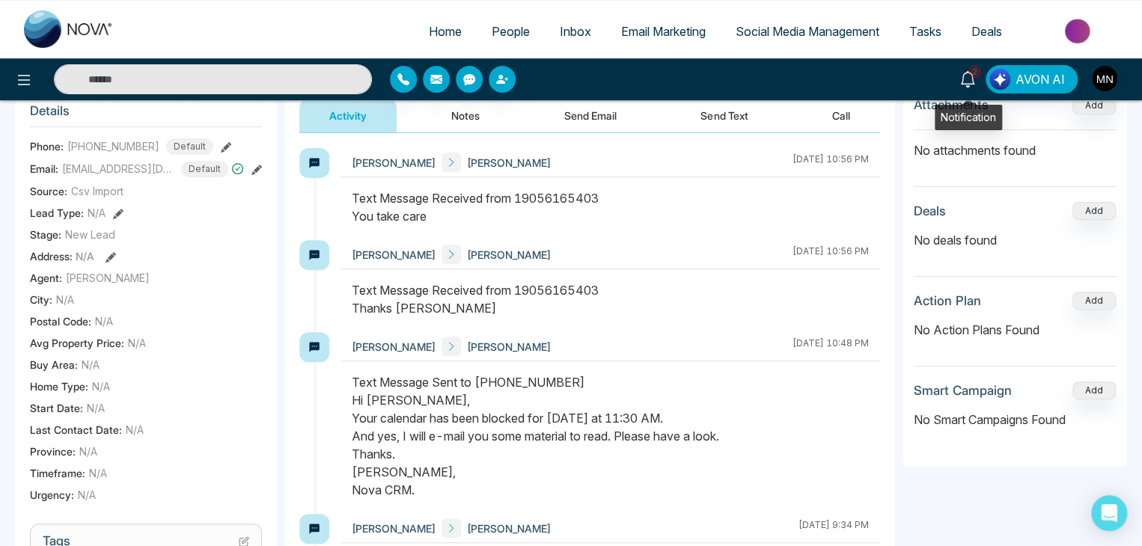
click at [972, 76] on span "2" at bounding box center [974, 71] width 13 height 13
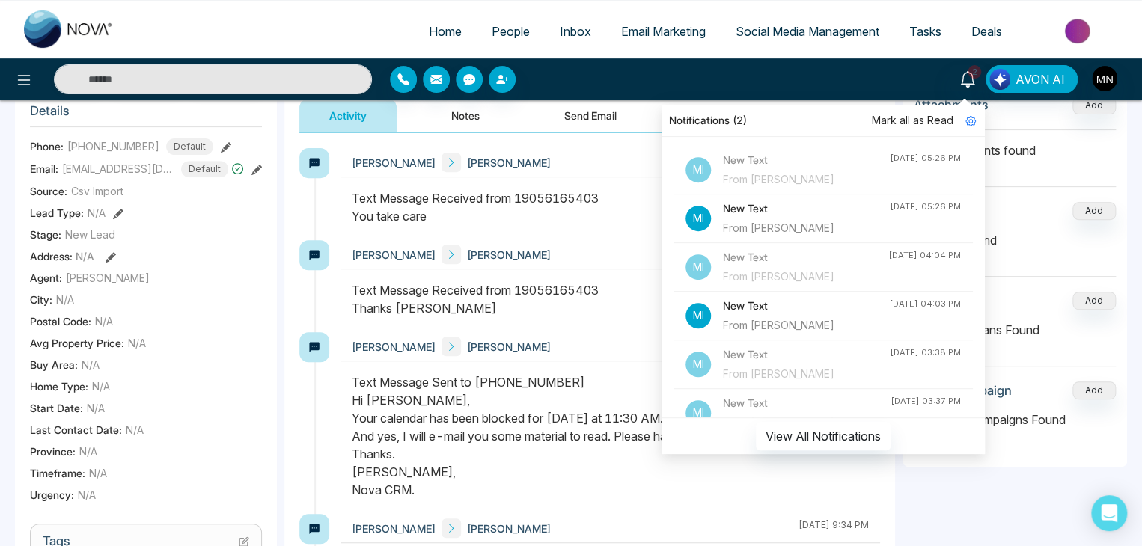
click at [945, 120] on span "Mark all as Read" at bounding box center [913, 120] width 82 height 16
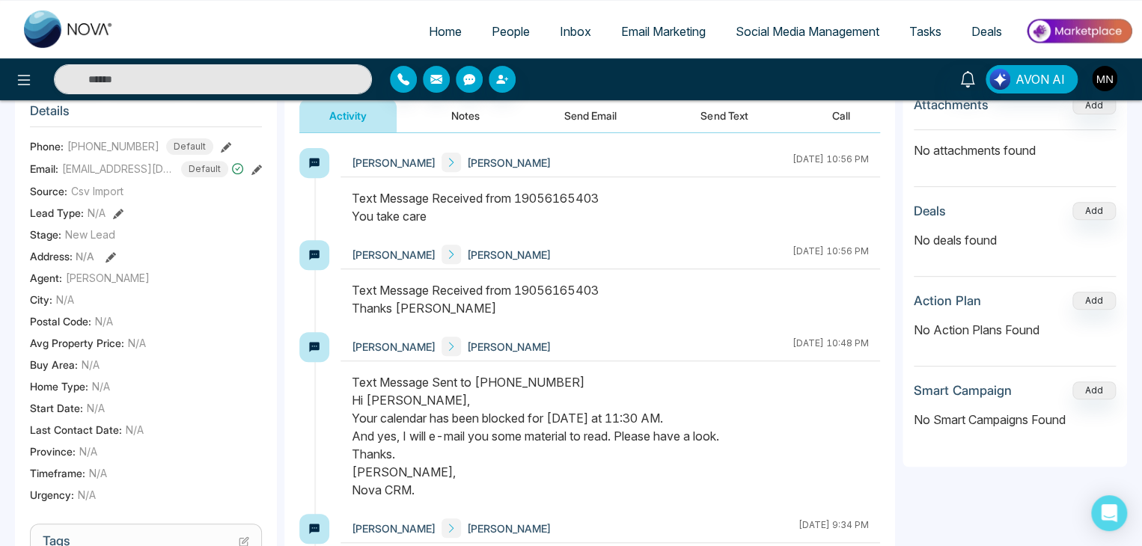
click at [922, 82] on div "Notifications Mark all as Read Mi New Text From [PERSON_NAME] [DATE] 05:26 PM M…" at bounding box center [904, 79] width 458 height 28
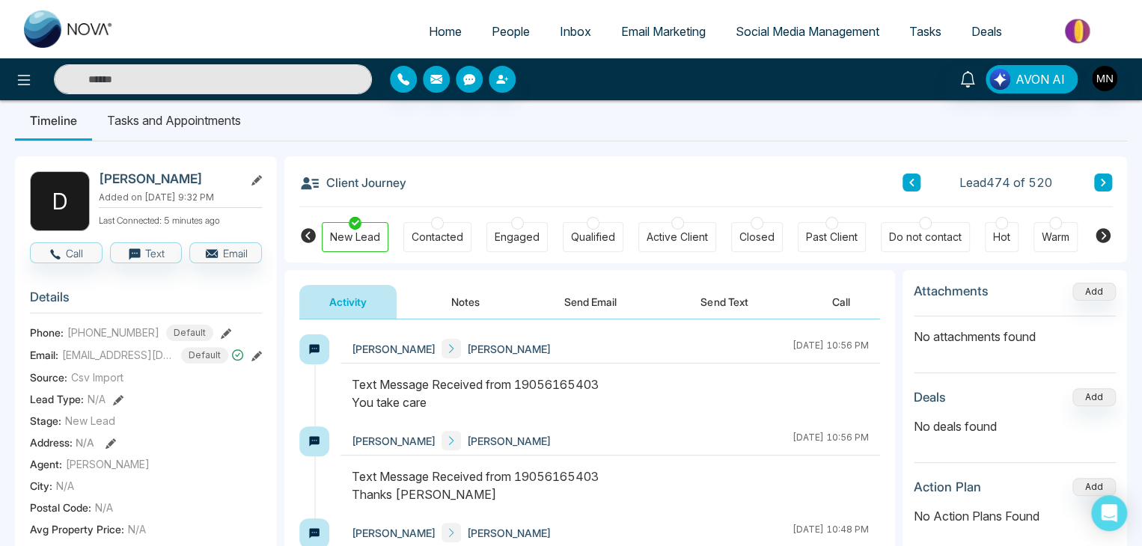
scroll to position [0, 0]
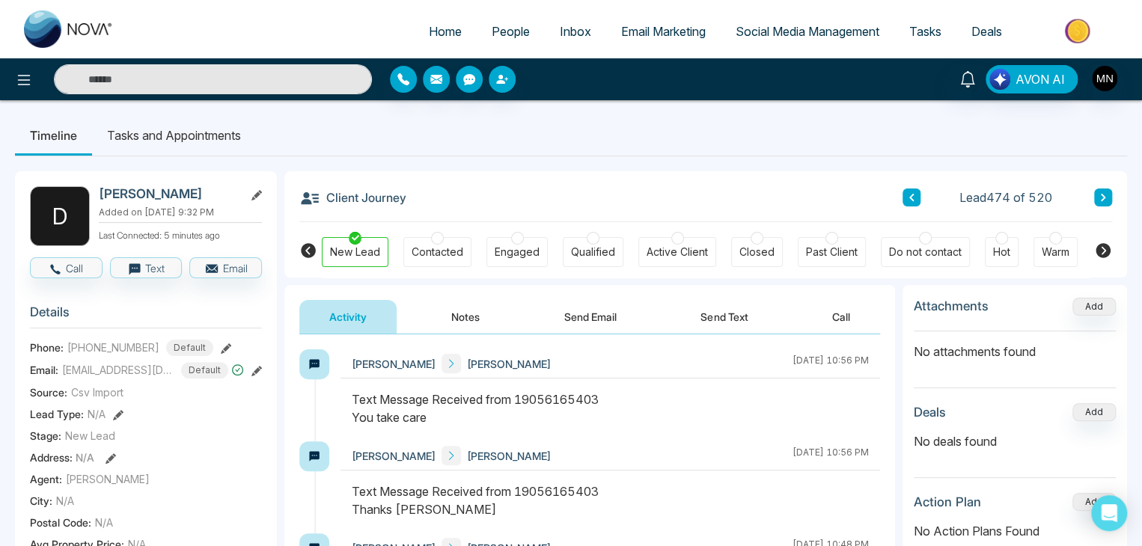
drag, startPoint x: 185, startPoint y: 187, endPoint x: 95, endPoint y: 187, distance: 89.8
click at [95, 187] on div "D [PERSON_NAME] Added on [DATE] 9:32 PM Last Connected: 5 minutes ago" at bounding box center [146, 216] width 232 height 60
copy h2 "[PERSON_NAME]"
click at [258, 192] on icon at bounding box center [257, 195] width 10 height 10
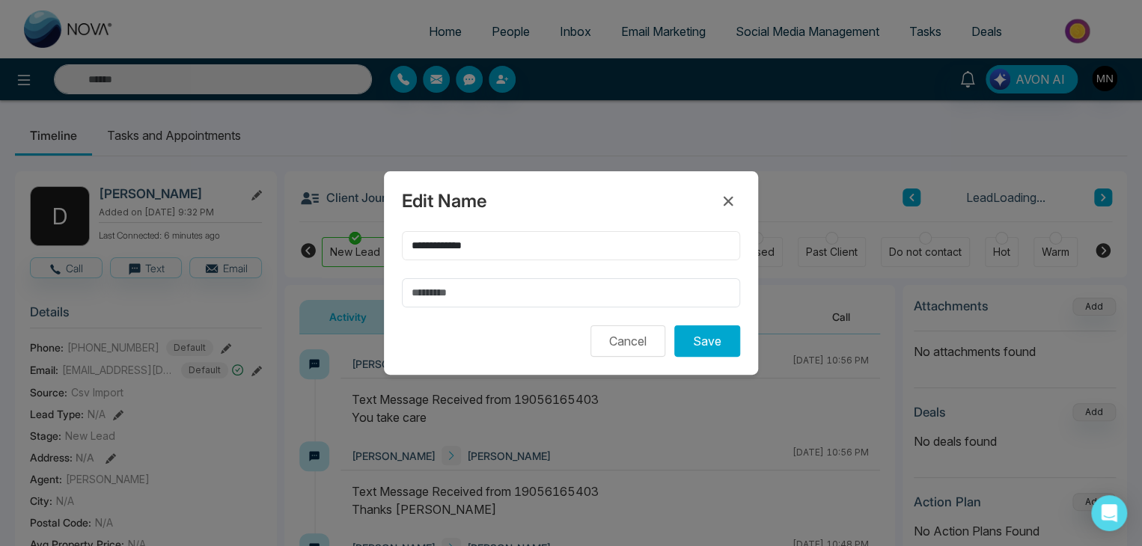
click at [489, 252] on input "**********" at bounding box center [571, 245] width 338 height 29
click at [725, 207] on icon at bounding box center [728, 201] width 18 height 18
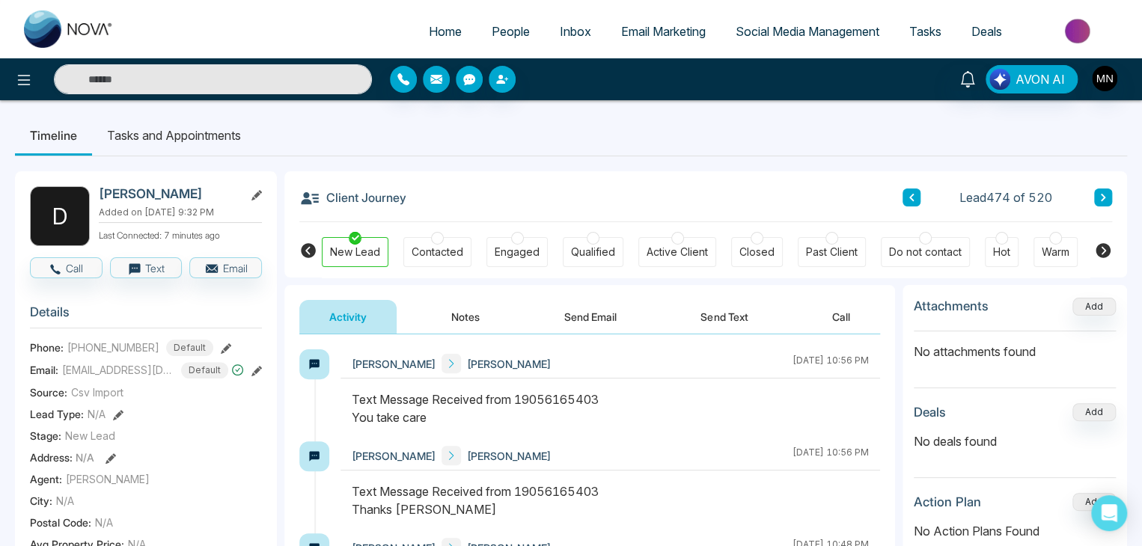
click at [221, 347] on icon at bounding box center [226, 349] width 10 height 10
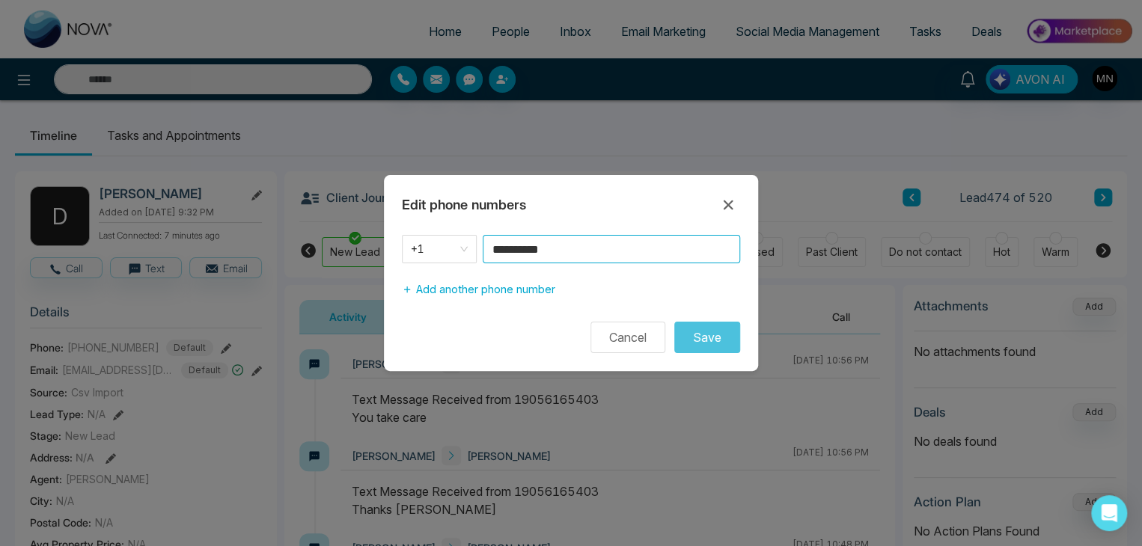
click at [581, 255] on input "**********" at bounding box center [612, 249] width 258 height 28
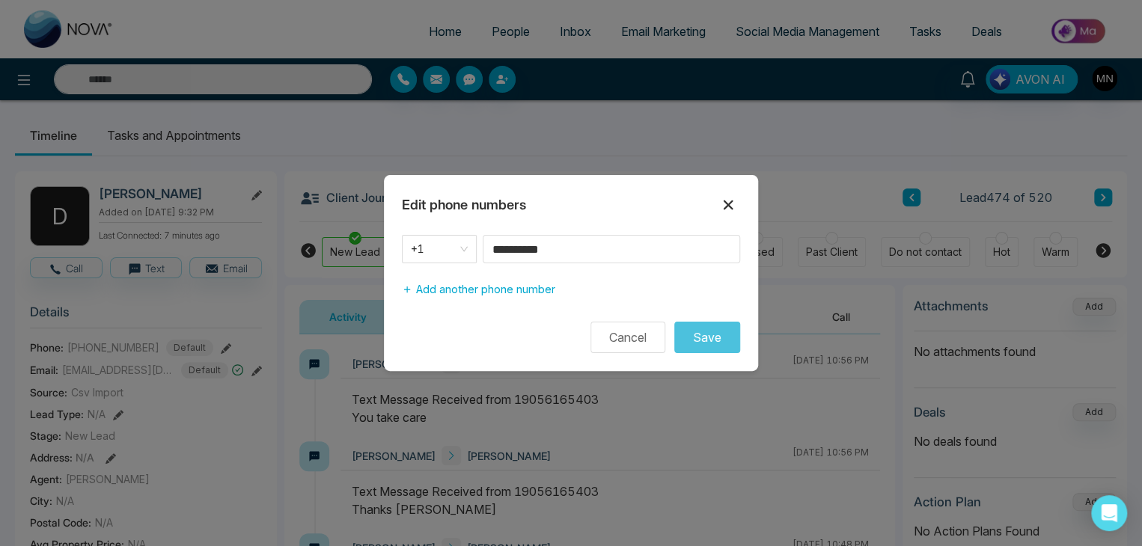
click at [730, 201] on icon at bounding box center [728, 205] width 18 height 18
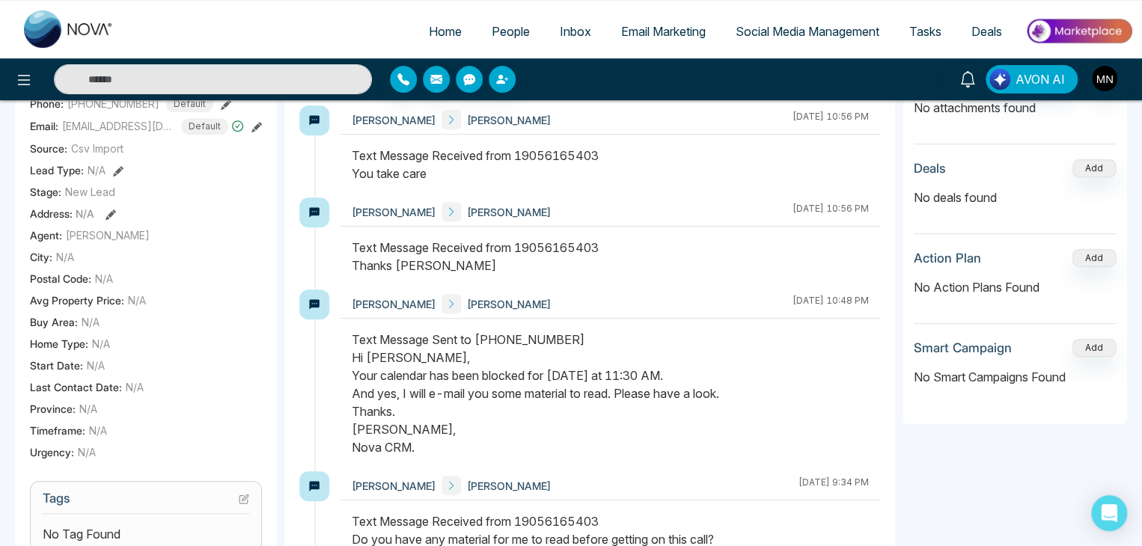
scroll to position [257, 0]
